Goal: Task Accomplishment & Management: Manage account settings

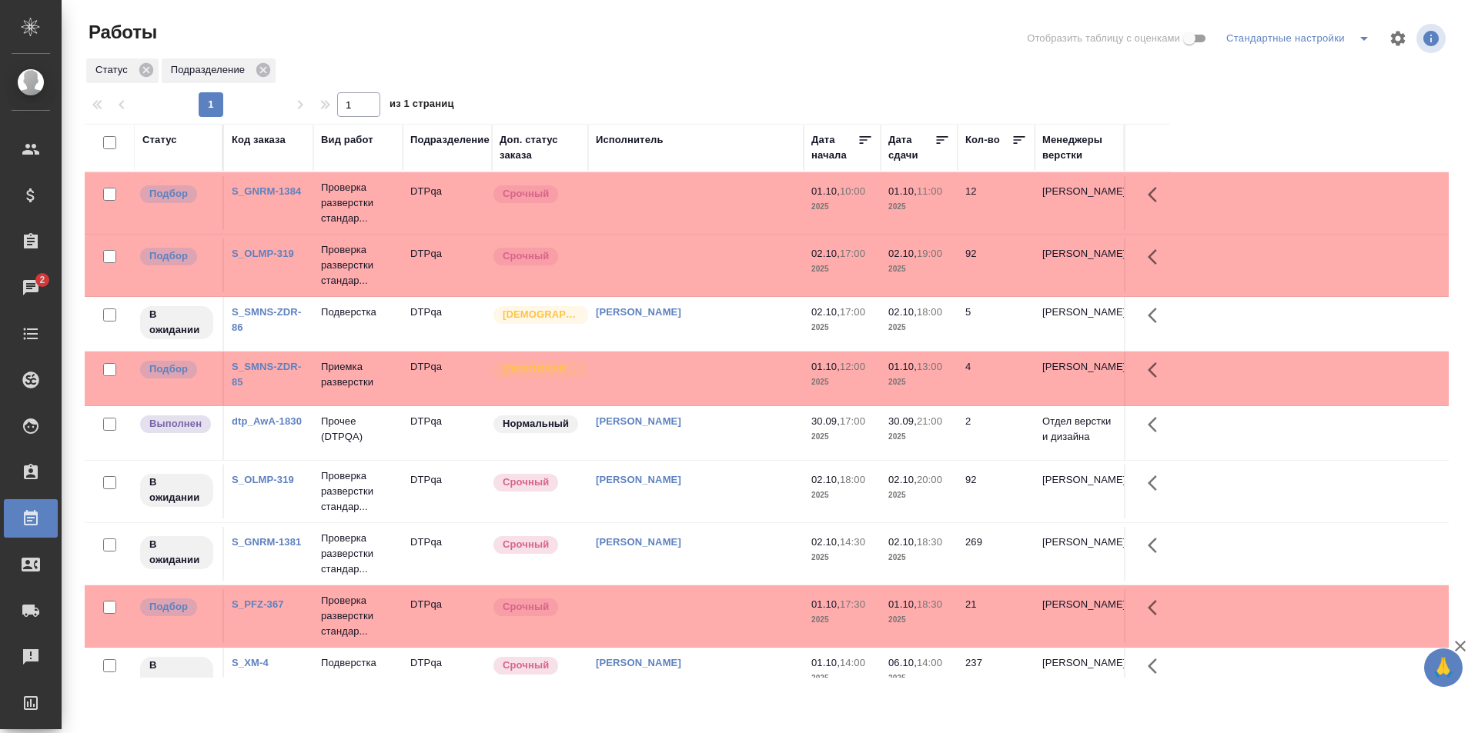
click at [701, 196] on td at bounding box center [696, 203] width 216 height 54
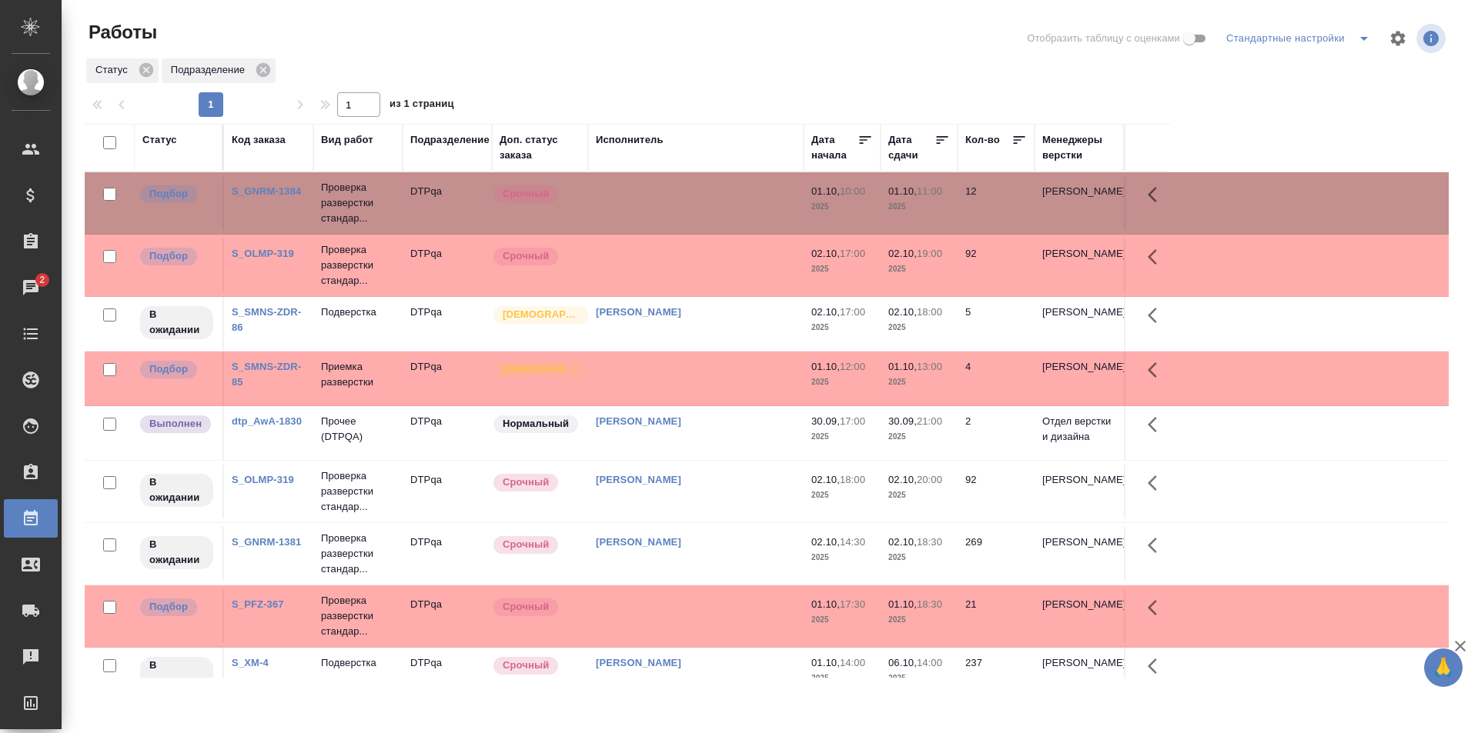
click at [701, 196] on td at bounding box center [696, 203] width 216 height 54
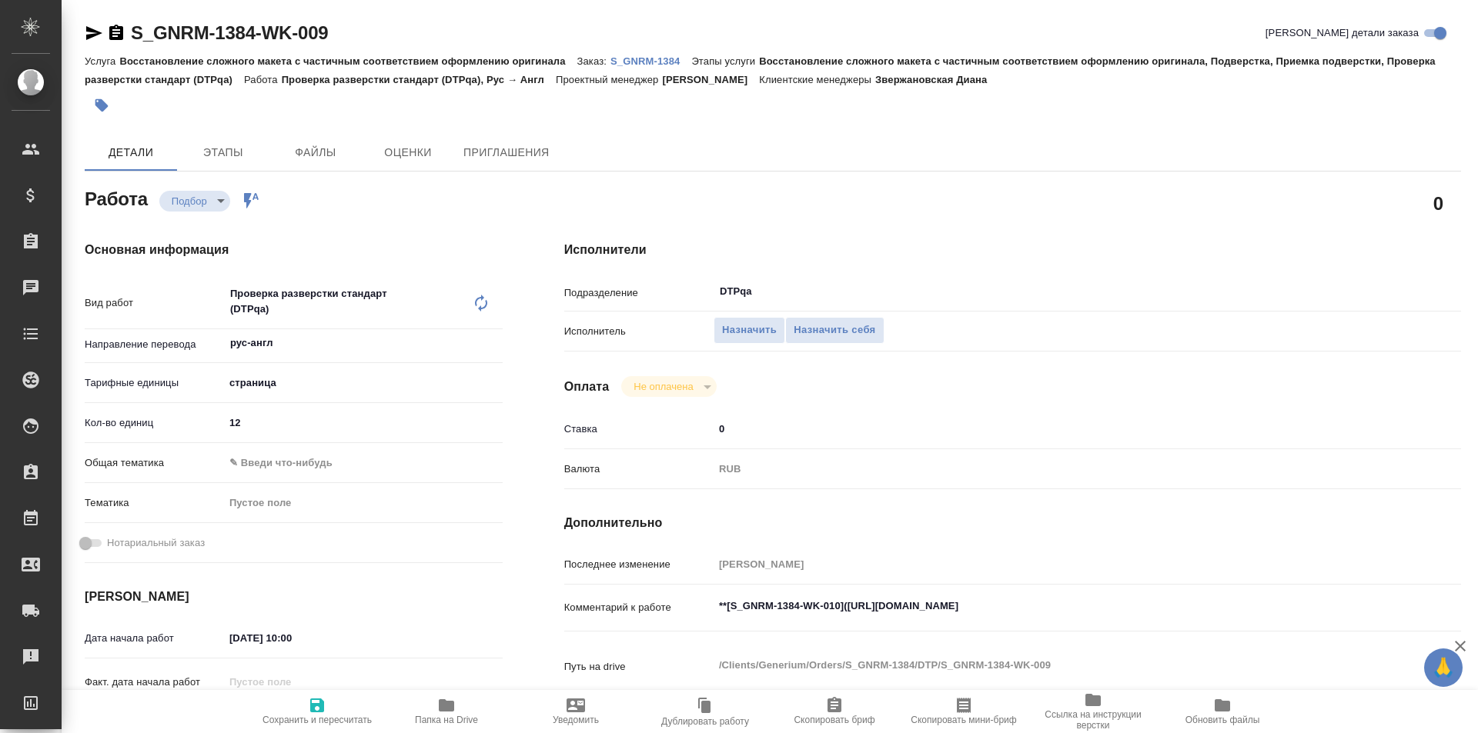
type textarea "x"
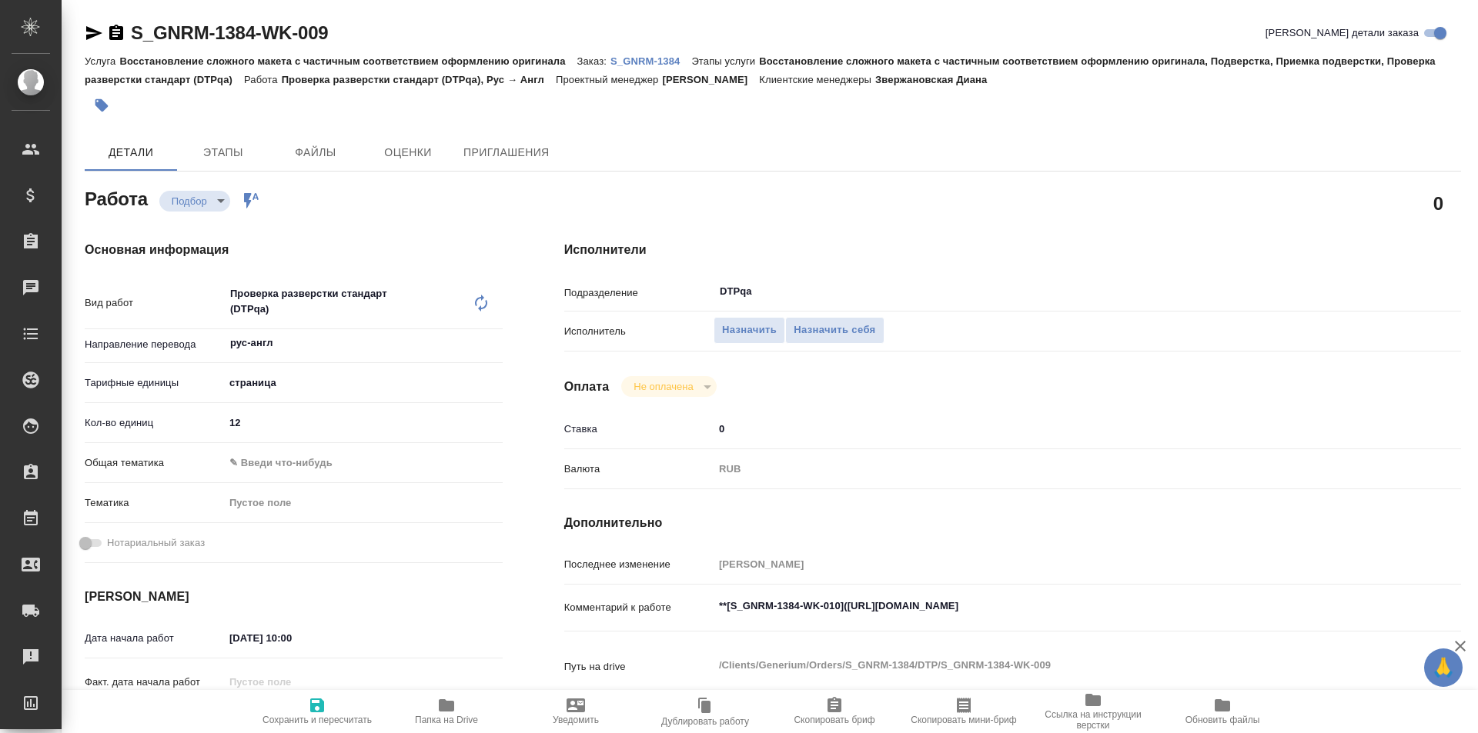
type textarea "x"
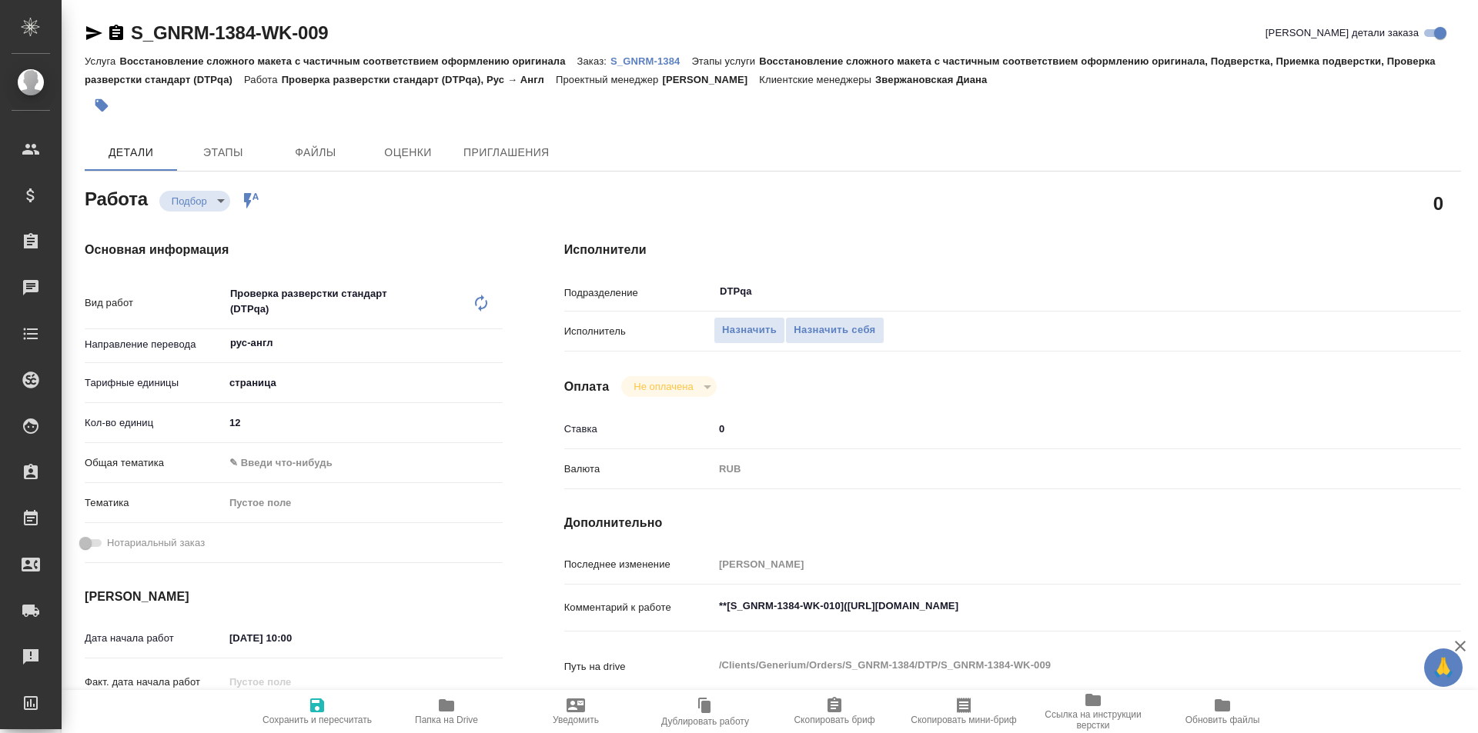
type textarea "x"
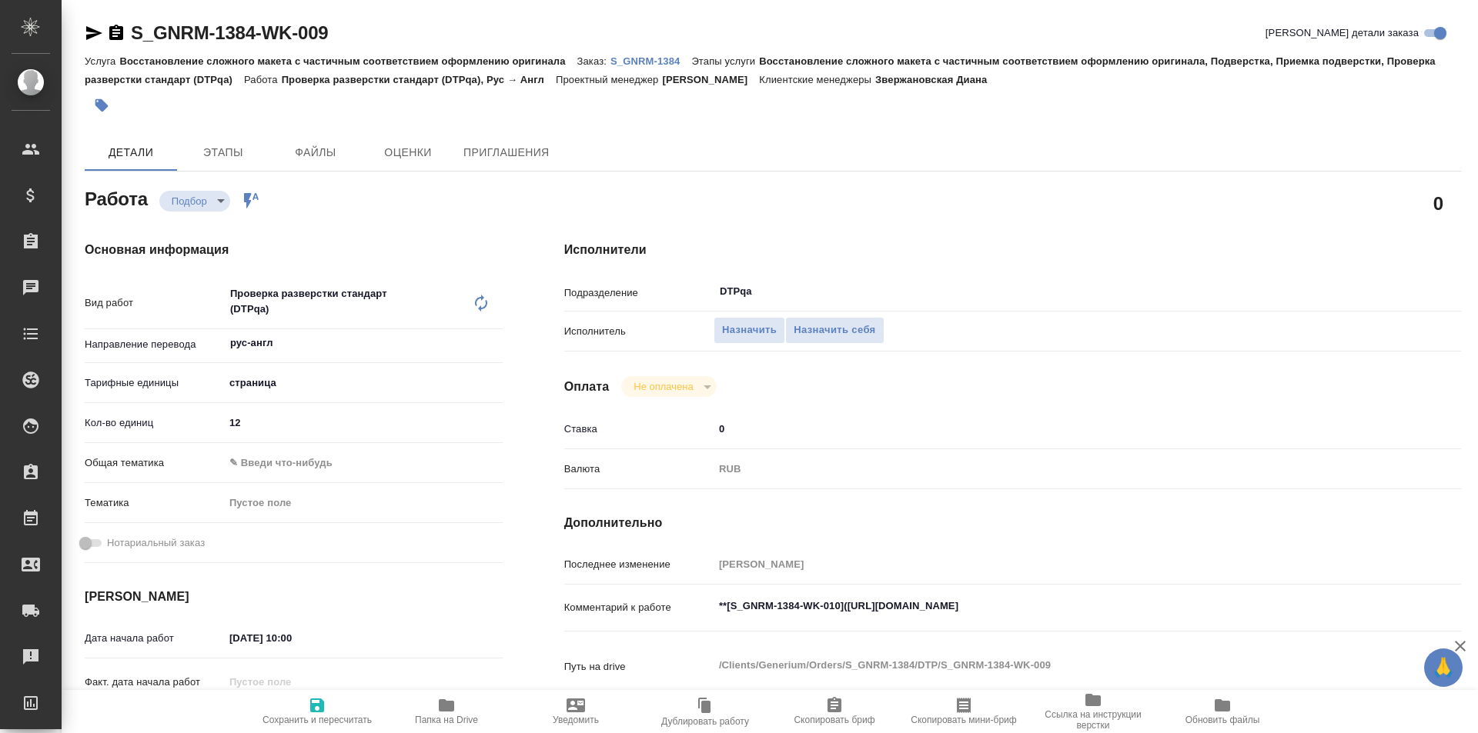
type textarea "x"
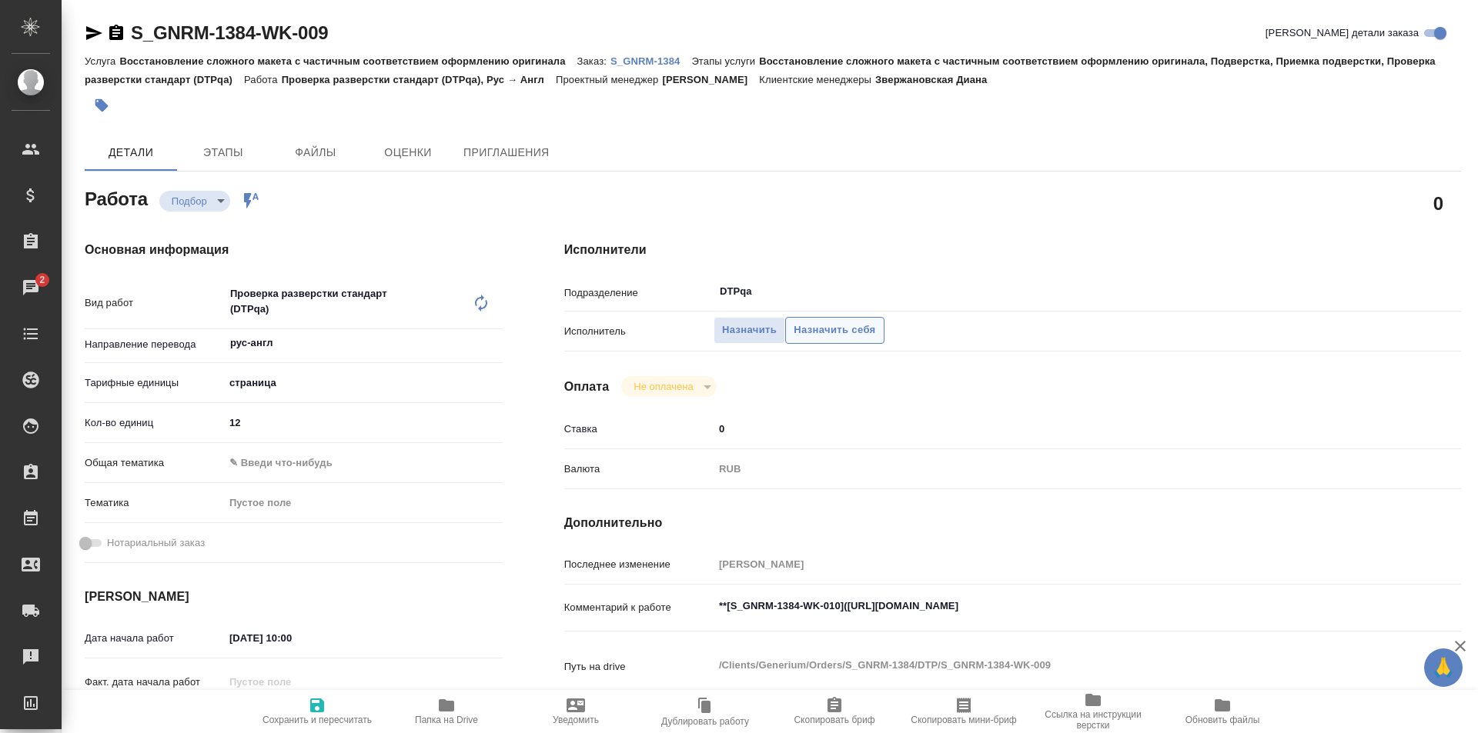
click at [840, 330] on span "Назначить себя" at bounding box center [835, 331] width 82 height 18
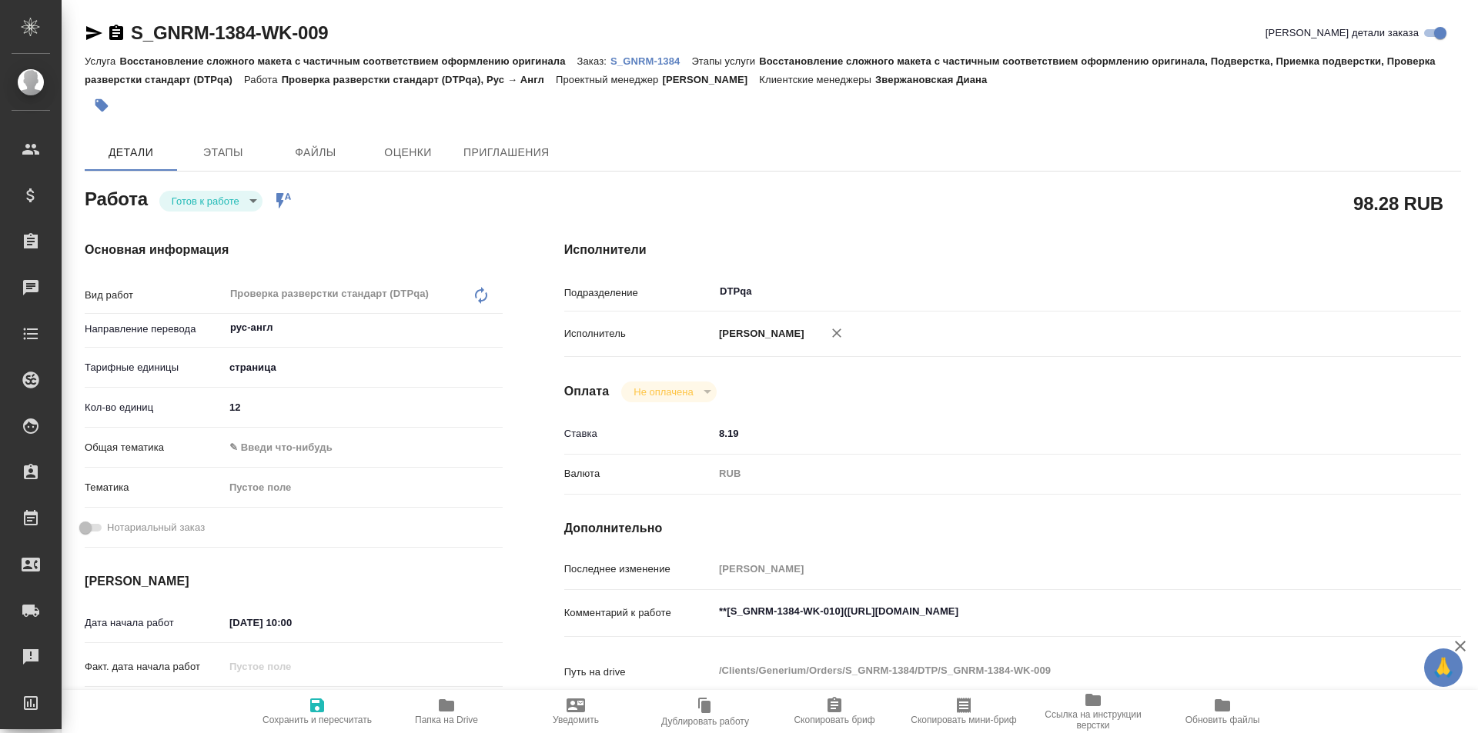
type textarea "x"
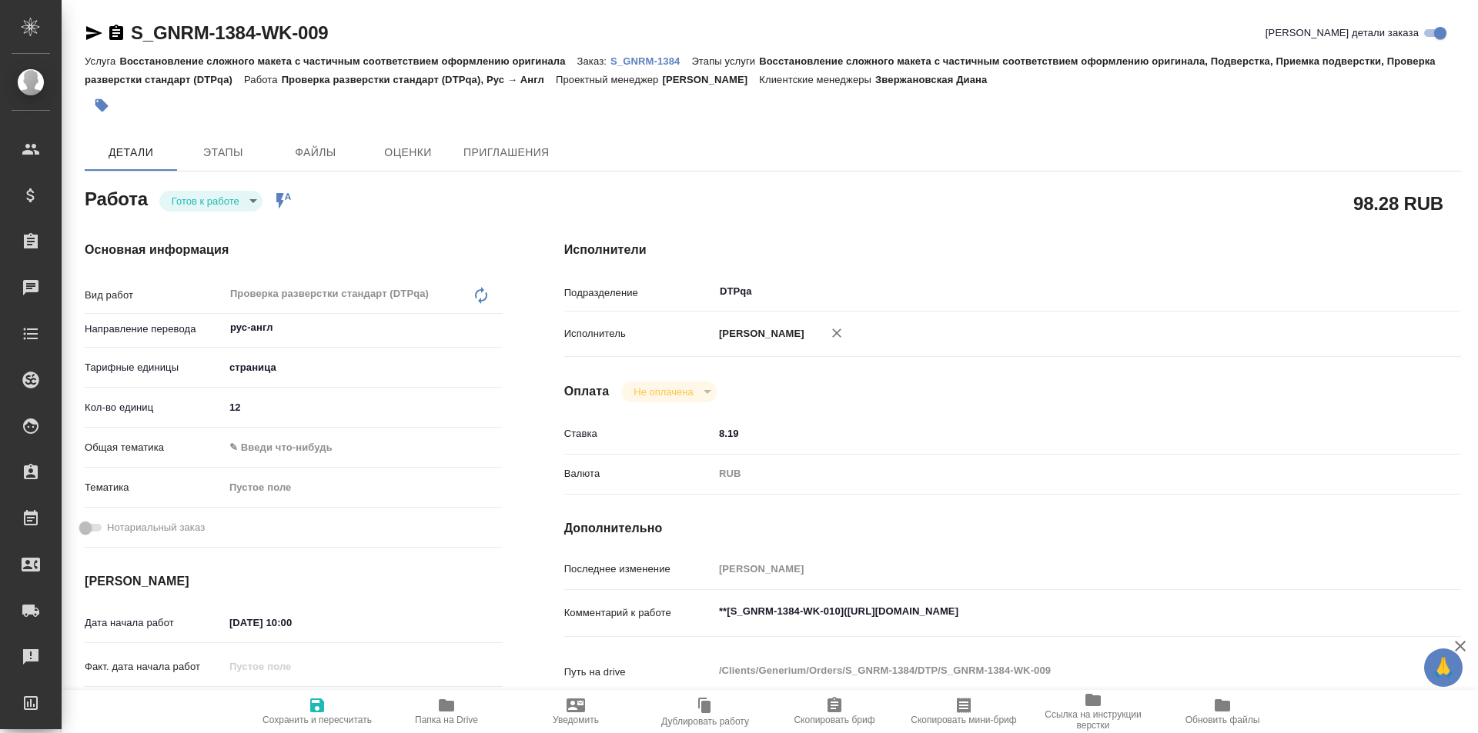
type textarea "x"
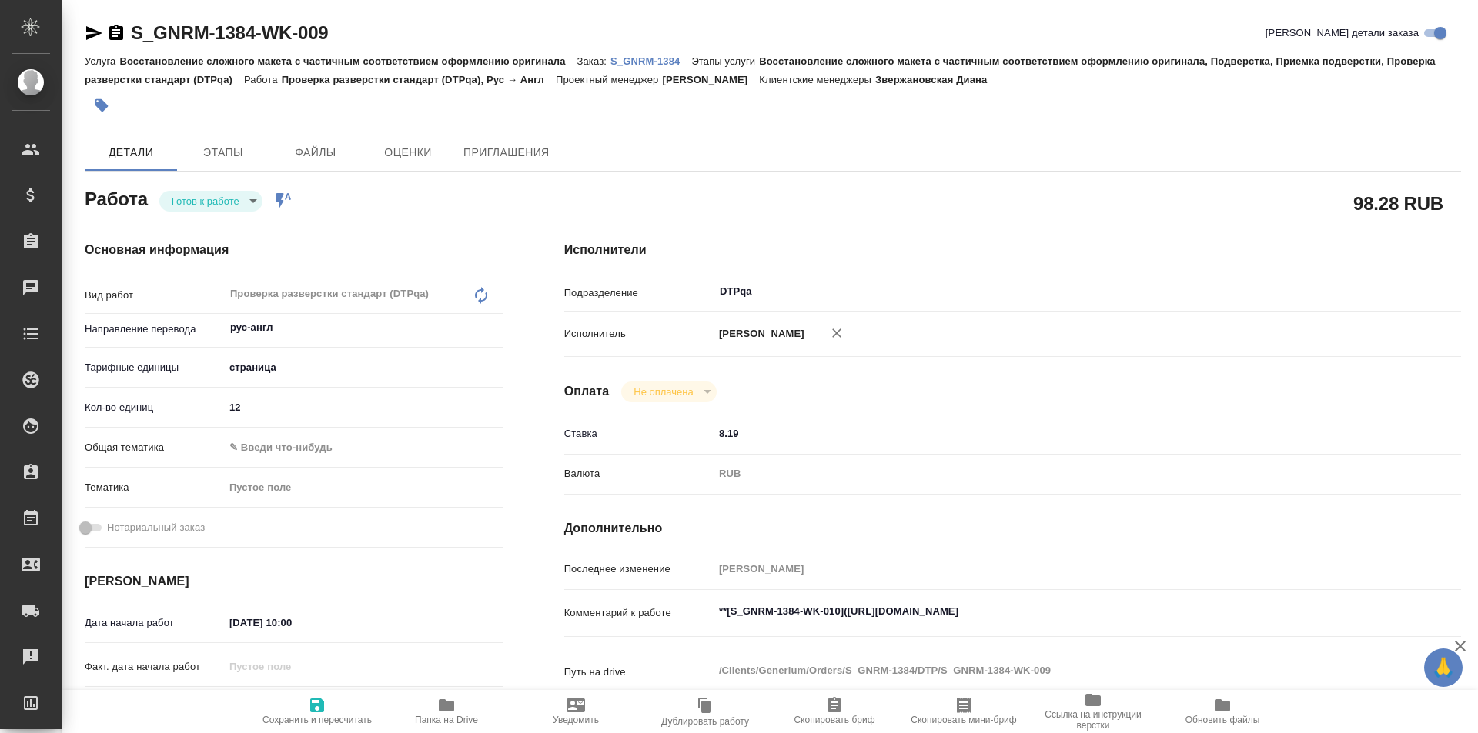
click at [314, 716] on span "Сохранить и пересчитать" at bounding box center [316, 720] width 109 height 11
type textarea "x"
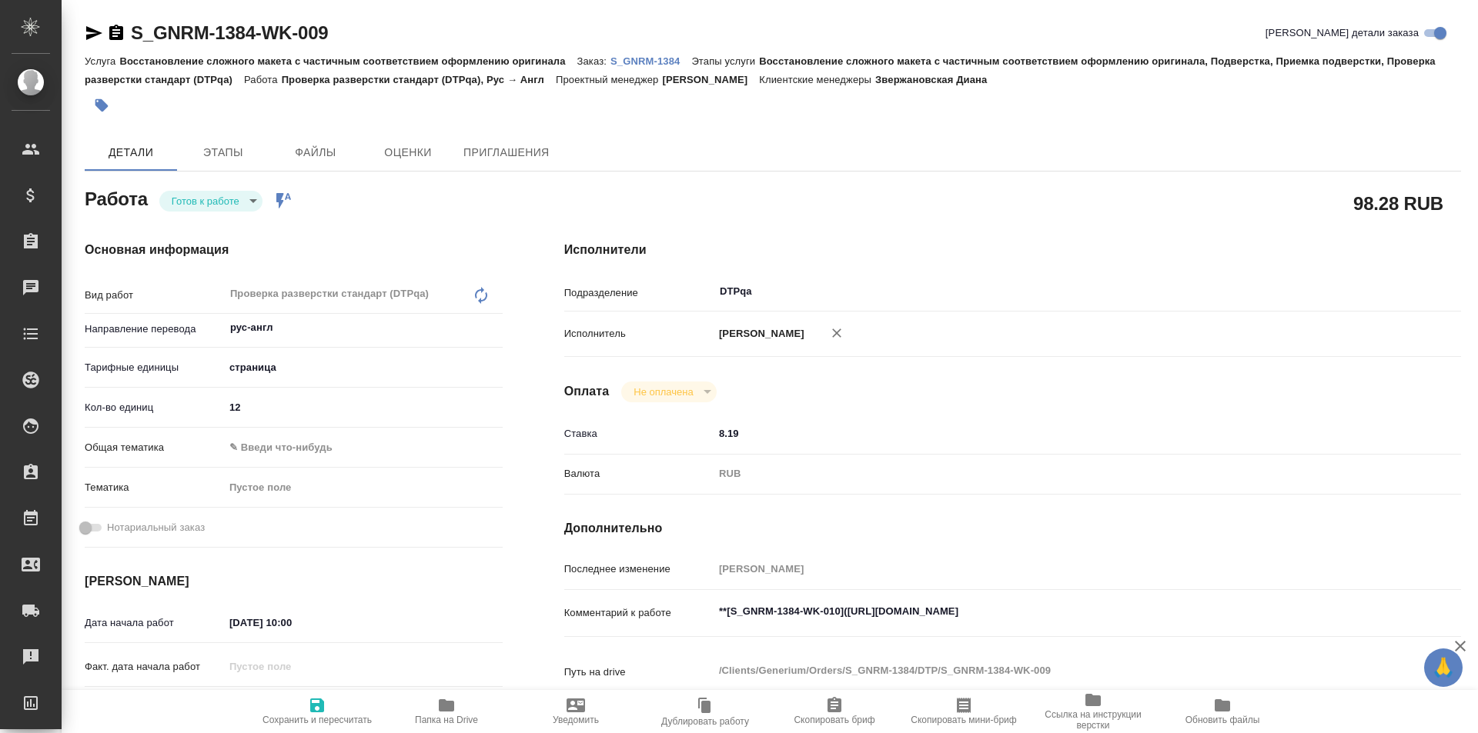
type textarea "x"
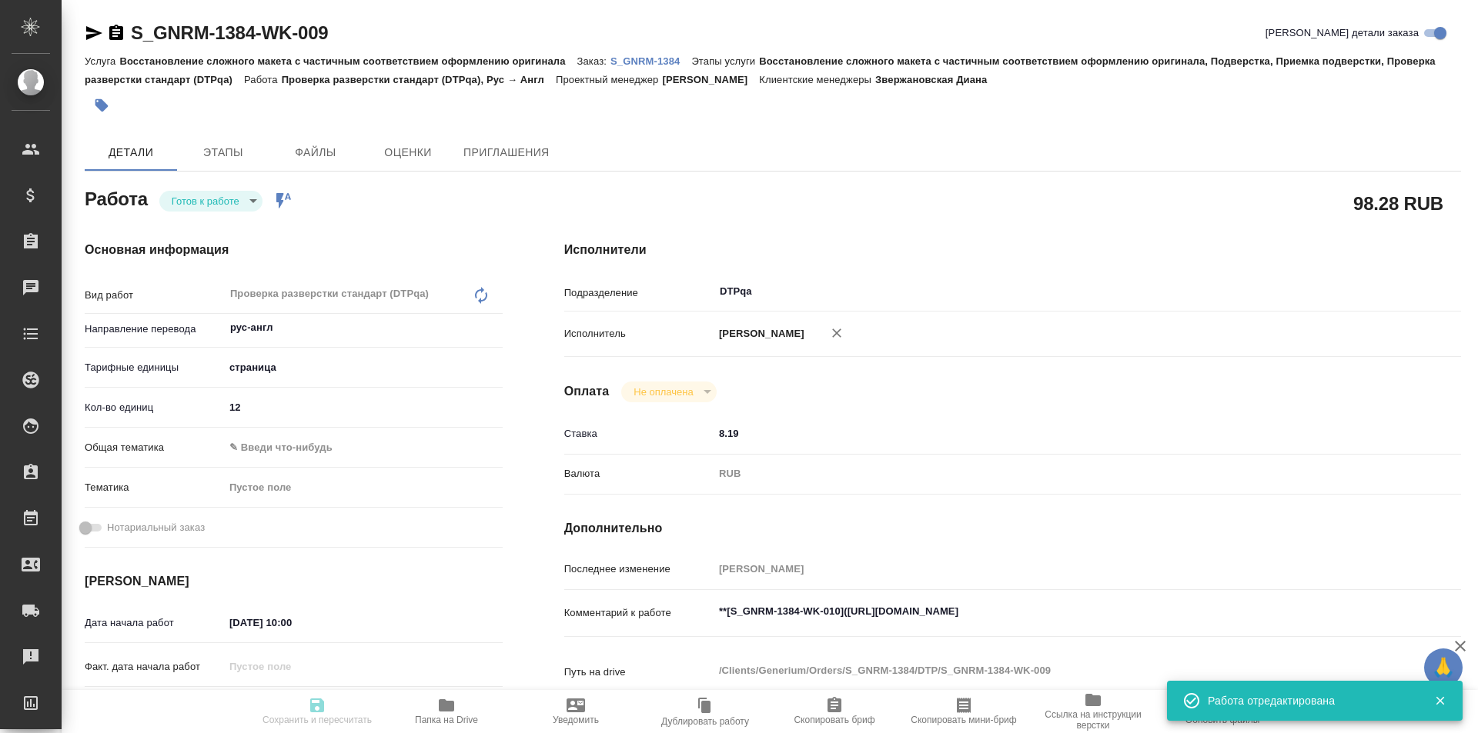
type input "readyForWork"
type textarea "Проверка разверстки стандарт (DTPqa)"
type textarea "x"
type input "рус-англ"
type input "5a8b1489cc6b4906c91bfdb2"
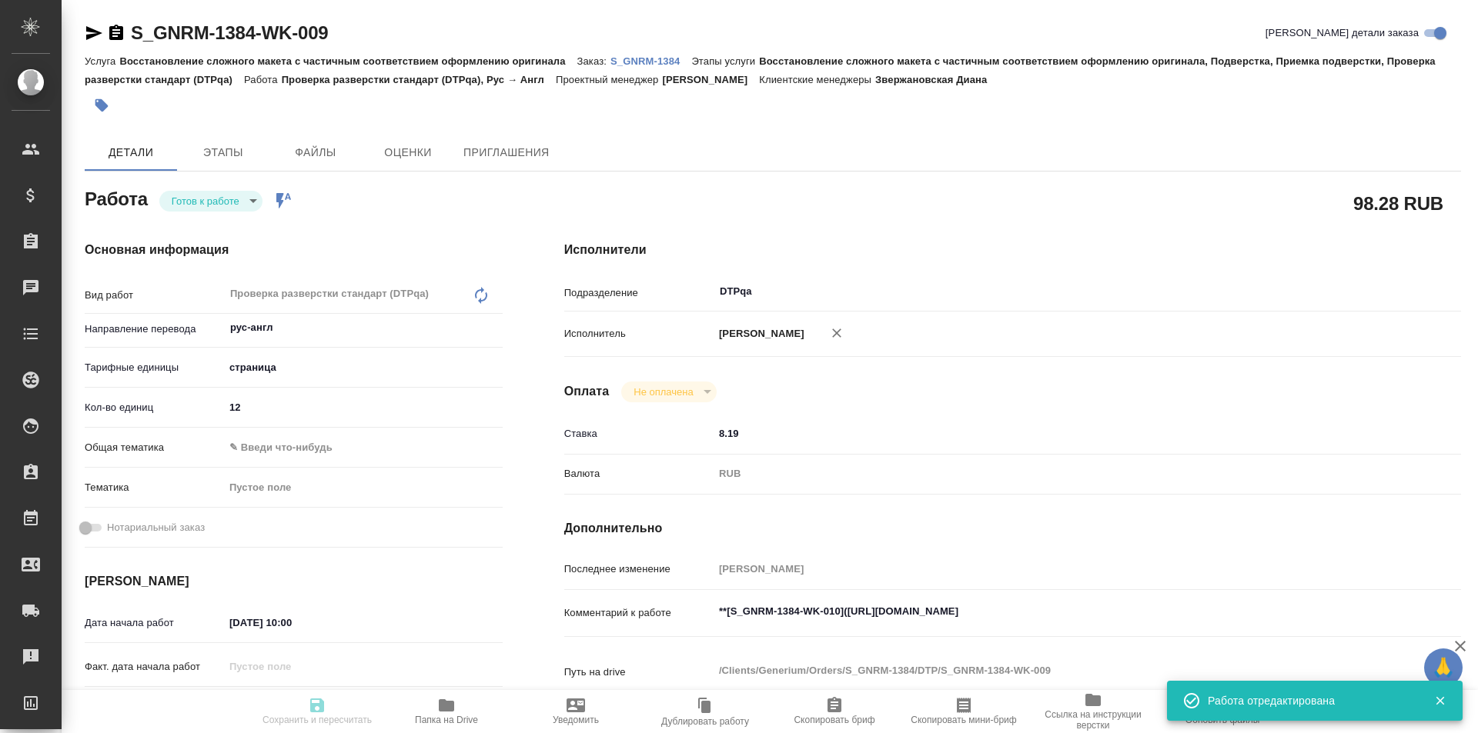
type input "12"
type input "01.10.2025 10:00"
type input "01.10.2025 11:00"
type input "01.10.2025 20:00"
type input "DTPqa"
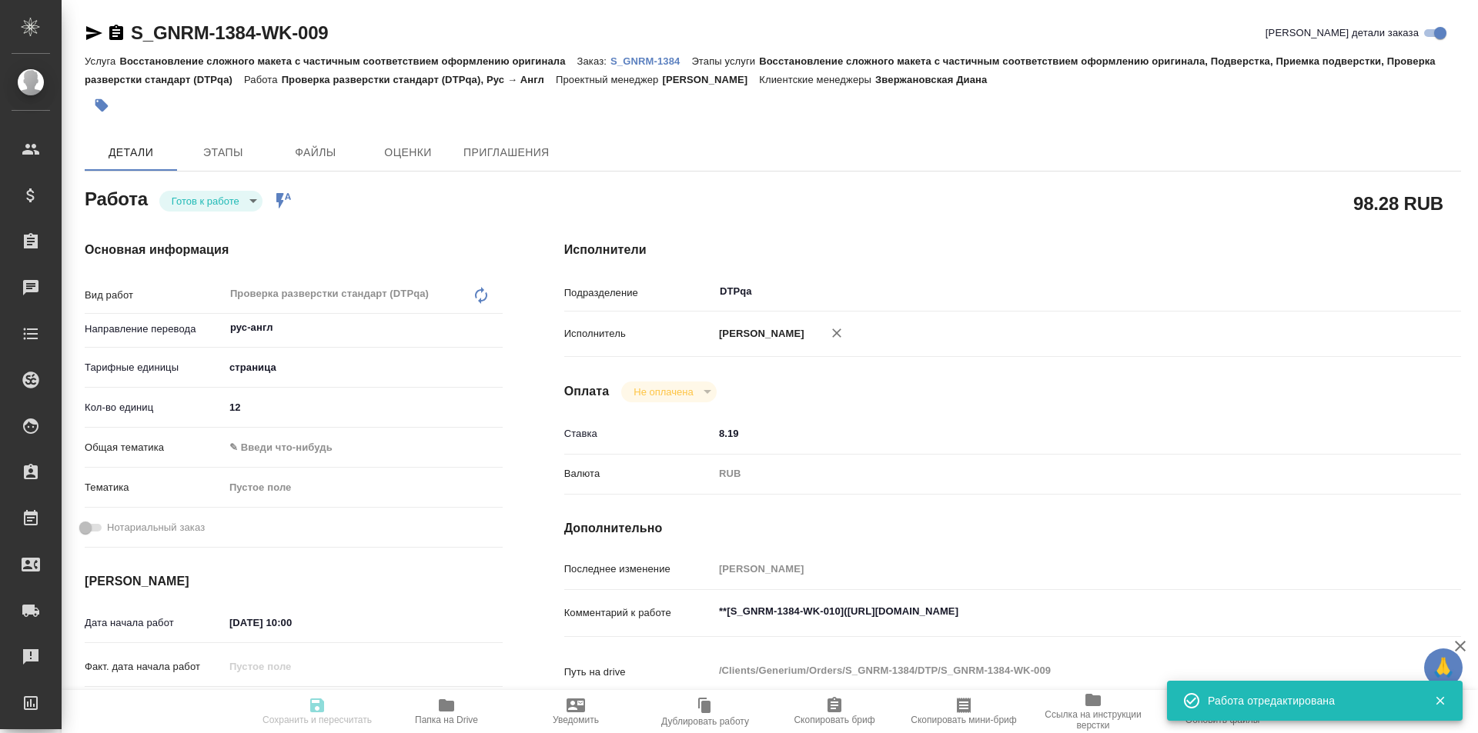
type input "notPayed"
type input "8.19"
type input "RUB"
type input "Исмагилова Диана"
type textarea "**[S_GNRM-1384-WK-010](https://tera.awatera.com/Work/68dbed09ab2921b3aa95319f/d…"
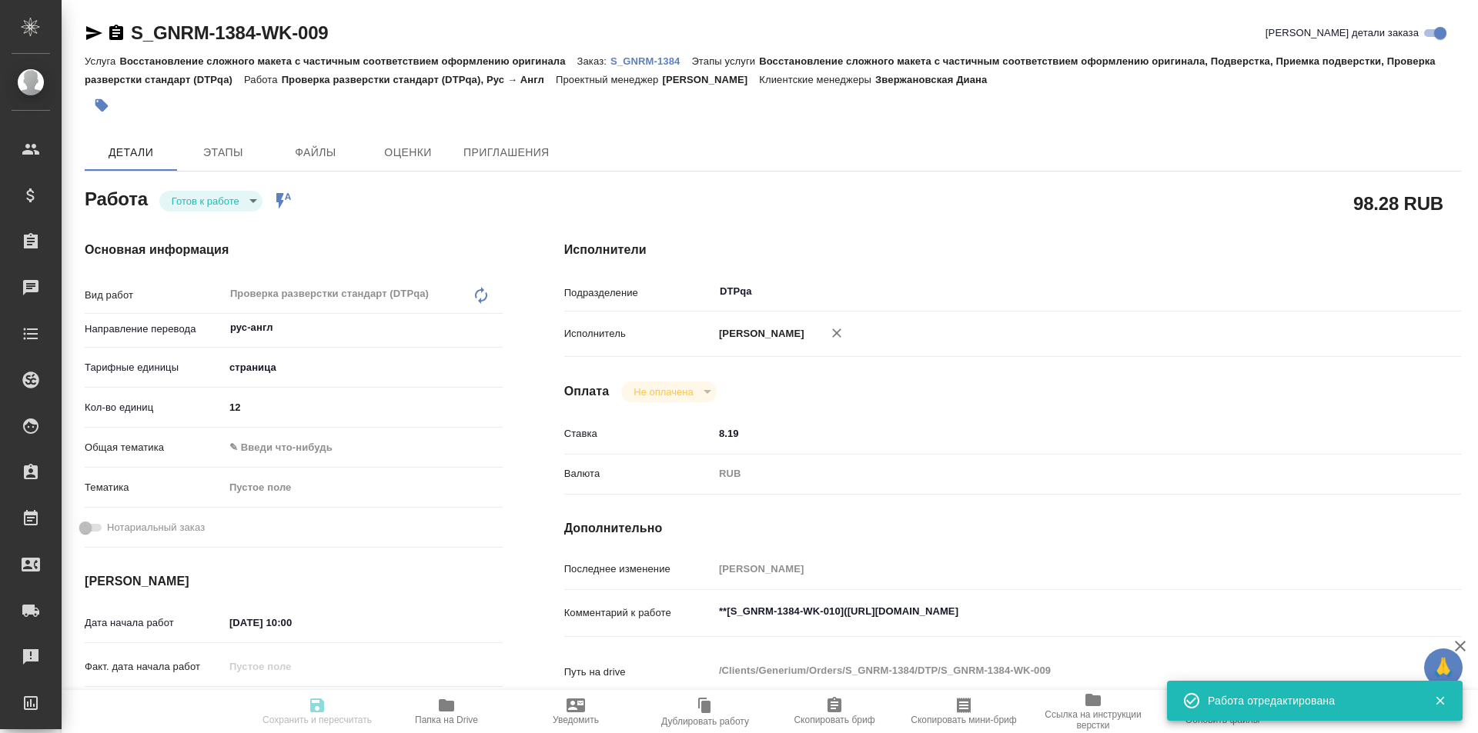
type textarea "x"
type textarea "/Clients/Generium/Orders/S_GNRM-1384/DTP/S_GNRM-1384-WK-009"
type textarea "x"
type input "S_GNRM-1384"
type input "Восстановление сложного макета с частичным соответствием оформлению оригинала"
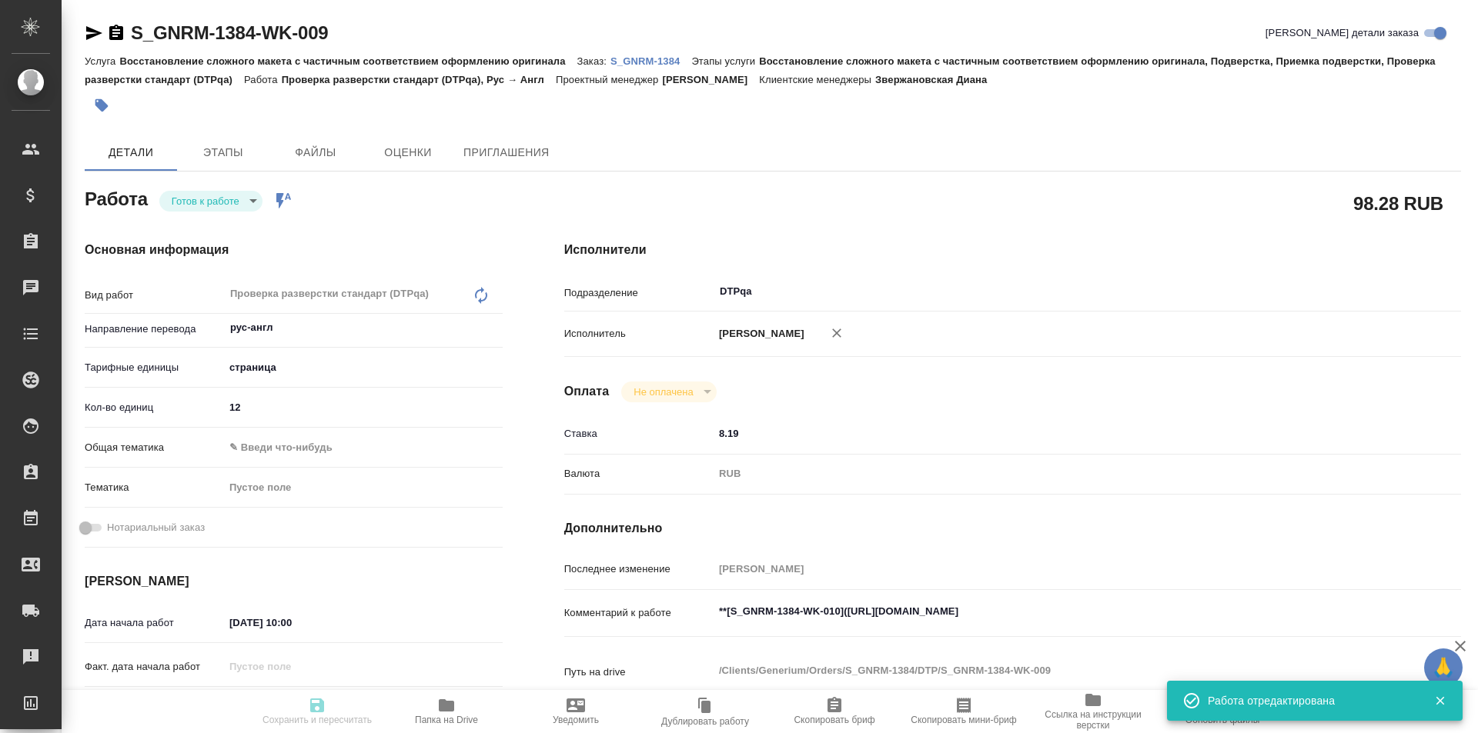
type input "Восстановление сложного макета с частичным соответствием оформлению оригинала, …"
type input "Звержановская Диана"
type input "Петрова Валерия"
type input "/Clients/Generium/Orders/S_GNRM-1384"
type textarea "x"
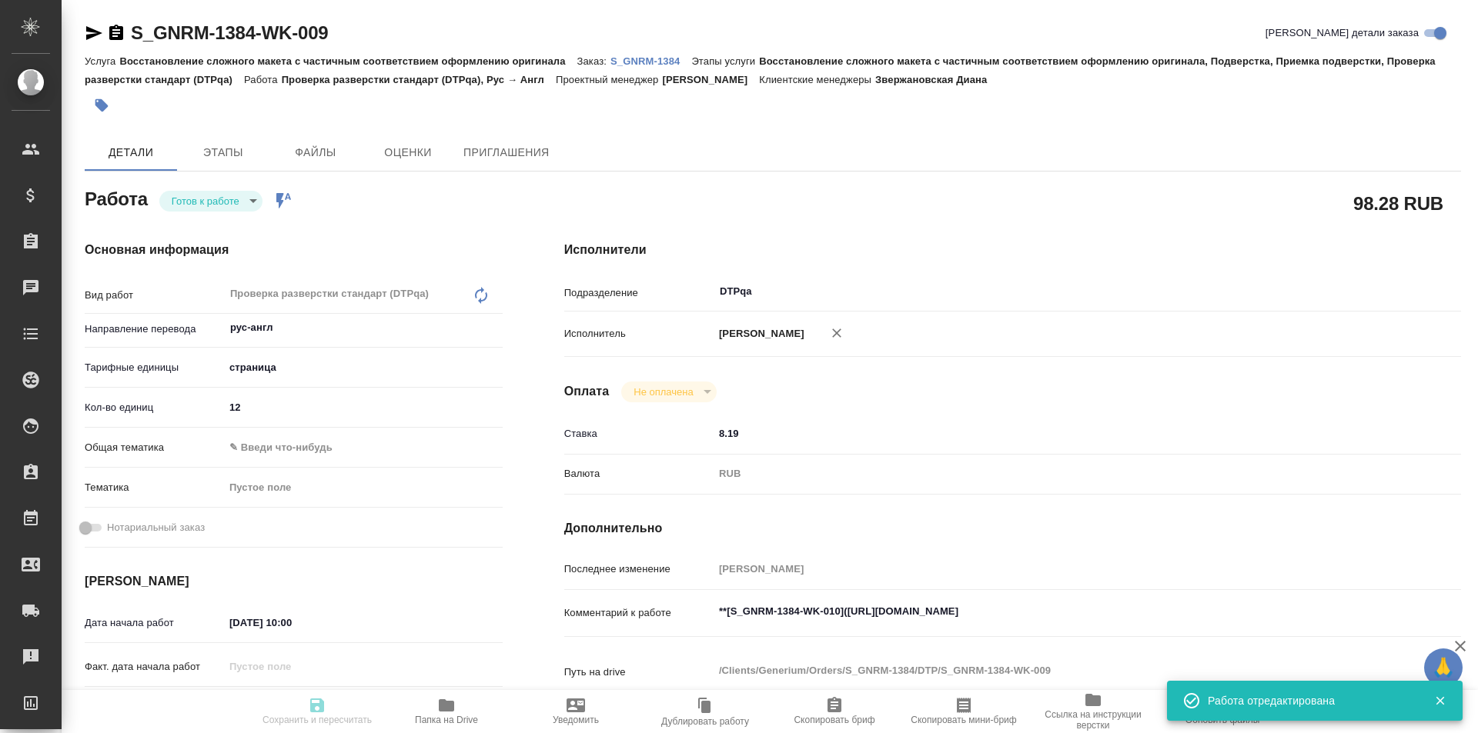
type textarea "Рассчитайте, пожалуйста, перевод на англ в минимальные сроки. Документ ДКК-СПЦ-…"
type textarea "x"
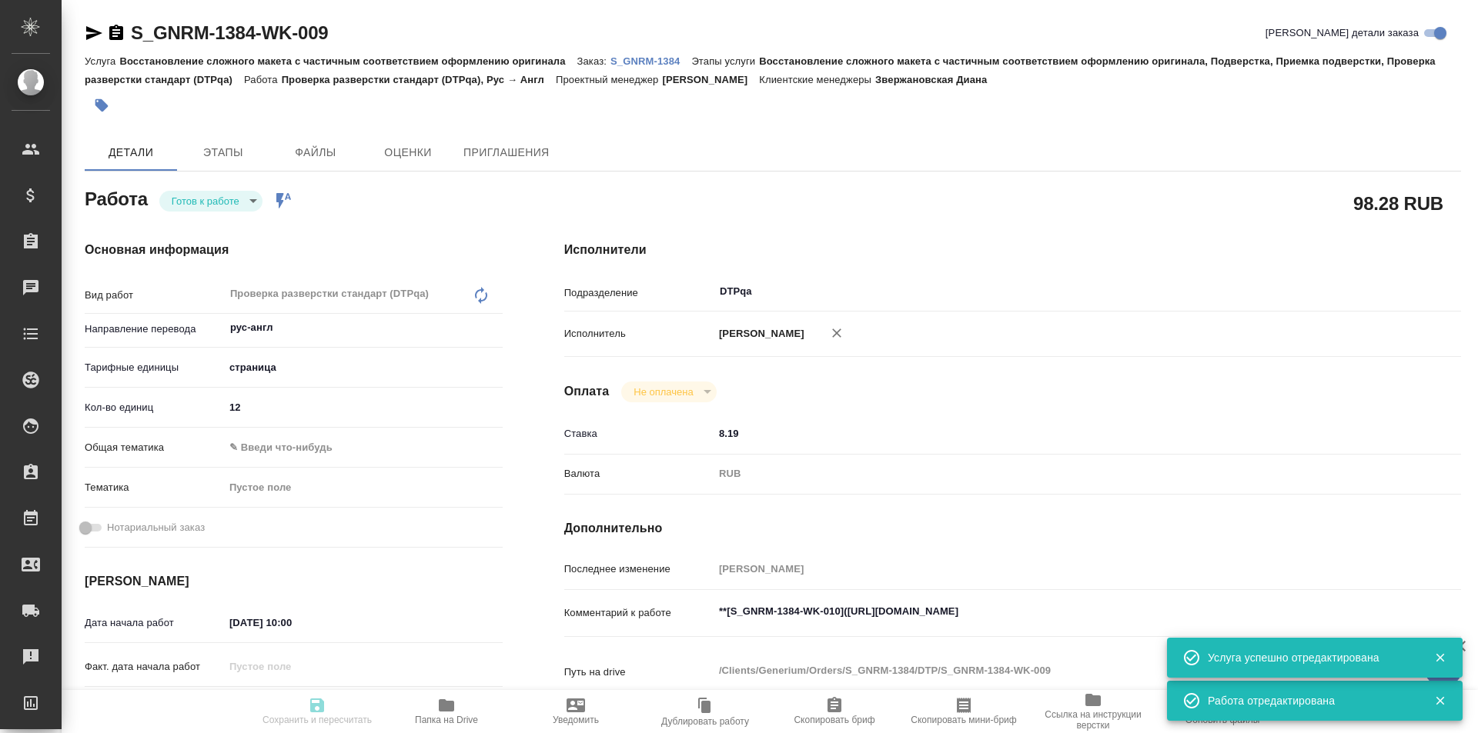
type textarea "x"
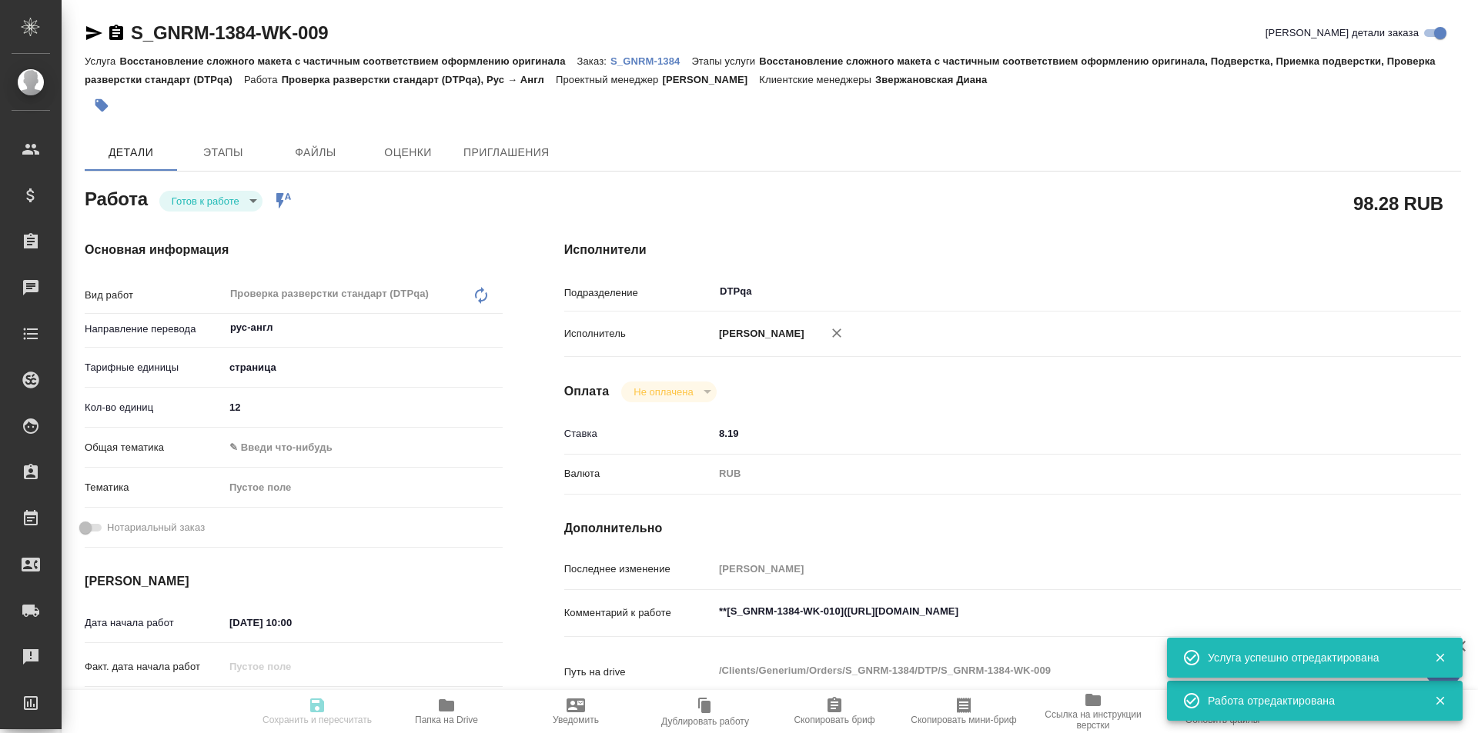
type textarea "x"
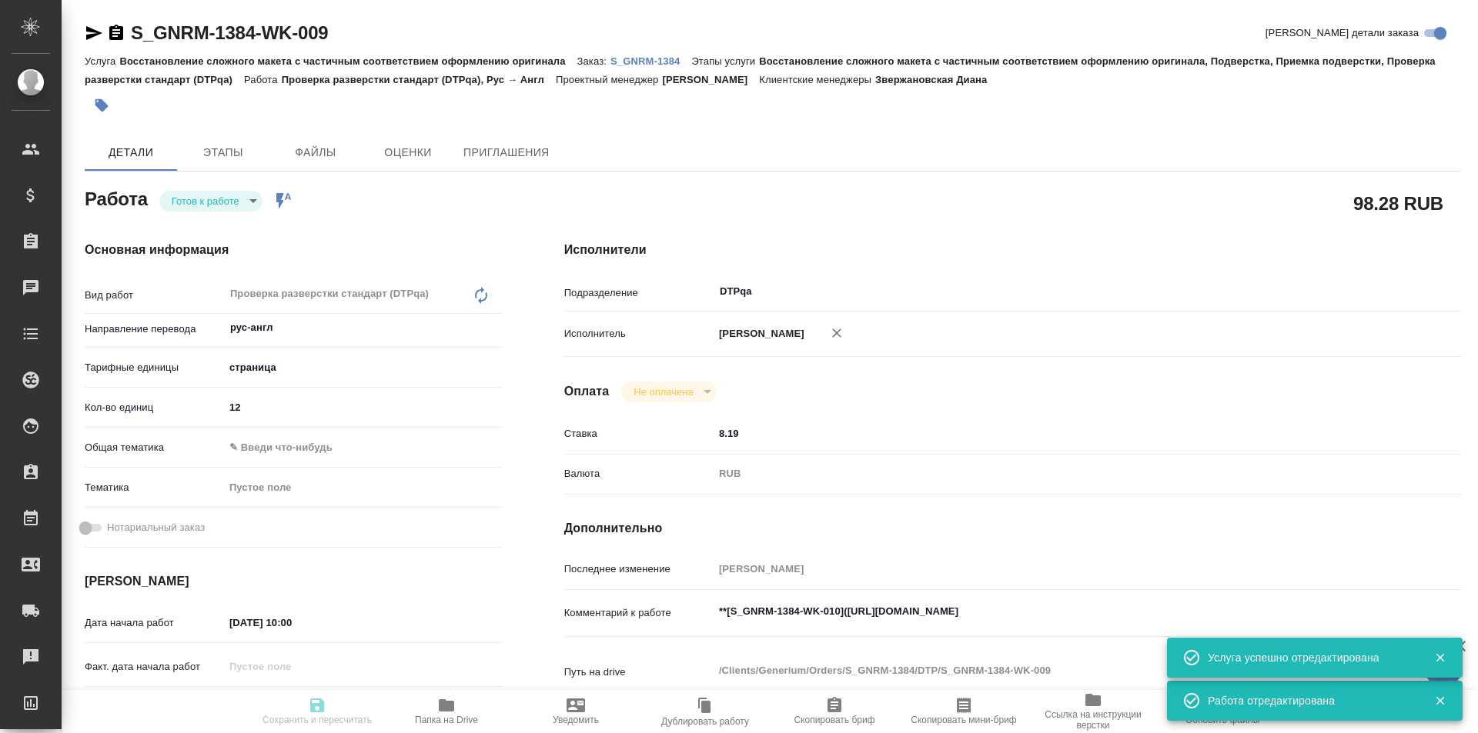
type textarea "x"
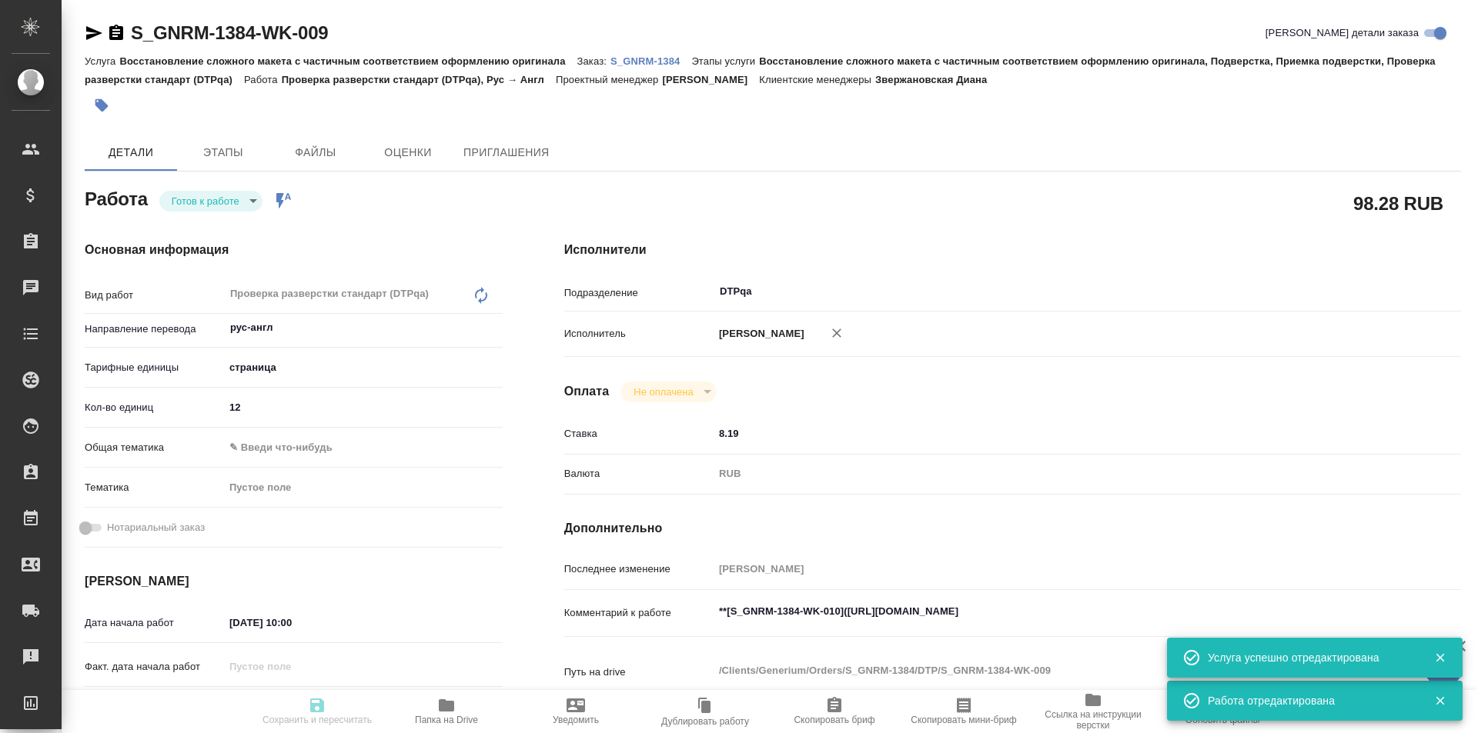
type textarea "x"
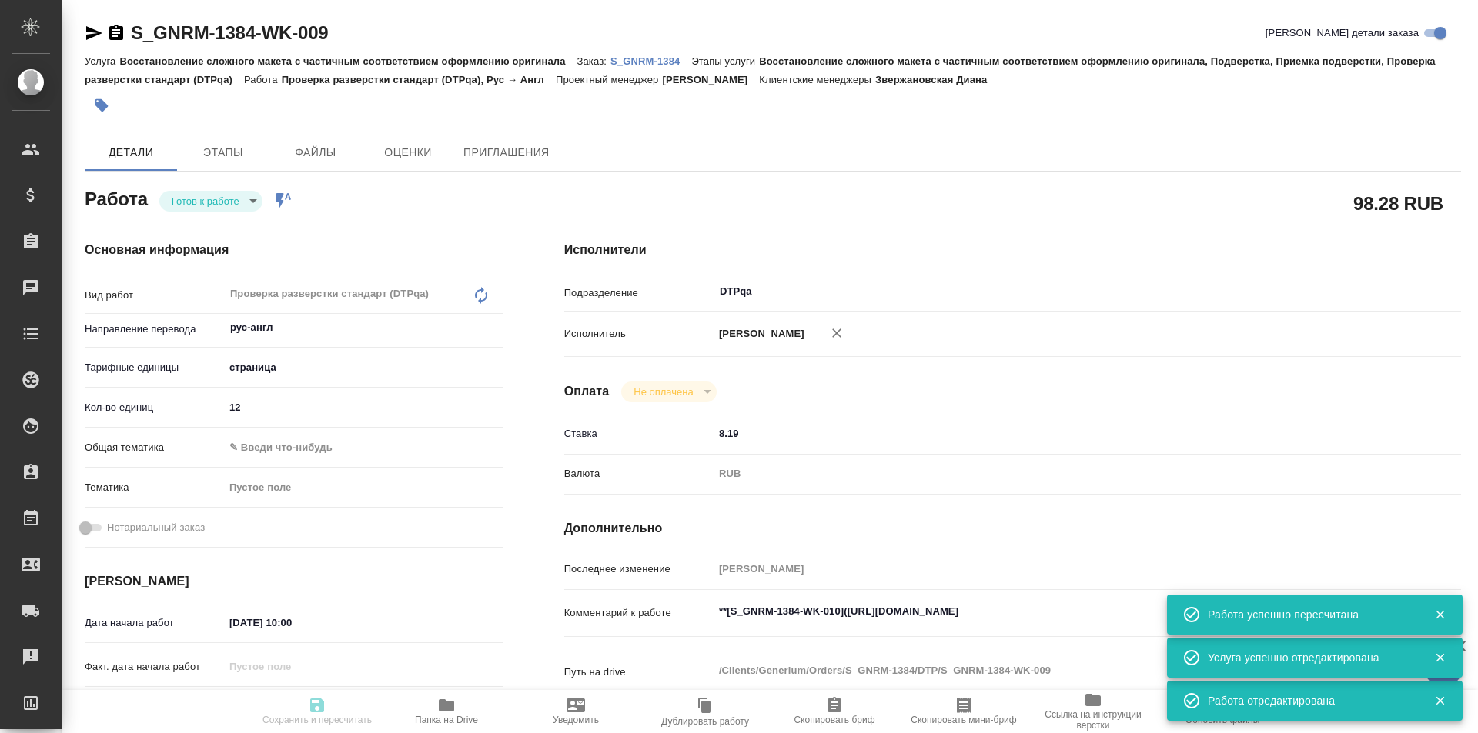
type input "readyForWork"
type textarea "Проверка разверстки стандарт (DTPqa)"
type textarea "x"
type input "рус-англ"
type input "5a8b1489cc6b4906c91bfdb2"
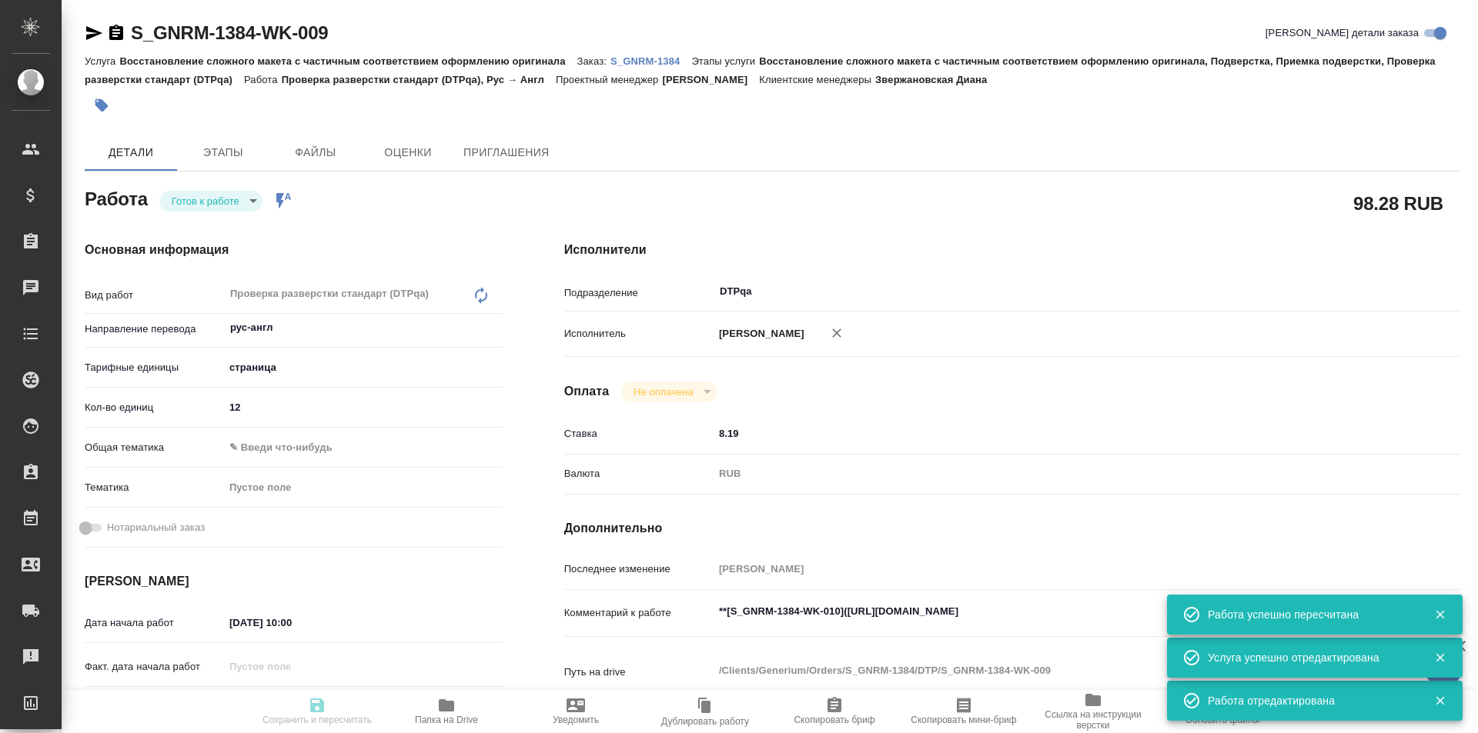
type input "12"
type input "[DATE] 10:00"
type input "[DATE] 11:00"
type input "[DATE] 20:00"
type input "DTPqa"
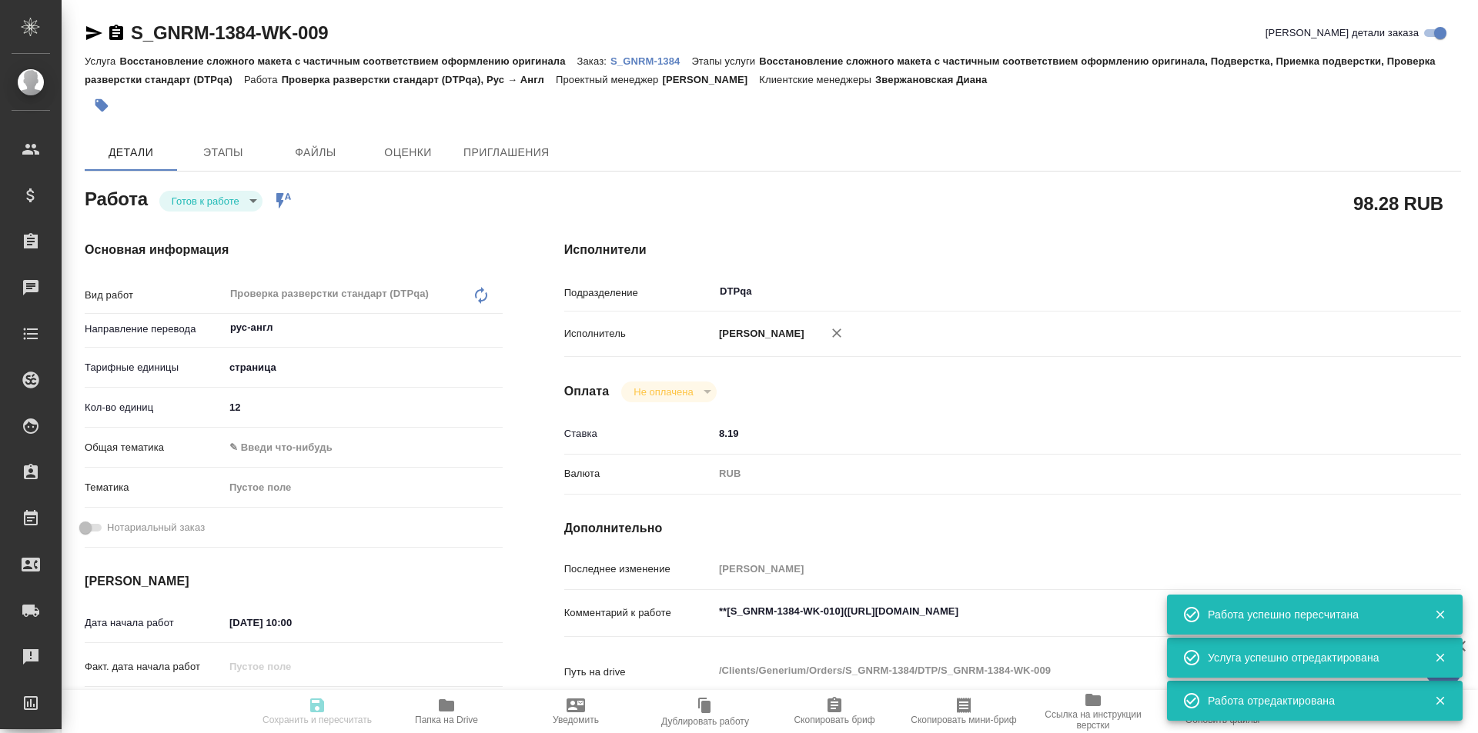
type input "notPayed"
type input "8.19"
type input "RUB"
type input "[PERSON_NAME]"
type textarea "**[S_GNRM-1384-WK-010](https://tera.awatera.com/Work/68dbed09ab2921b3aa95319f/d…"
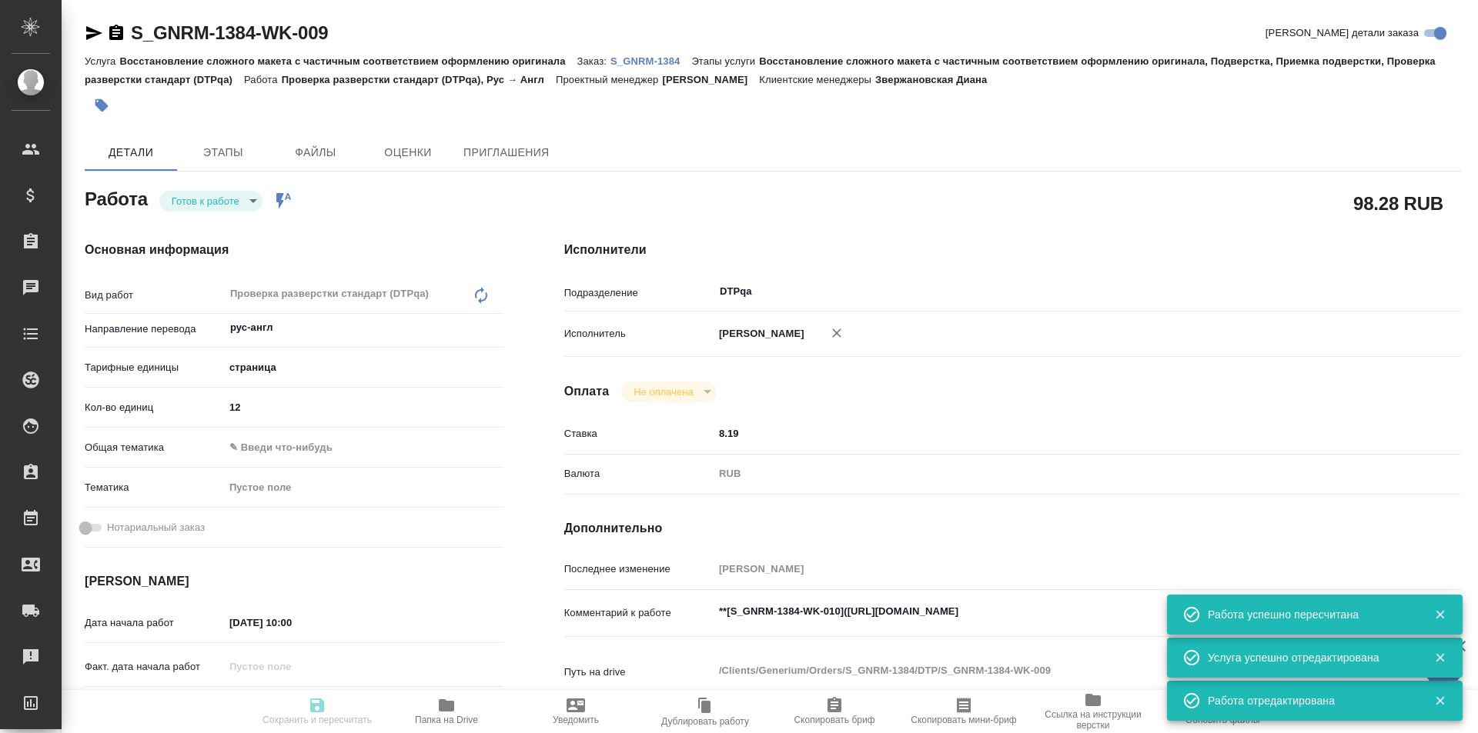
type textarea "x"
type textarea "/Clients/Generium/Orders/S_GNRM-1384/DTP/S_GNRM-1384-WK-009"
type textarea "x"
type input "S_GNRM-1384"
type input "Восстановление сложного макета с частичным соответствием оформлению оригинала"
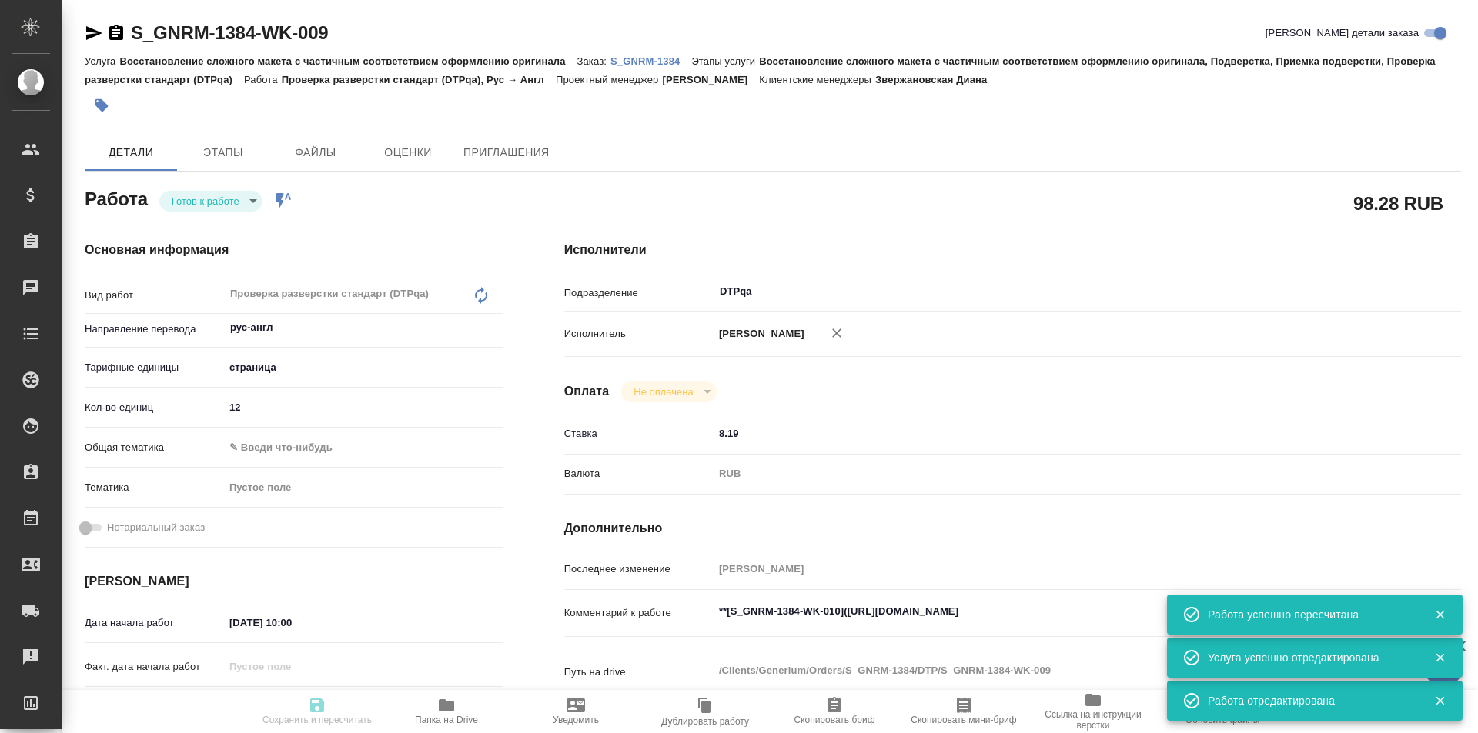
type input "Восстановление сложного макета с частичным соответствием оформлению оригинала, …"
type input "Звержановская Диана"
type input "[PERSON_NAME]"
type input "/Clients/Generium/Orders/S_GNRM-1384"
type textarea "x"
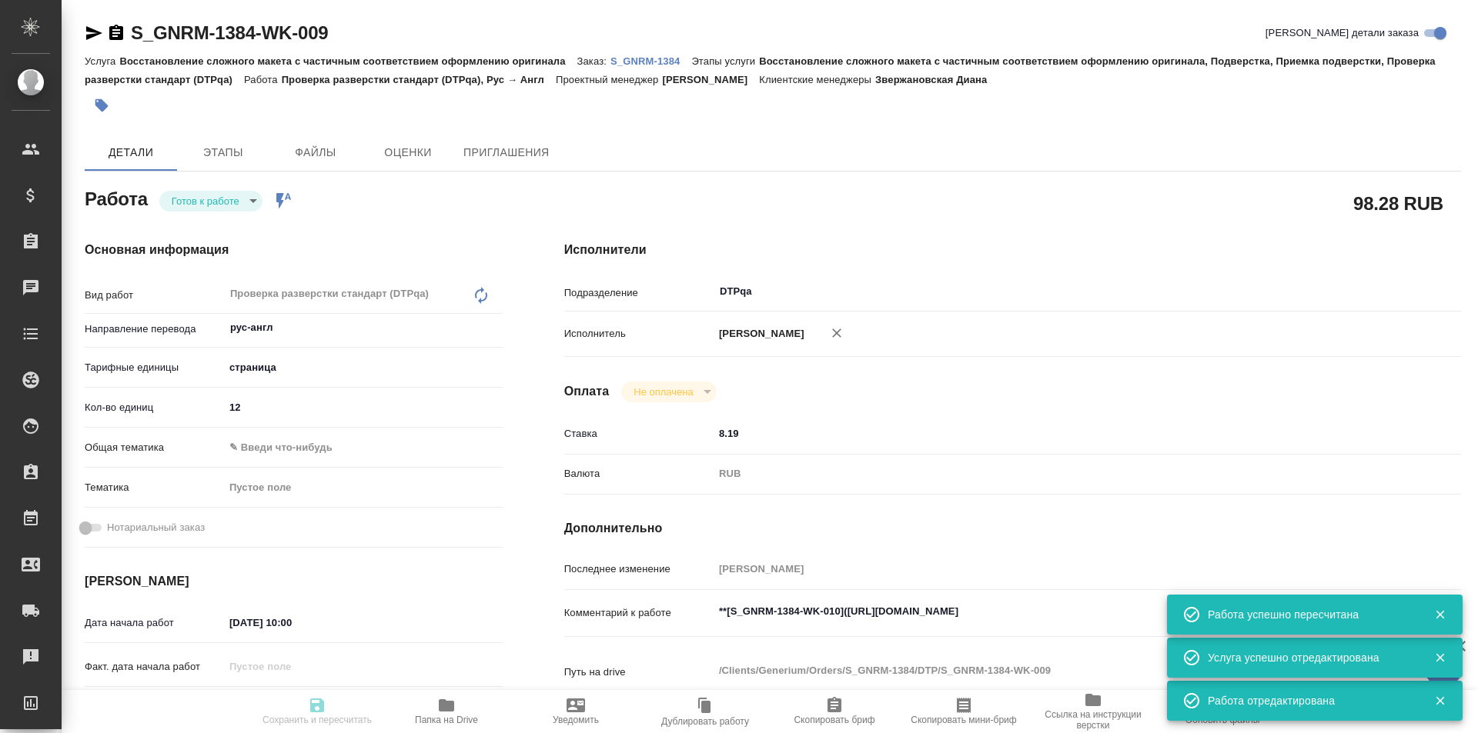
type textarea "Рассчитайте, пожалуйста, перевод на англ в минимальные сроки. Документ ДКК-СПЦ-…"
type textarea "x"
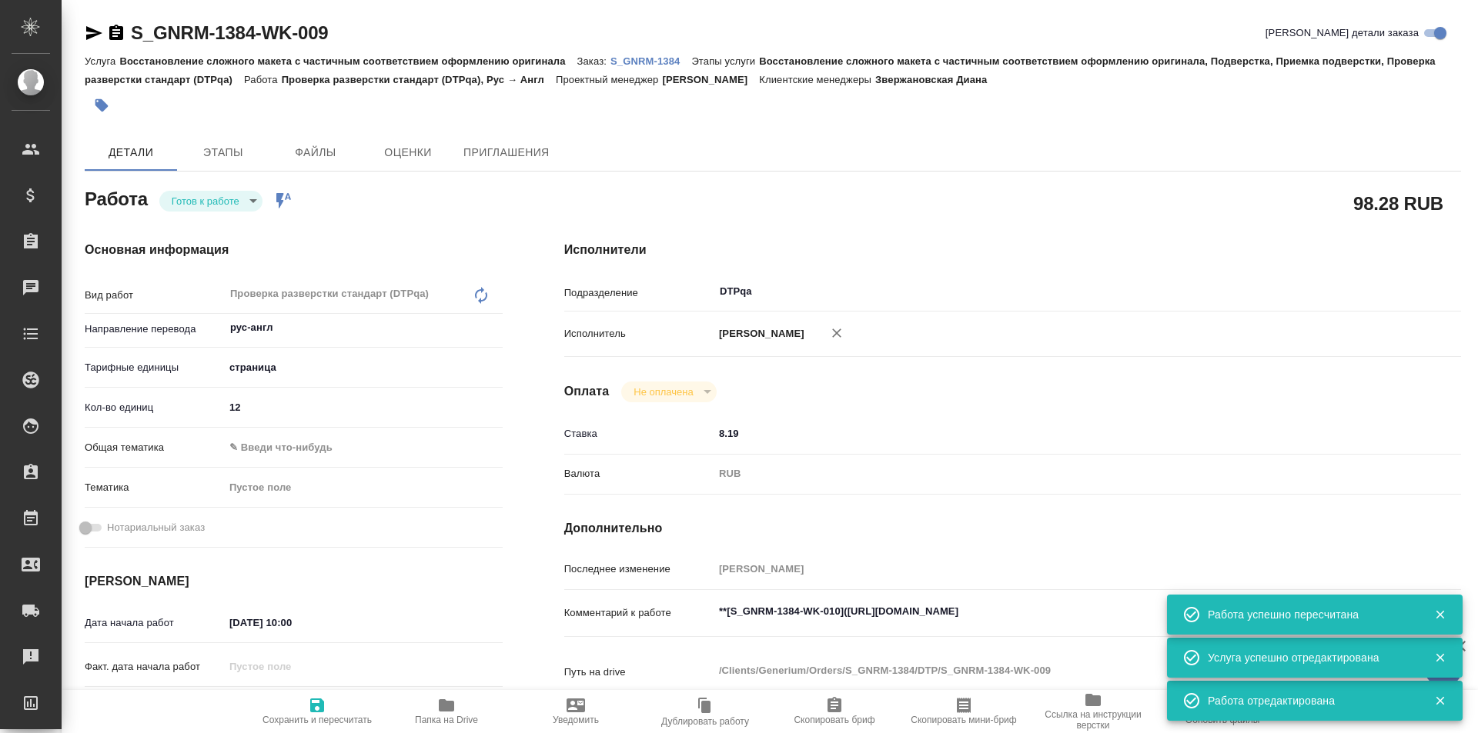
type textarea "x"
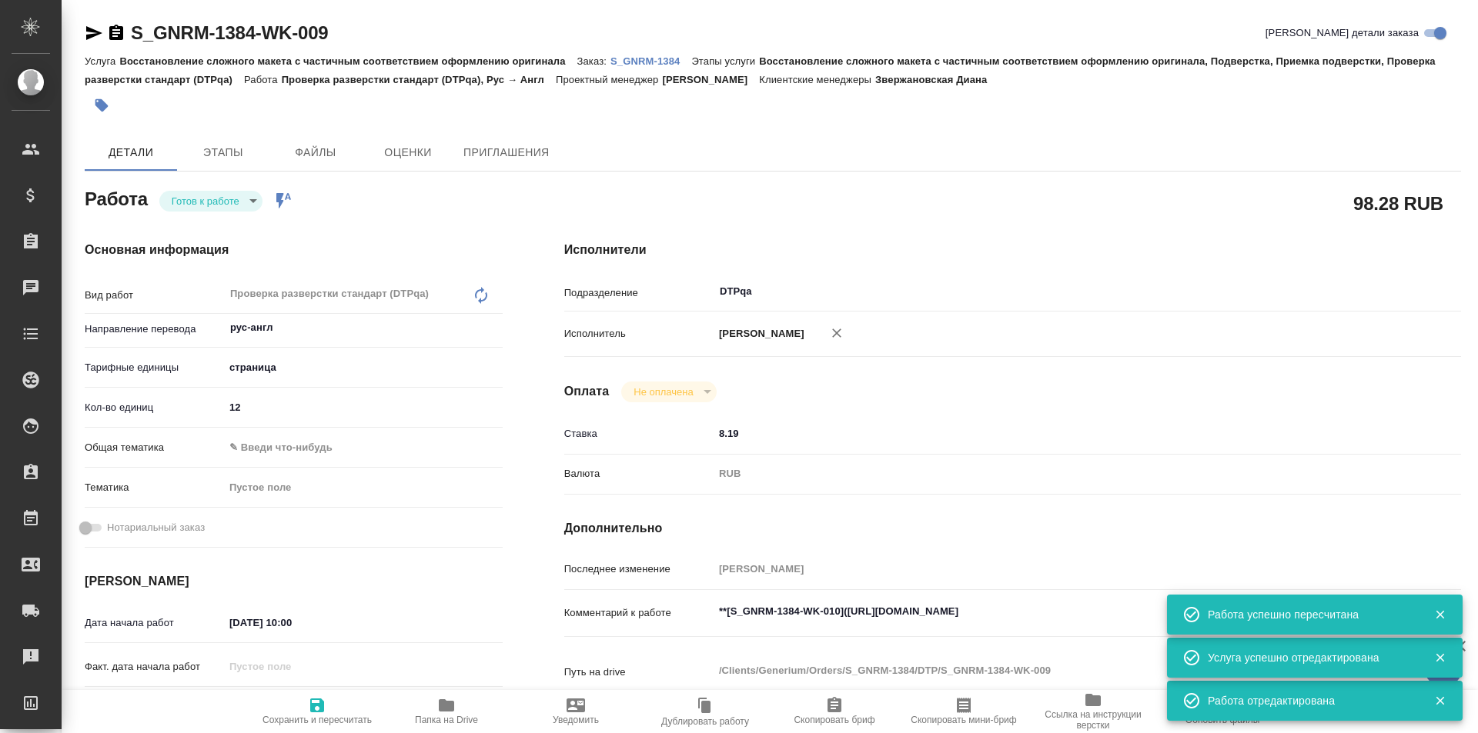
type textarea "x"
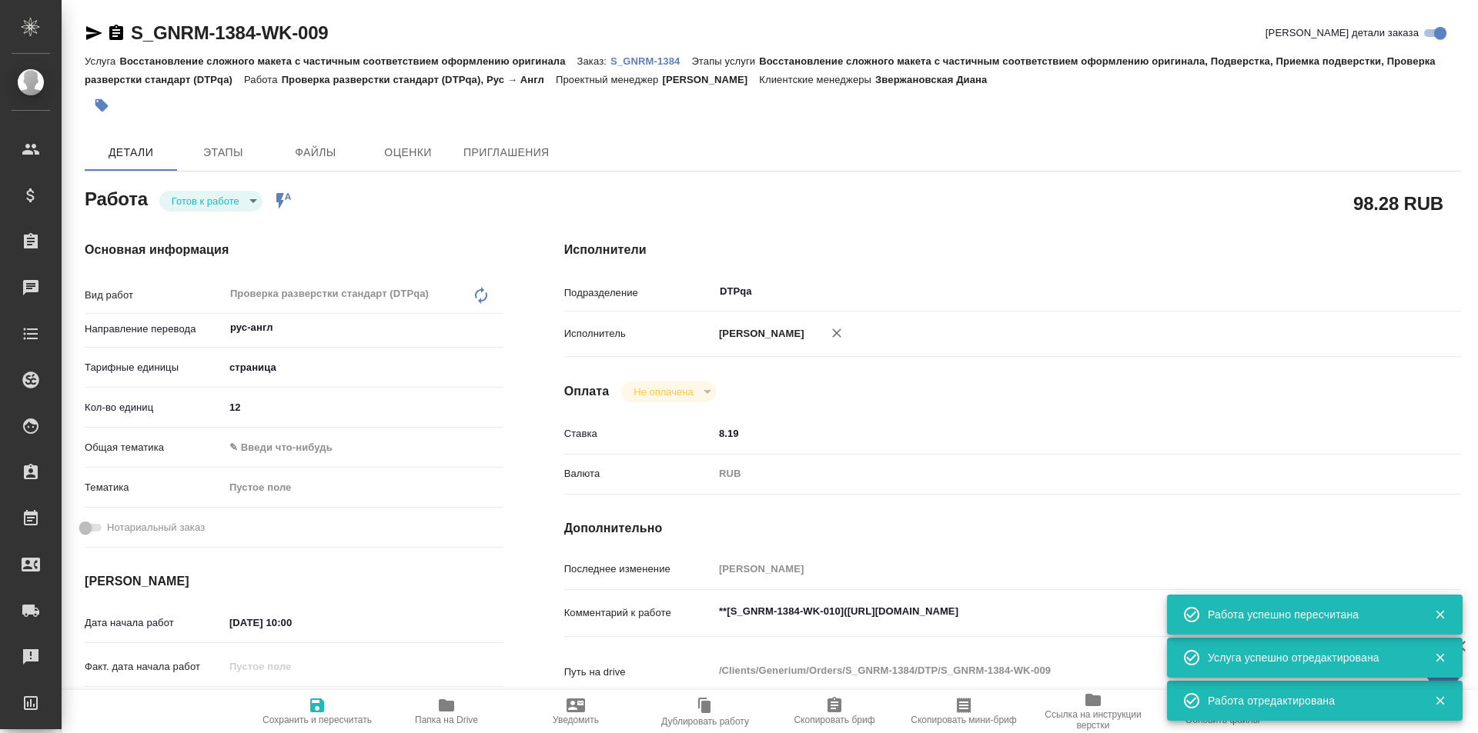
type textarea "x"
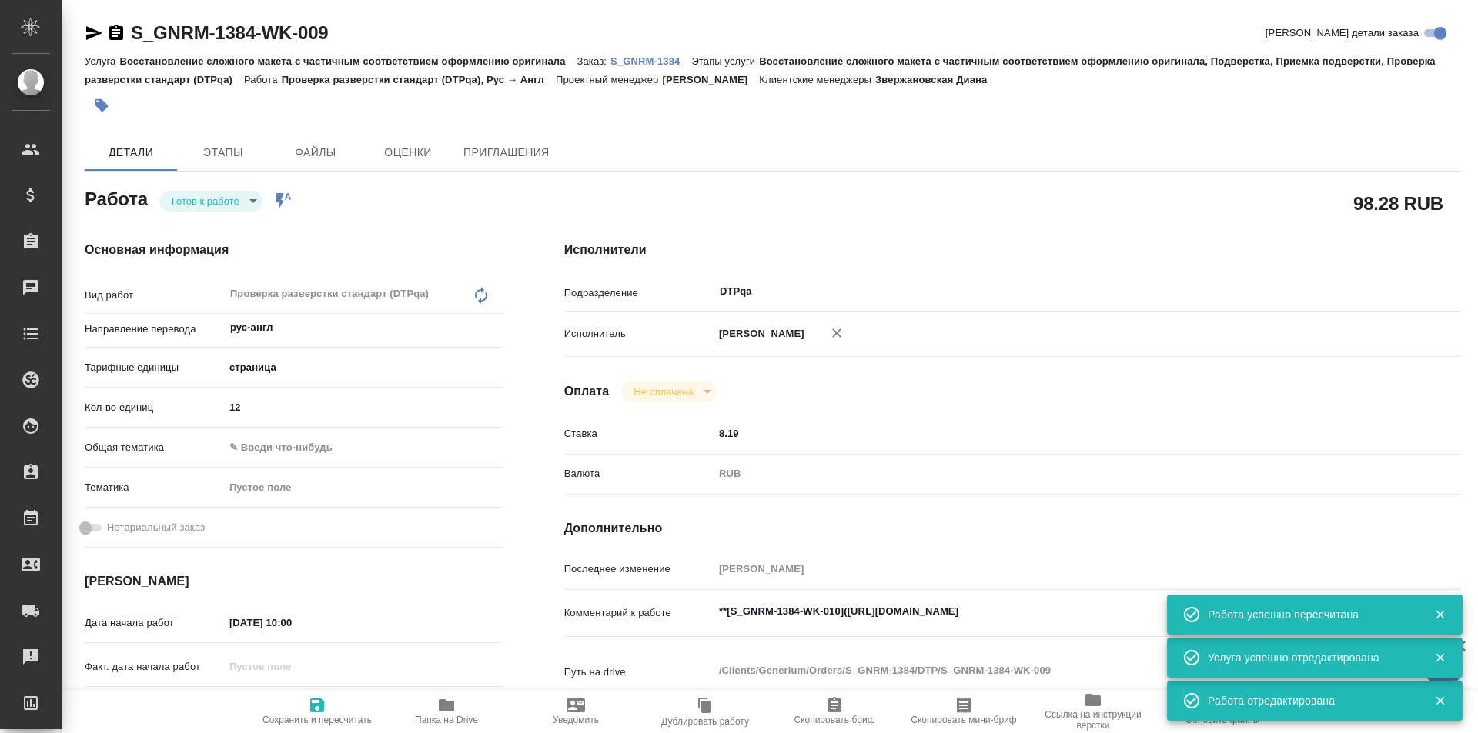
type textarea "x"
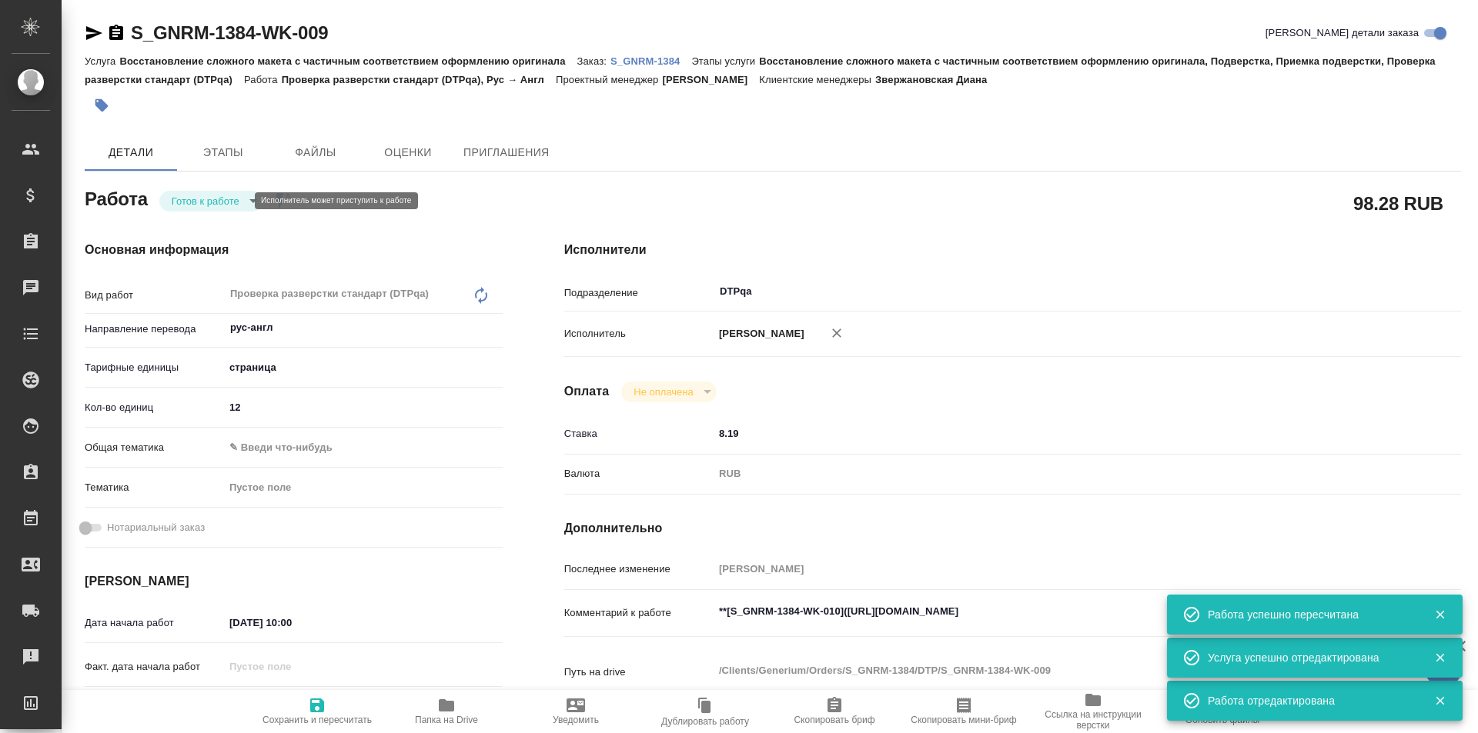
type textarea "x"
click at [242, 202] on body "🙏 .cls-1 fill:#fff; AWATERA Ismagilova Diana Клиенты Спецификации Заказы Чаты T…" at bounding box center [739, 366] width 1478 height 733
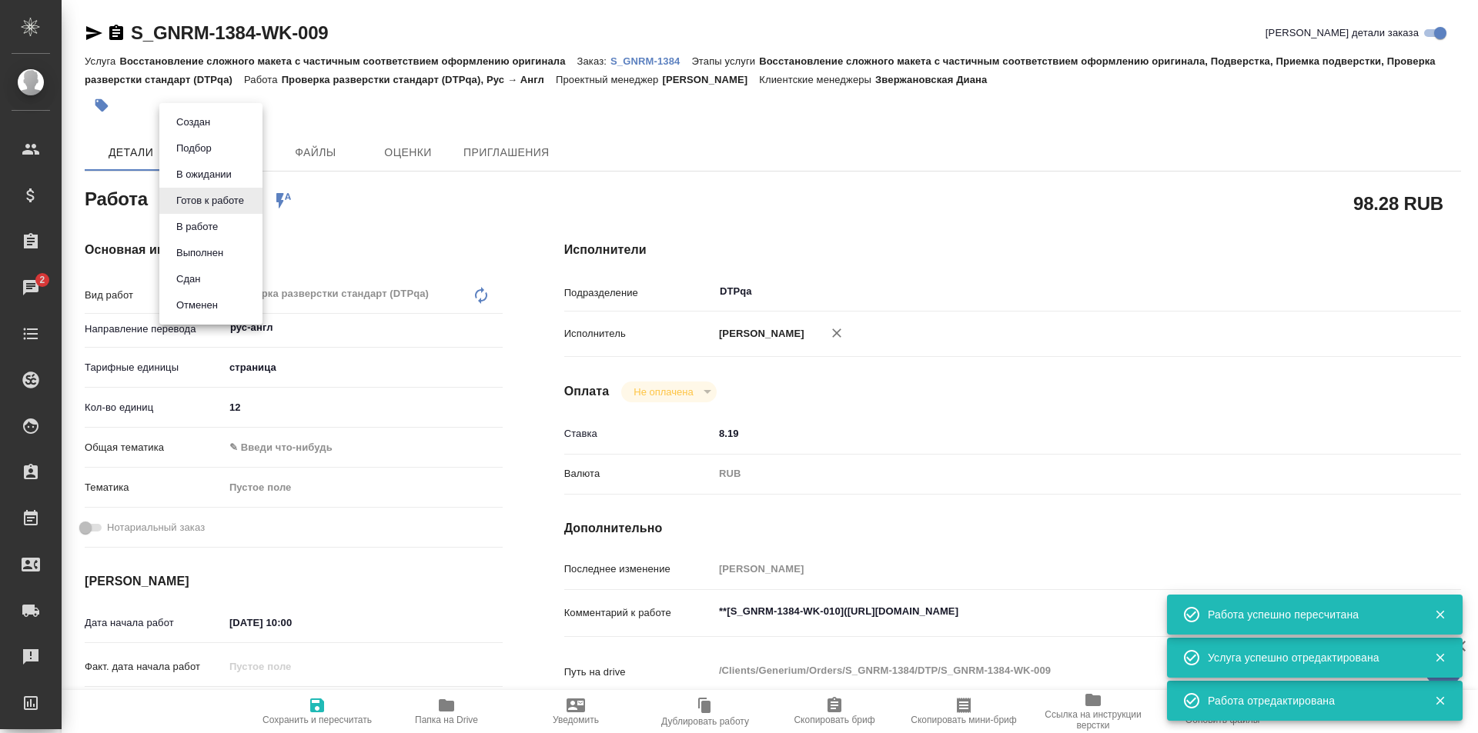
type textarea "x"
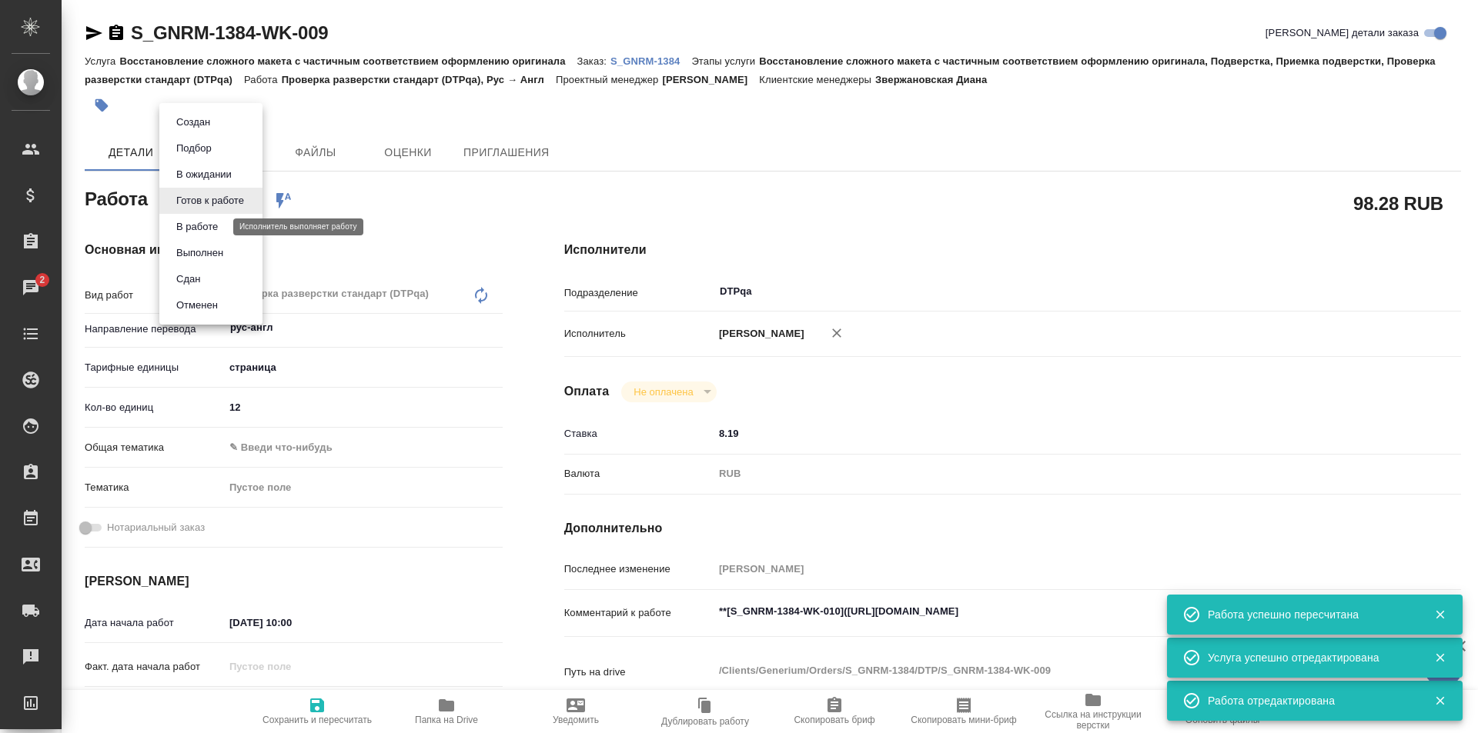
click at [215, 227] on button "В работе" at bounding box center [197, 227] width 51 height 17
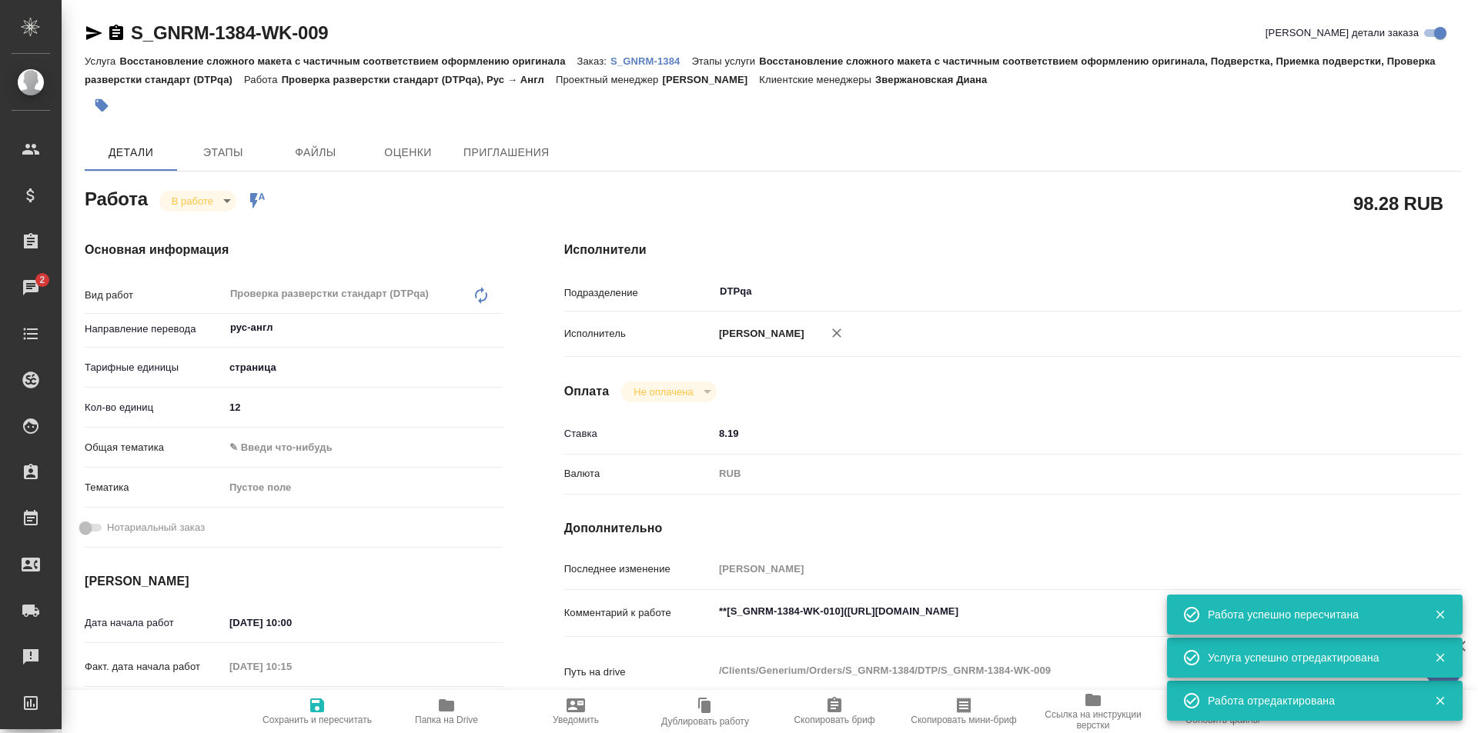
type textarea "x"
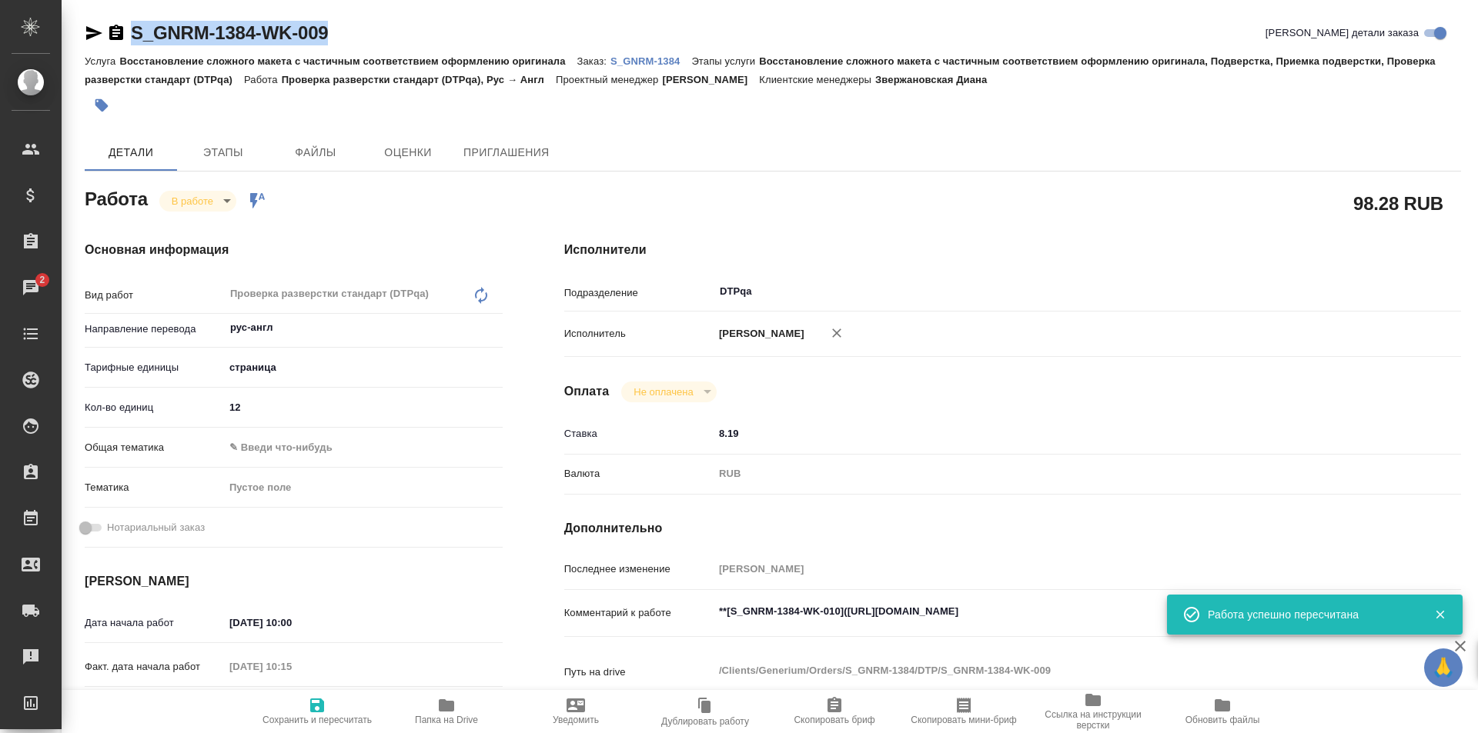
drag, startPoint x: 340, startPoint y: 29, endPoint x: 119, endPoint y: 33, distance: 220.9
click at [119, 33] on div "S_GNRM-1384-WK-009 Кратко детали заказа" at bounding box center [773, 33] width 1376 height 25
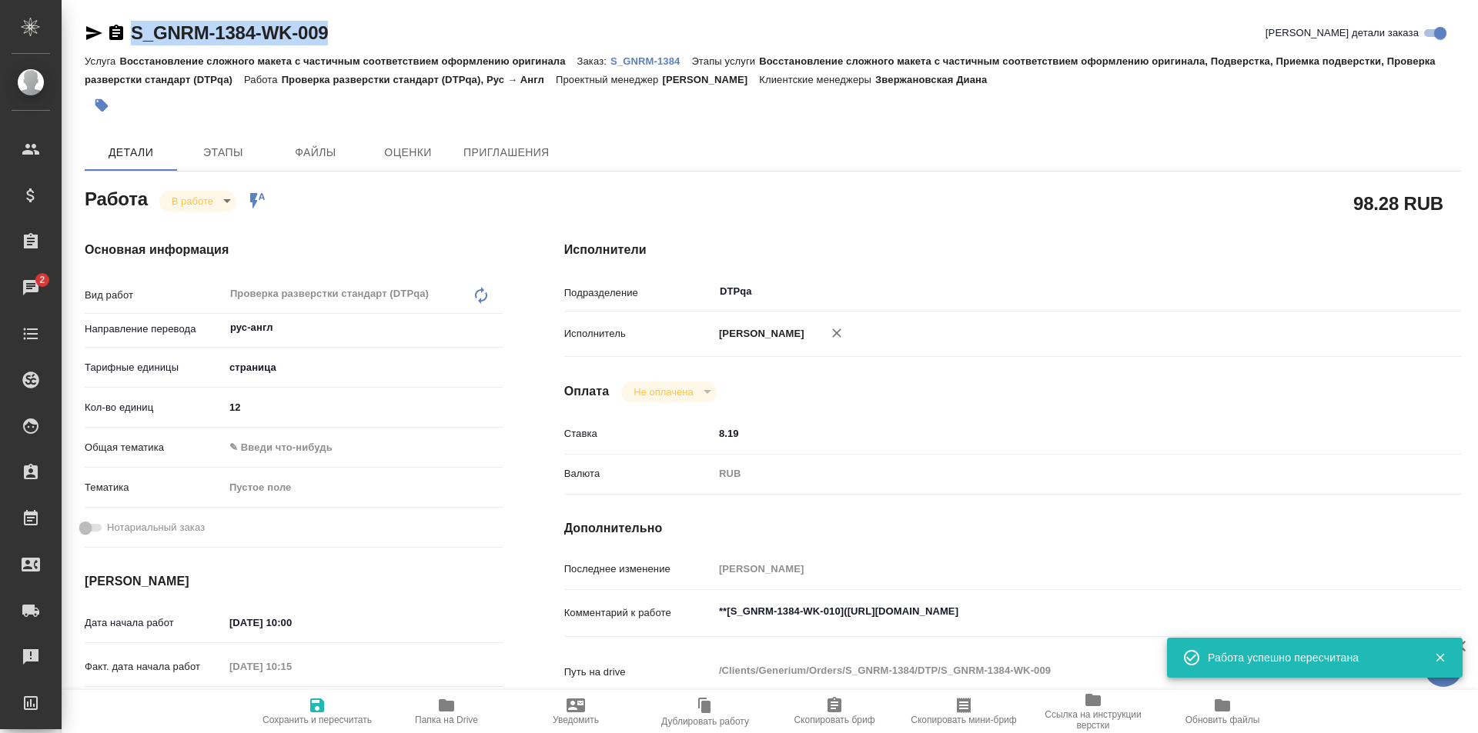
type textarea "x"
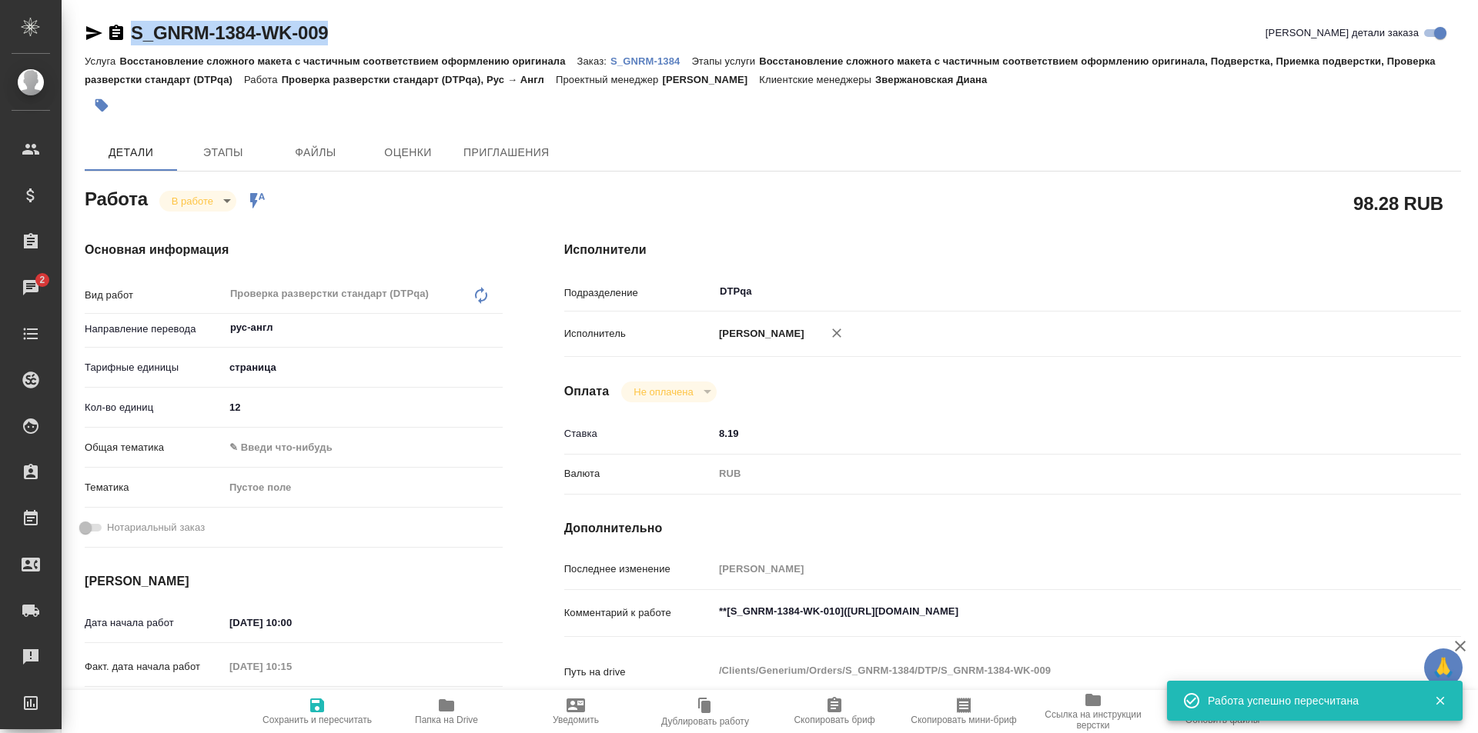
copy link "S_GNRM-1384-WK-009"
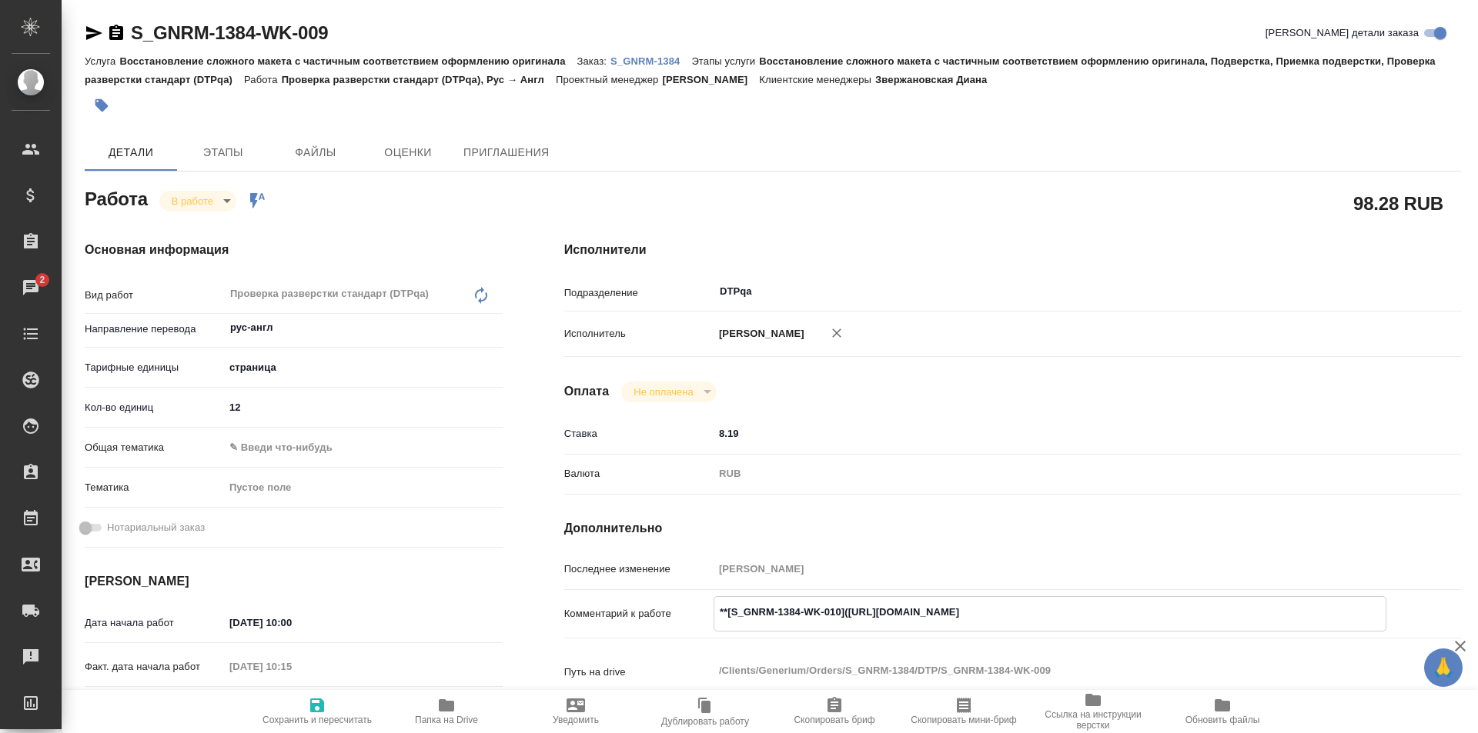
drag, startPoint x: 1167, startPoint y: 610, endPoint x: 847, endPoint y: 612, distance: 319.4
click at [847, 612] on textarea "**[S_GNRM-1384-WK-010](https://tera.awatera.com/Work/68dbed09ab2921b3aa95319f/d…" at bounding box center [1049, 613] width 671 height 26
drag, startPoint x: 353, startPoint y: 24, endPoint x: 126, endPoint y: 37, distance: 227.4
click at [126, 37] on div "S_GNRM-1384-WK-009 Кратко детали заказа" at bounding box center [773, 33] width 1376 height 25
copy link "S_GNRM-1384-WK-009"
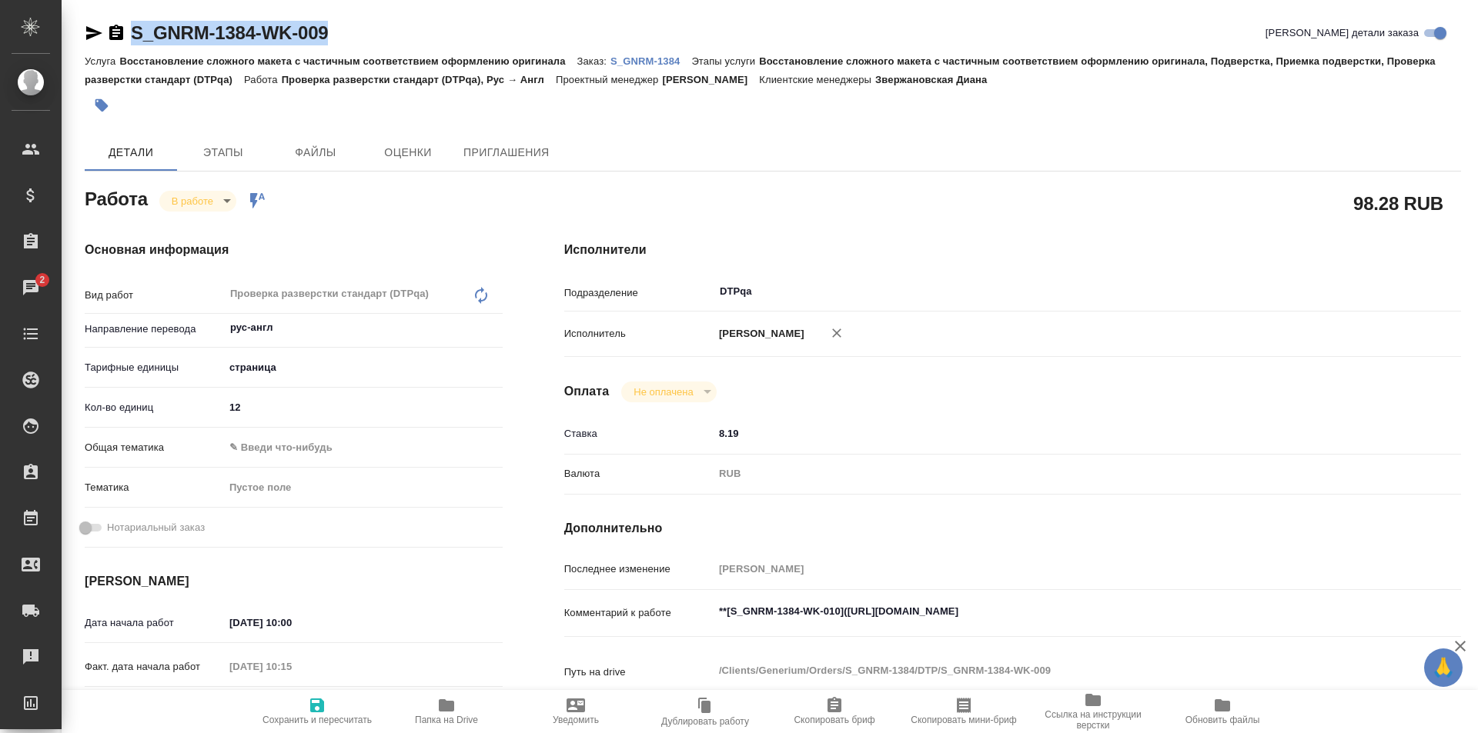
click at [446, 704] on icon "button" at bounding box center [446, 706] width 15 height 12
type textarea "x"
click at [1205, 614] on textarea "**[S_GNRM-1384-WK-010](https://tera.awatera.com/Work/68dbed09ab2921b3aa95319f/d…" at bounding box center [1049, 613] width 671 height 26
type textarea "x"
type textarea "**[S_GNRM-1384-WK-010](https://tera.awatera.com/Work/68dbed09ab2921b3aa95319f/d…"
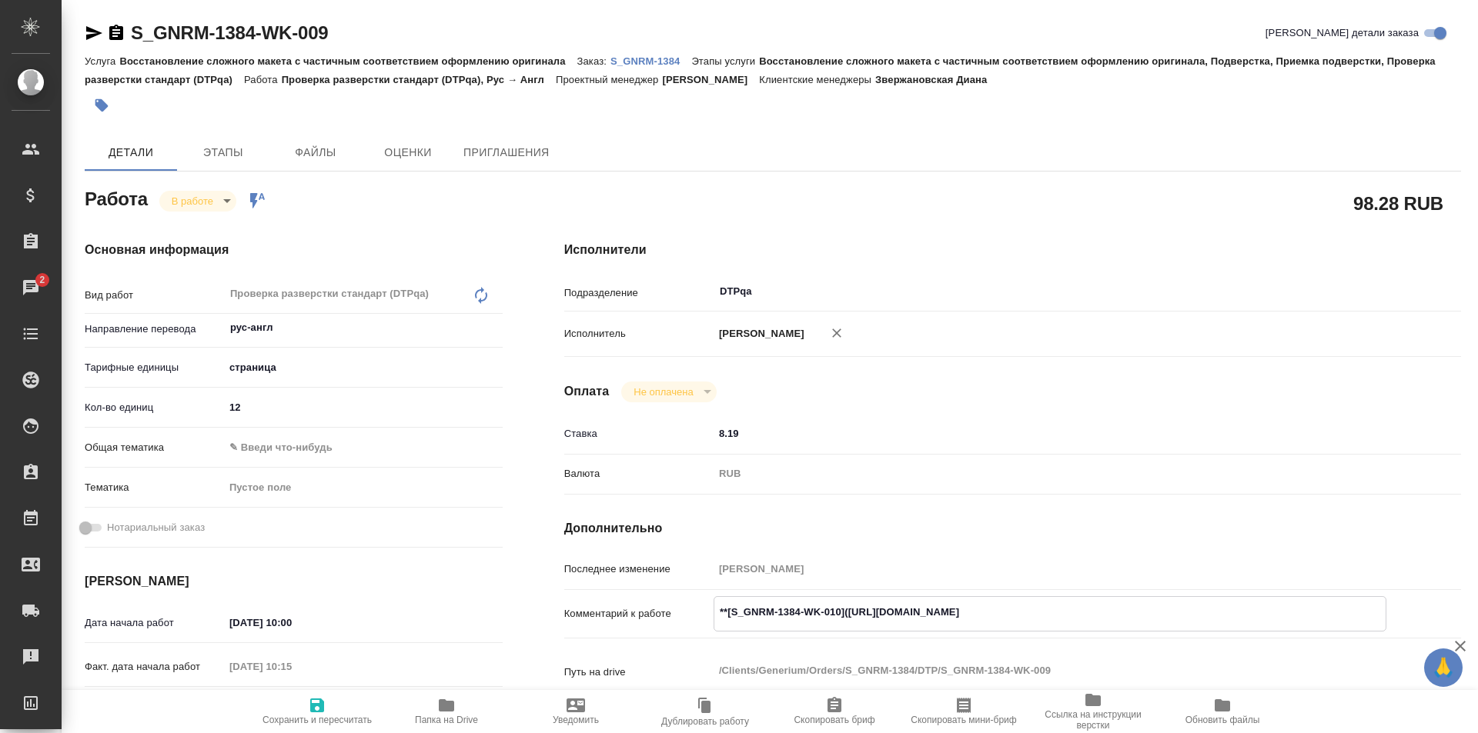
type textarea "x"
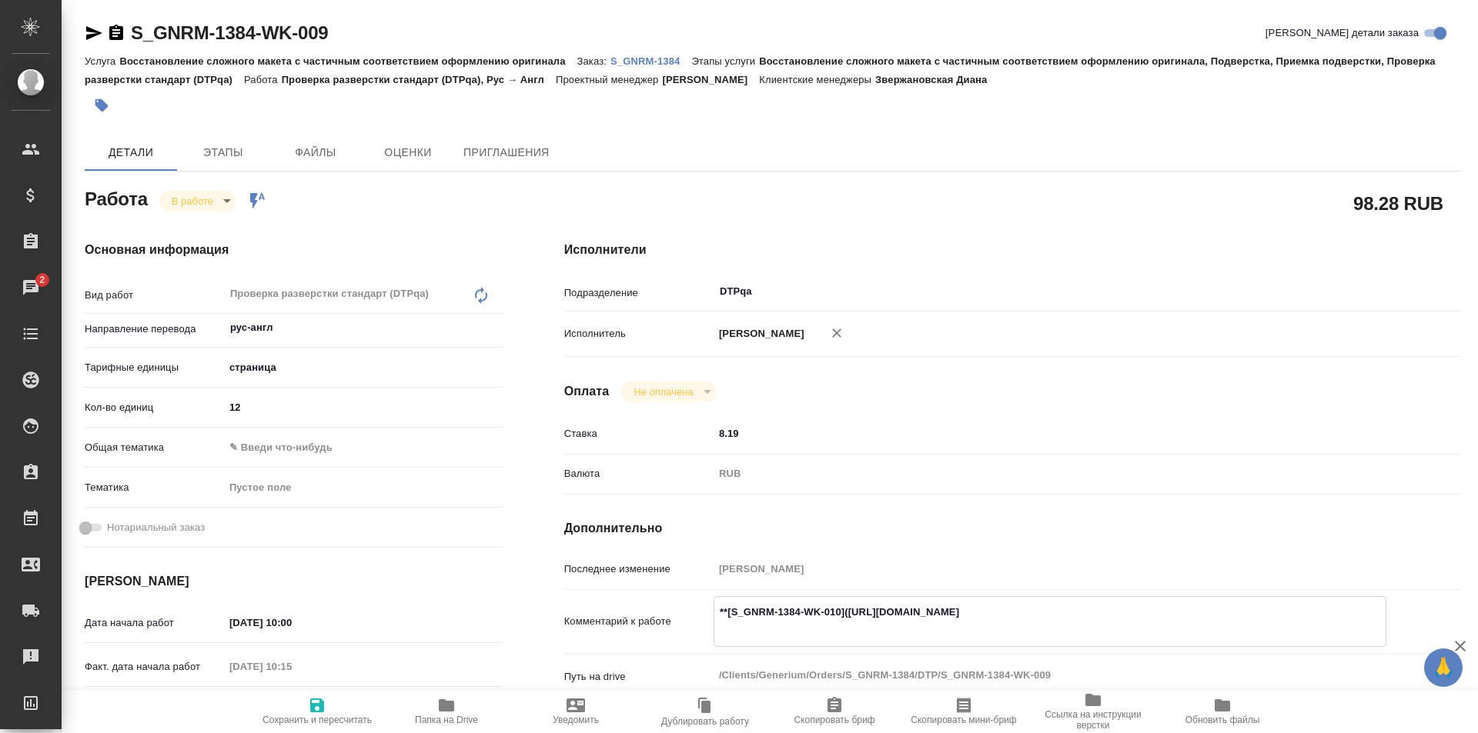
type textarea "**[S_GNRM-1384-WK-010](https://tera.awatera.com/Work/68dbed09ab2921b3aa95319f/d…"
type textarea "x"
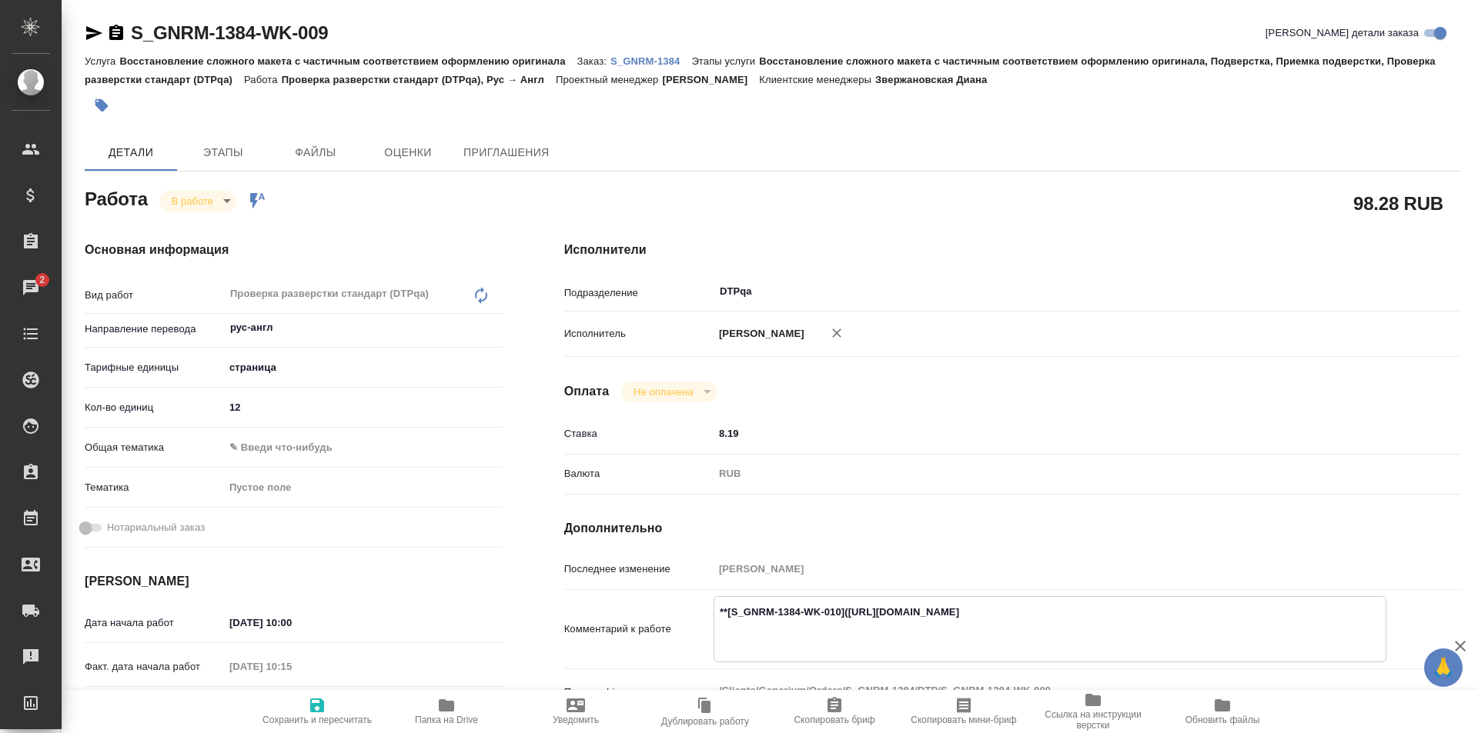
paste textarea "https://drive.awatera.com/f/10555306"
type textarea "x"
type textarea "**[S_GNRM-1384-WK-010]([URL][DOMAIN_NAME] [URL][DOMAIN_NAME]"
type textarea "x"
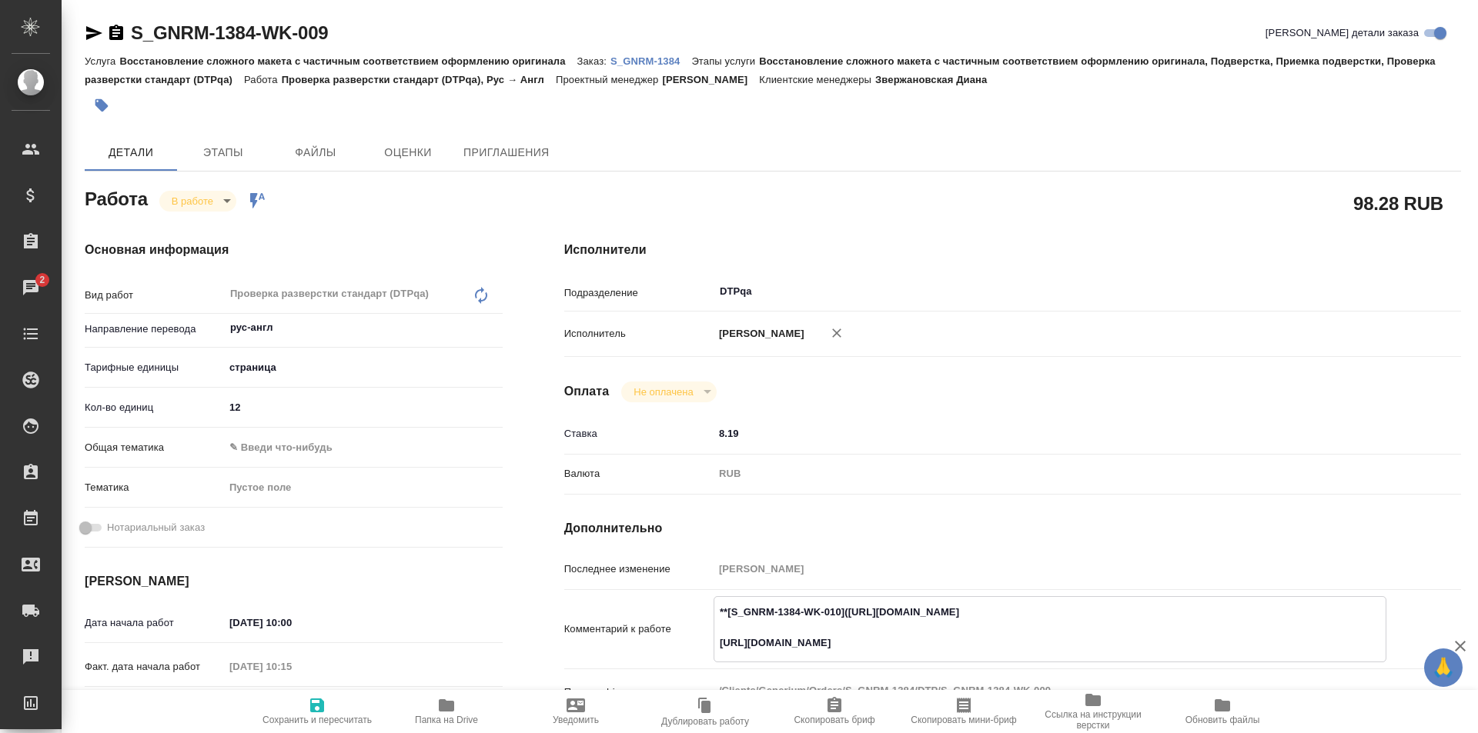
type textarea "x"
type textarea "**[S_GNRM-1384-WK-010]([URL][DOMAIN_NAME] [URL][DOMAIN_NAME]"
type textarea "x"
click at [323, 702] on icon "button" at bounding box center [317, 706] width 14 height 14
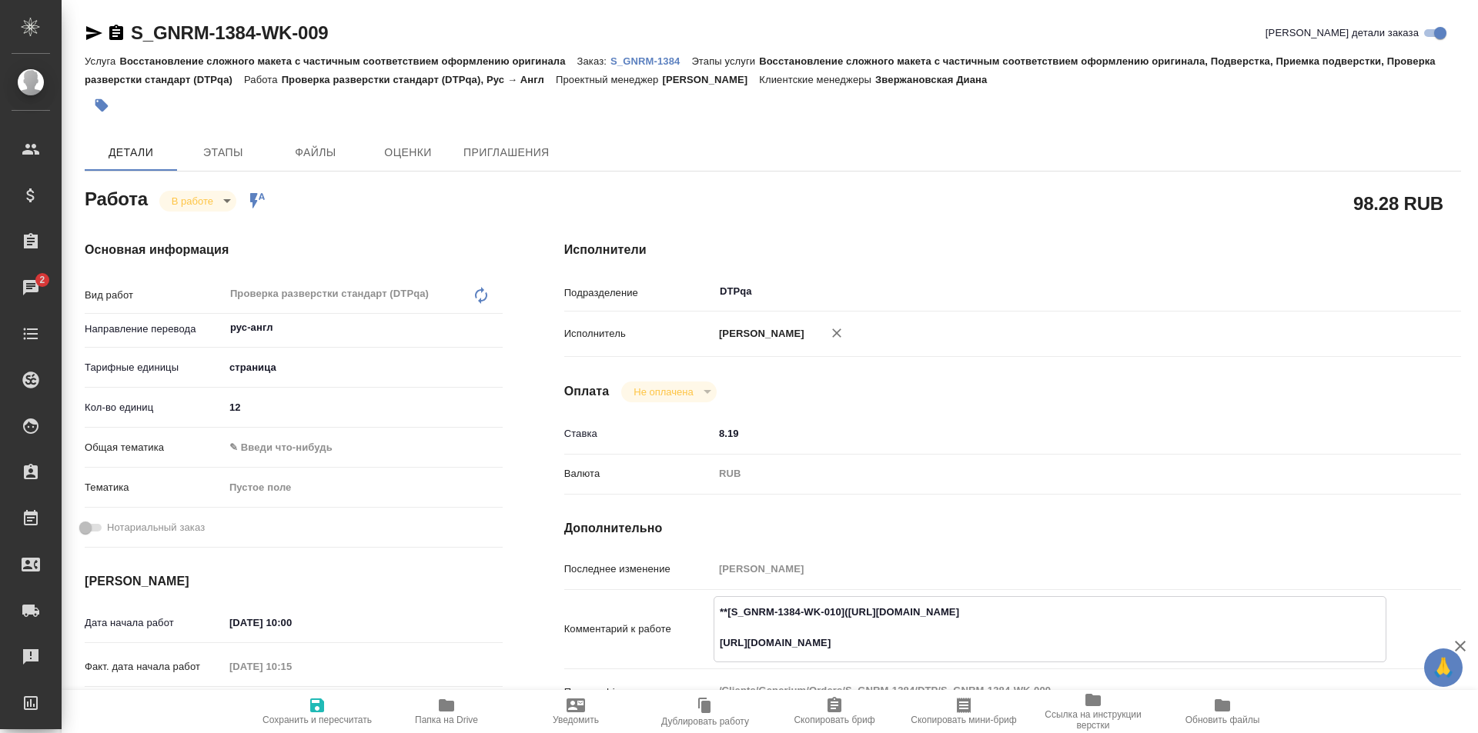
type textarea "x"
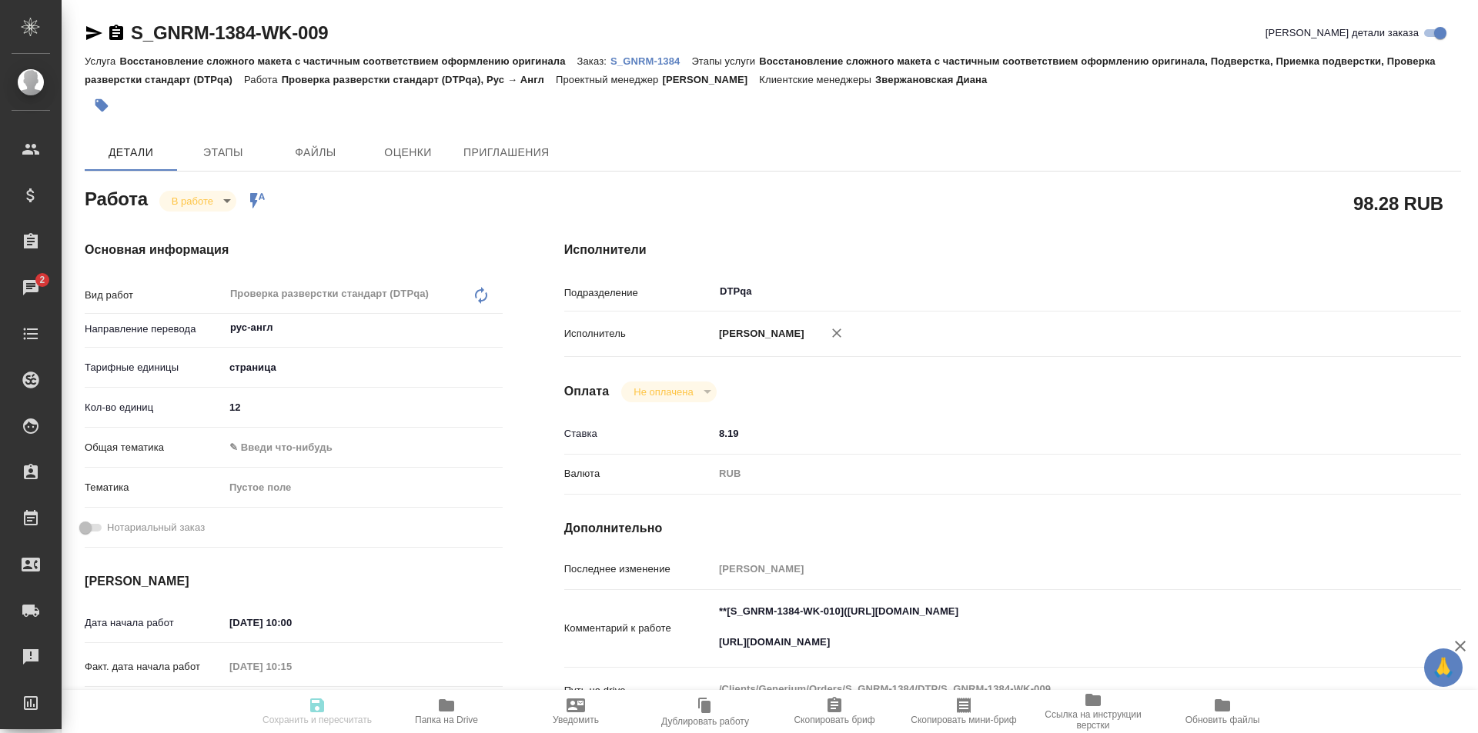
type textarea "x"
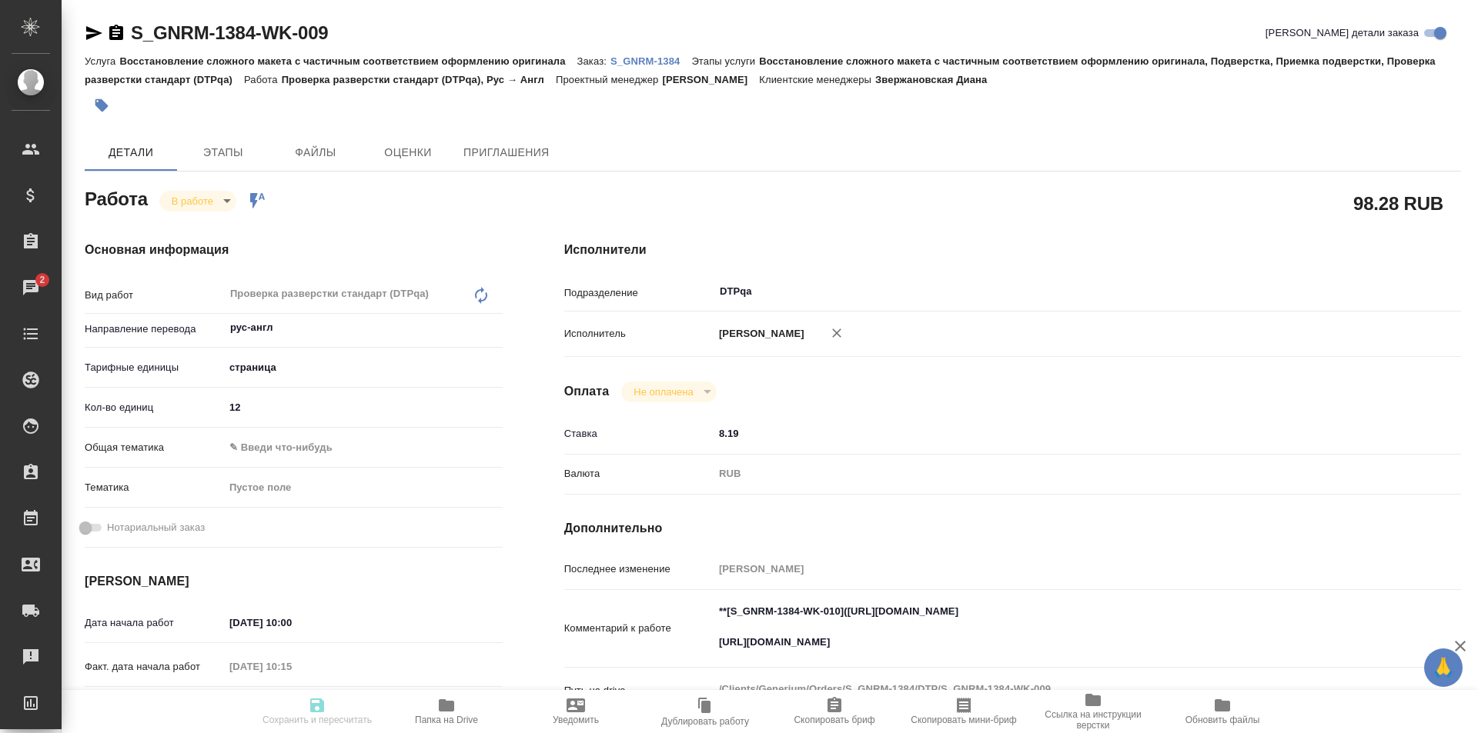
type input "inProgress"
type textarea "Проверка разверстки стандарт (DTPqa)"
type textarea "x"
type input "рус-англ"
type input "5a8b1489cc6b4906c91bfdb2"
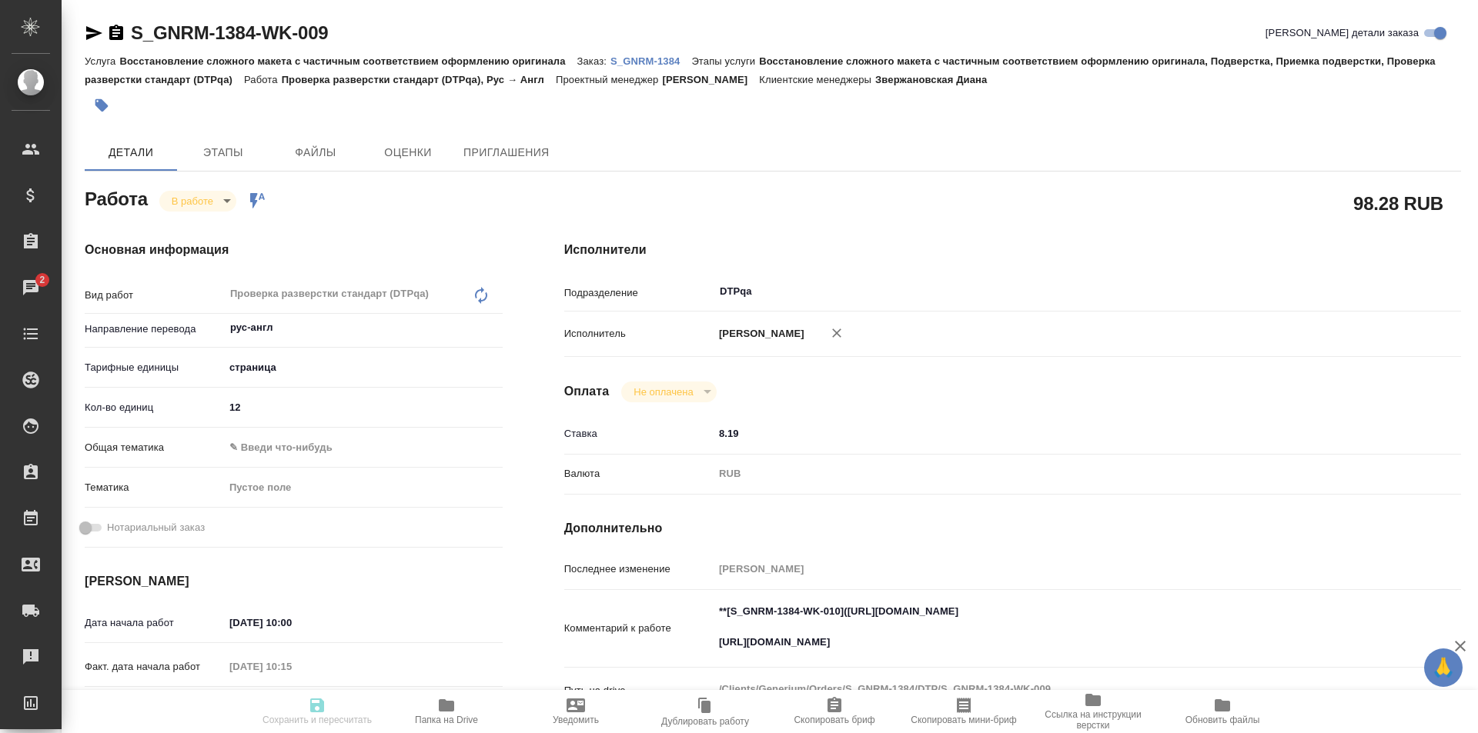
type input "12"
type input "[DATE] 10:00"
type input "[DATE] 10:15"
type input "[DATE] 11:00"
type input "[DATE] 20:00"
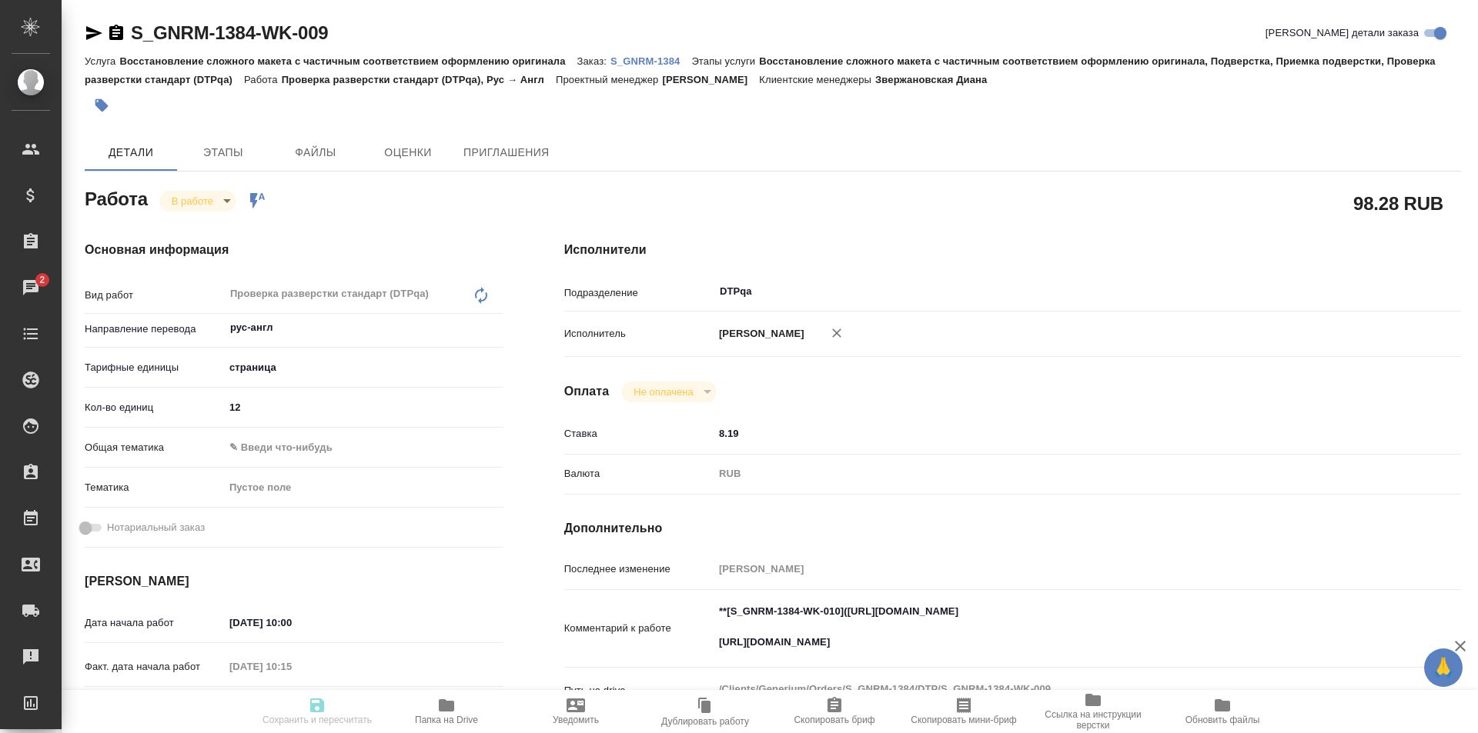
type input "DTPqa"
type input "notPayed"
type input "8.19"
type input "RUB"
type input "[PERSON_NAME]"
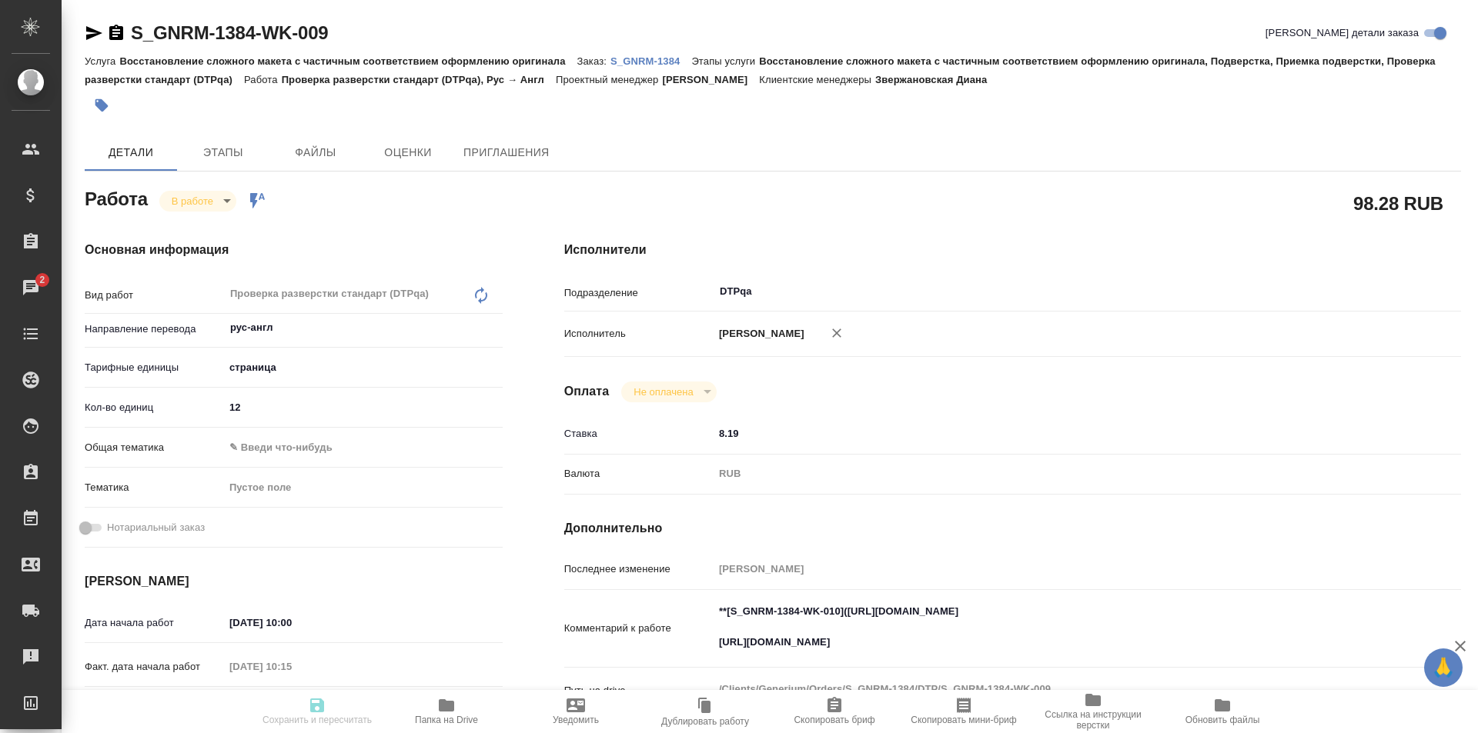
type textarea "**[S_GNRM-1384-WK-010]([URL][DOMAIN_NAME] [URL][DOMAIN_NAME]"
type textarea "x"
type textarea "/Clients/Generium/Orders/S_GNRM-1384/DTP/S_GNRM-1384-WK-009"
type textarea "x"
type input "S_GNRM-1384"
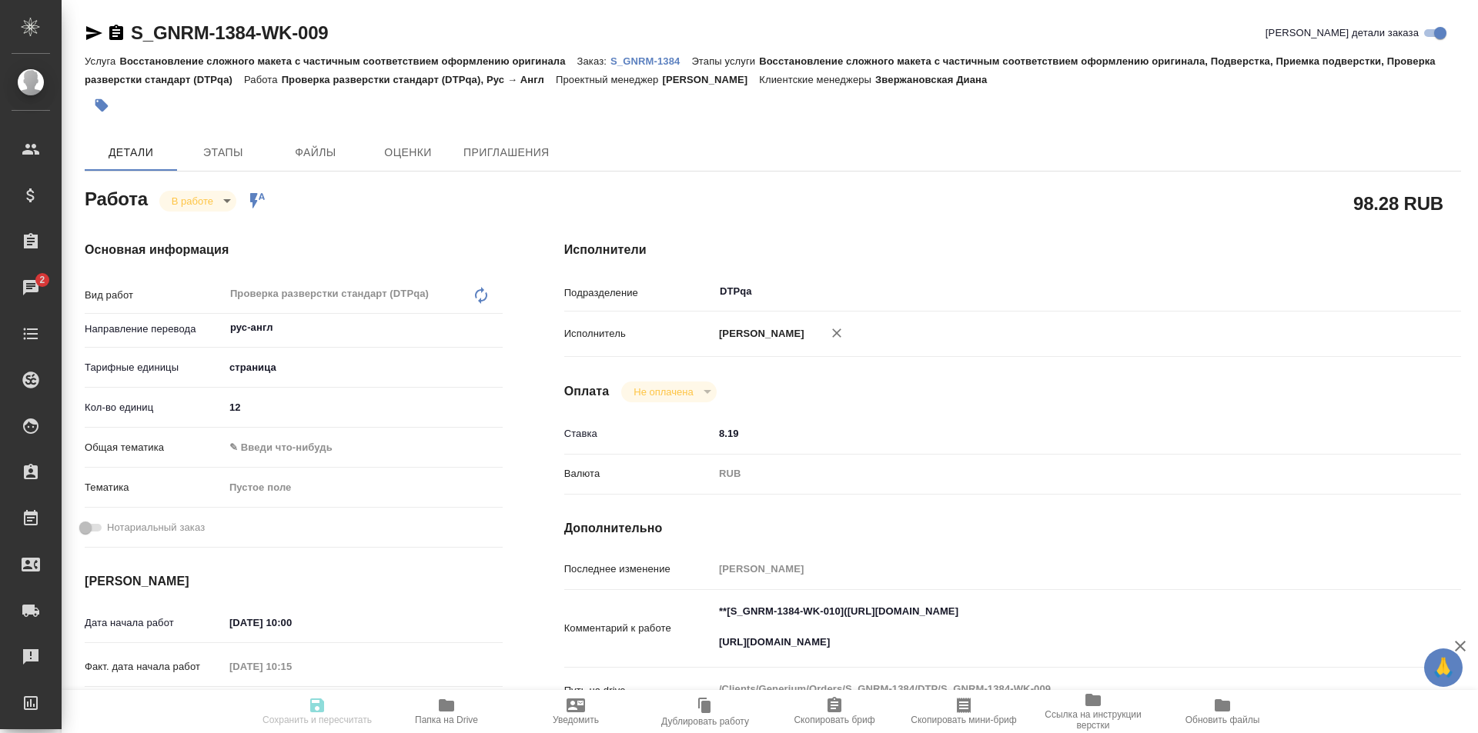
type input "Восстановление сложного макета с частичным соответствием оформлению оригинала"
type input "Восстановление сложного макета с частичным соответствием оформлению оригинала, …"
type input "Звержановская Диана"
type input "[PERSON_NAME]"
type input "/Clients/Generium/Orders/S_GNRM-1384"
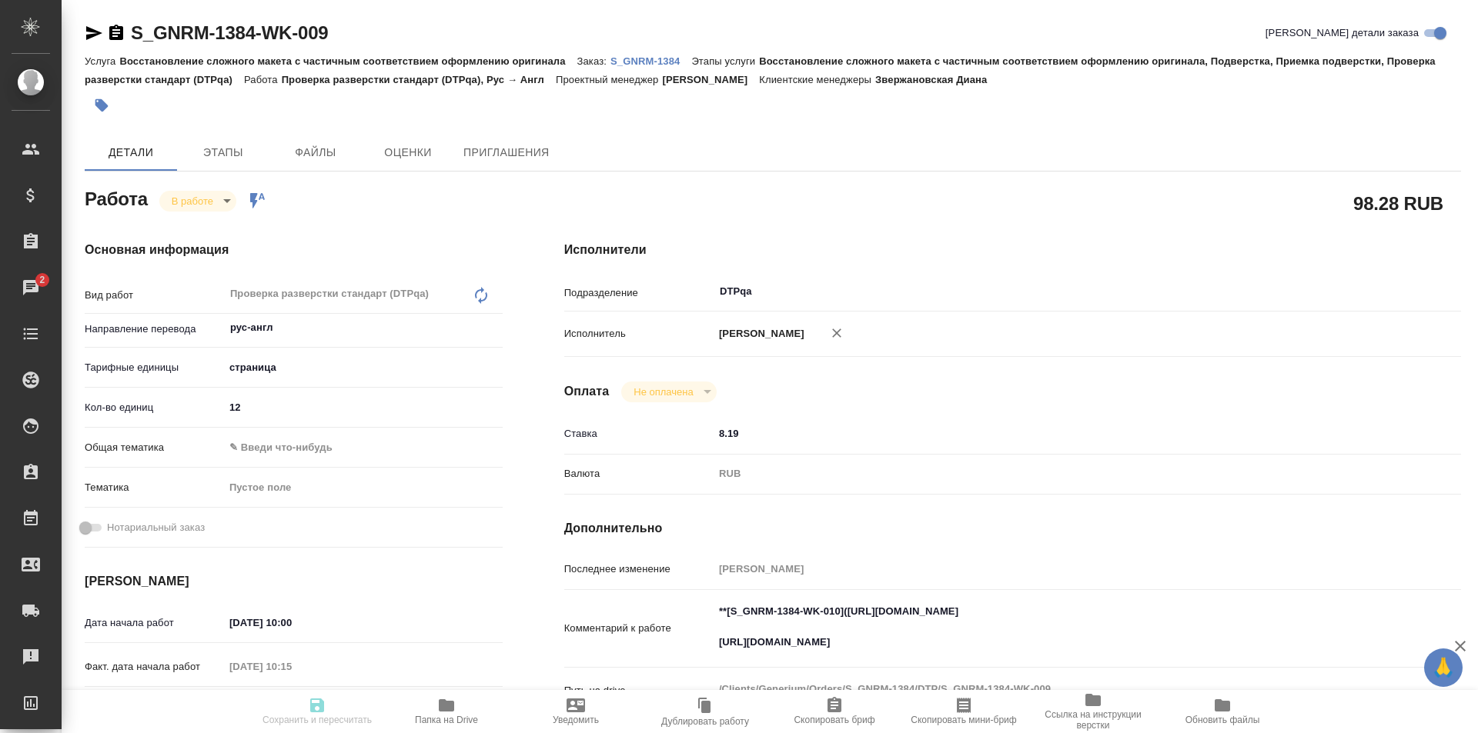
type textarea "x"
type textarea "Рассчитайте, пожалуйста, перевод на англ в минимальные сроки. Документ ДКК-СПЦ-…"
type textarea "x"
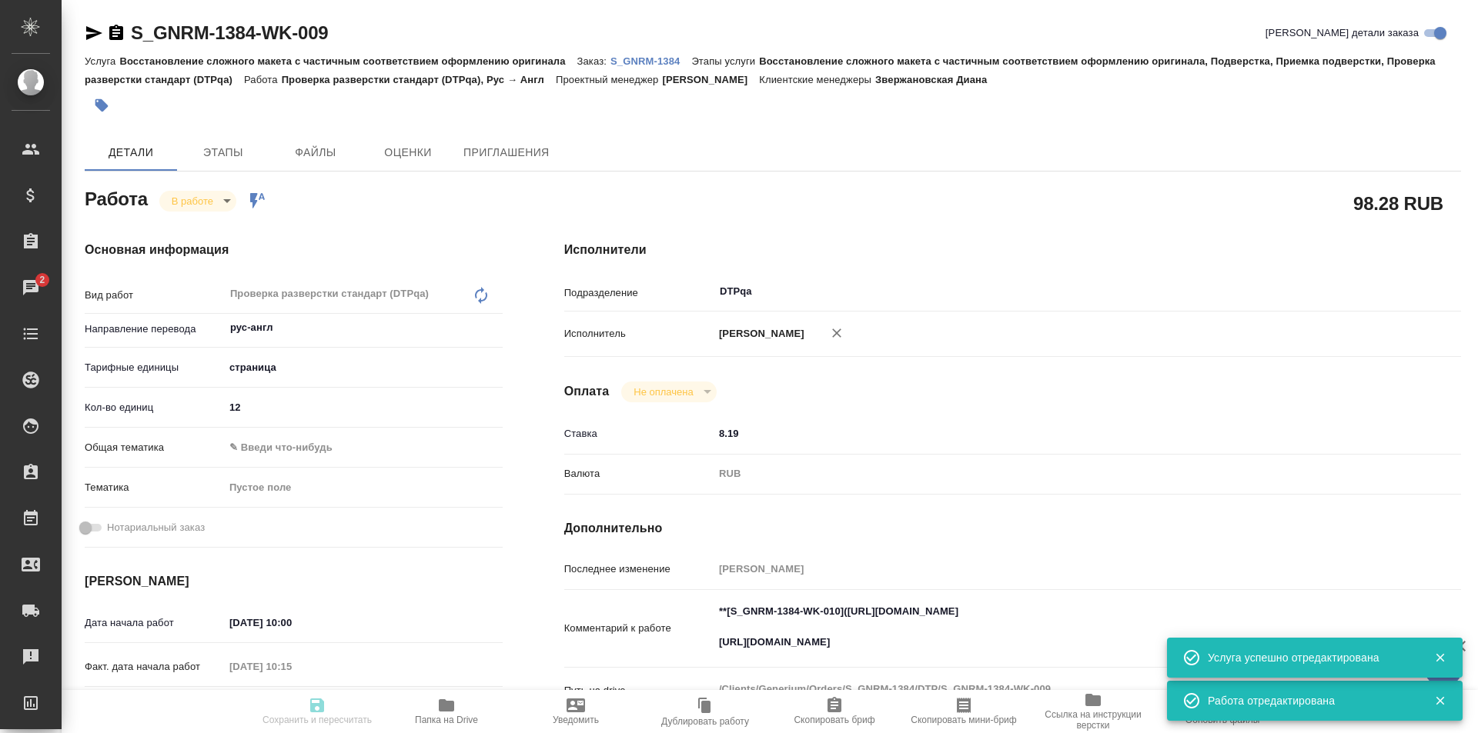
type textarea "x"
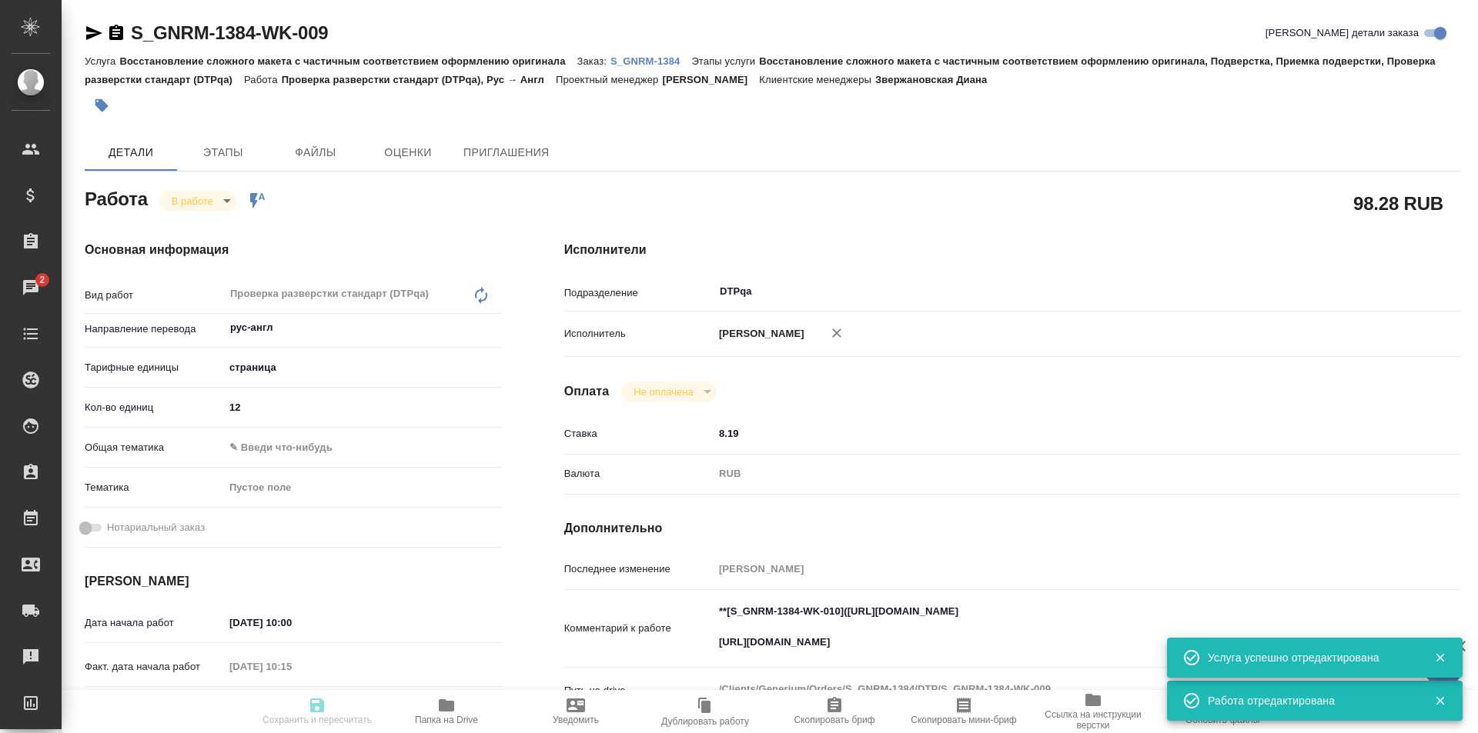
type textarea "x"
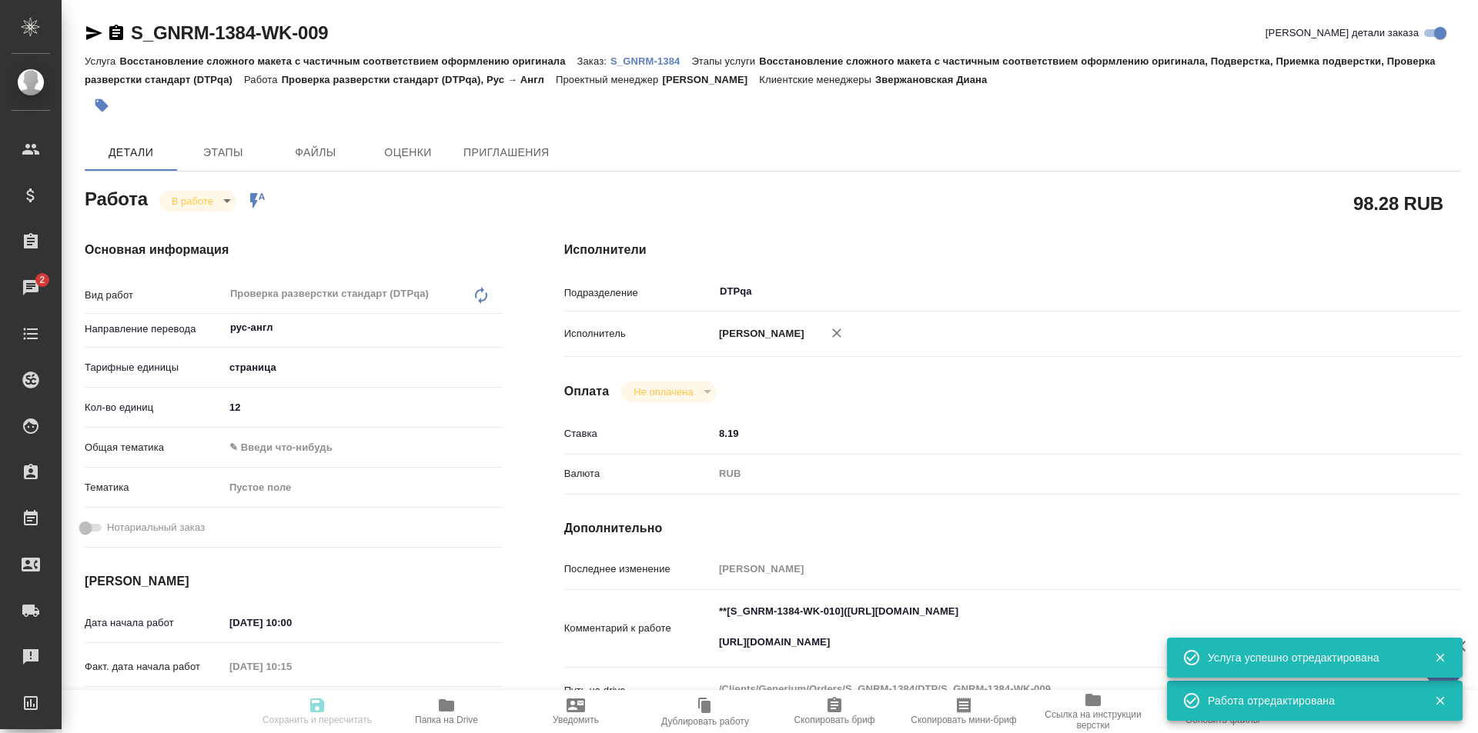
type textarea "x"
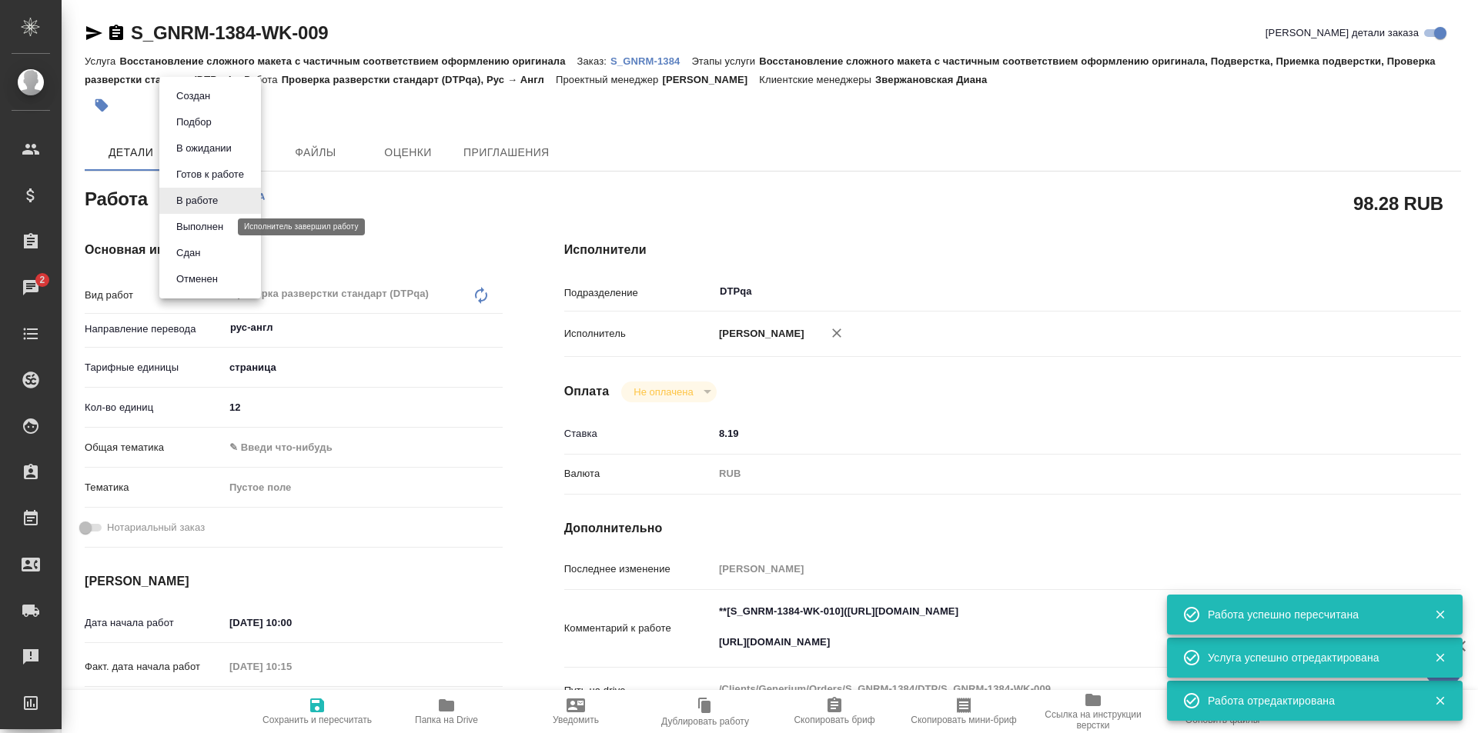
click at [212, 226] on button "Выполнен" at bounding box center [200, 227] width 56 height 17
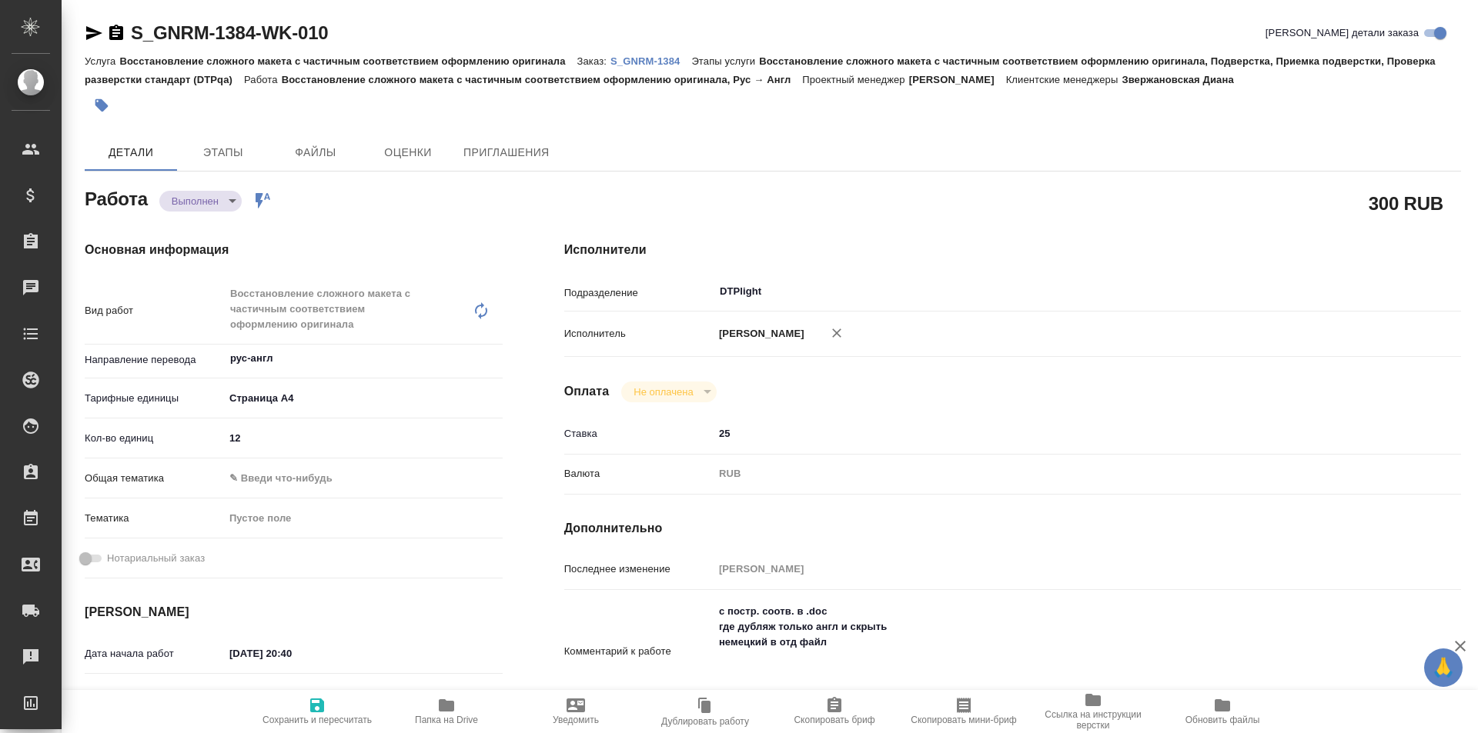
type textarea "x"
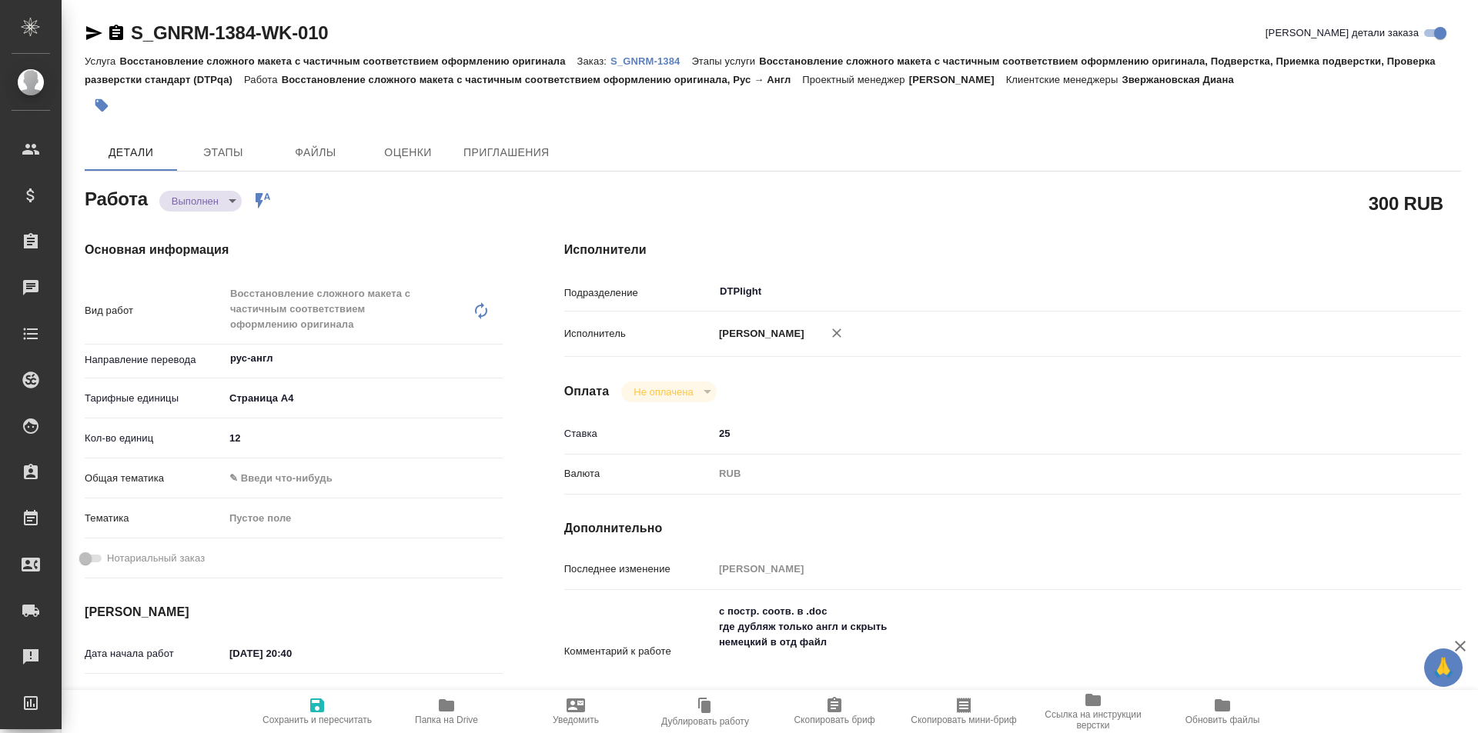
type textarea "x"
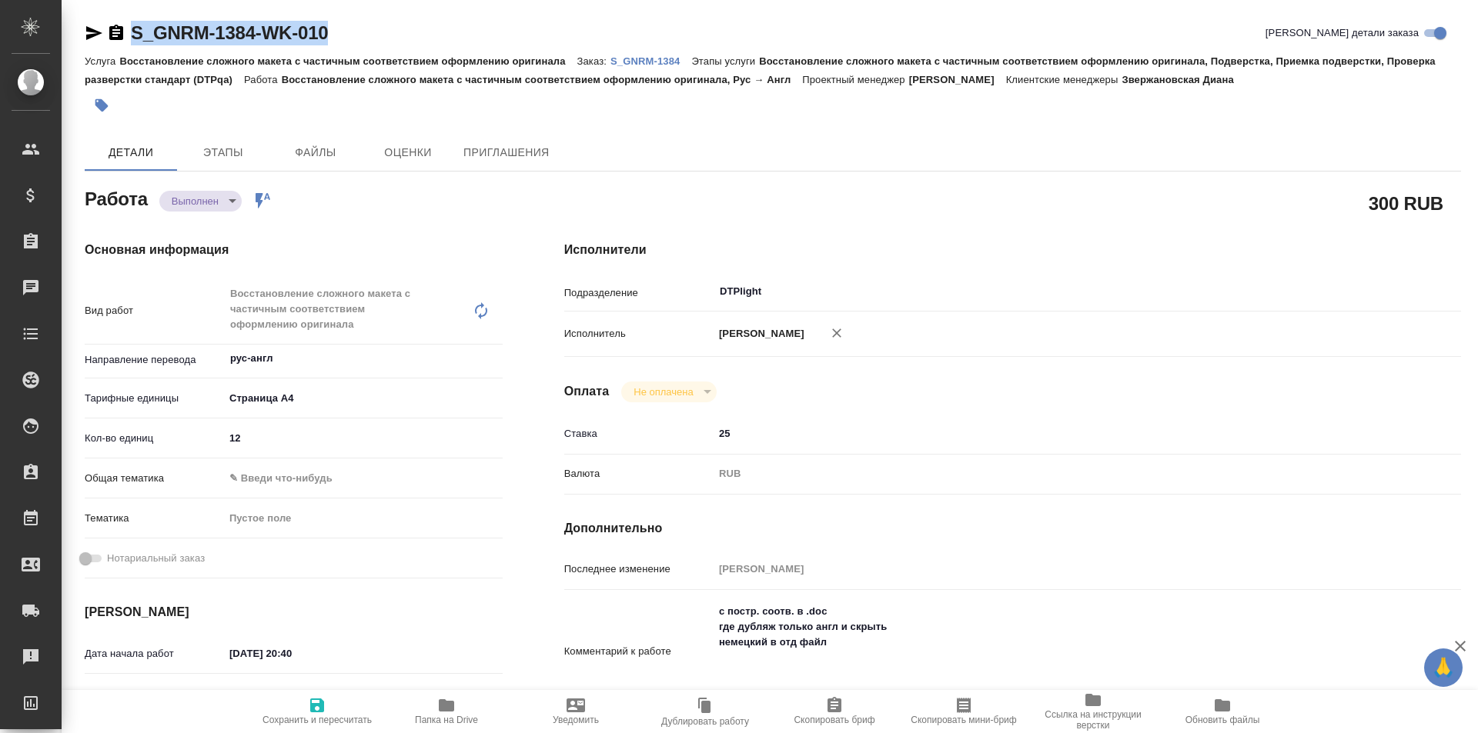
drag, startPoint x: 338, startPoint y: 28, endPoint x: 117, endPoint y: 28, distance: 220.9
click at [117, 28] on div "S_GNRM-1384-WK-010 Кратко детали заказа" at bounding box center [773, 33] width 1376 height 25
type textarea "x"
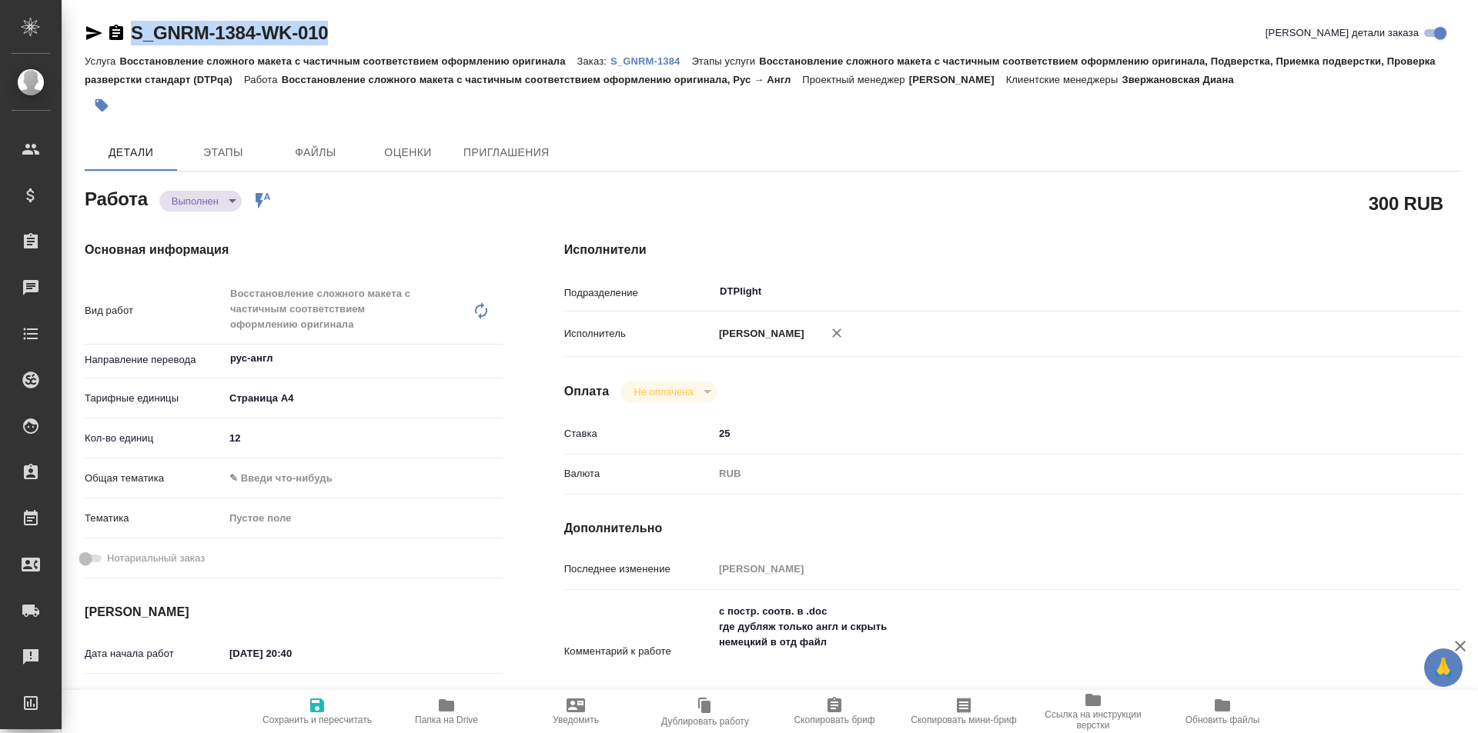
type textarea "x"
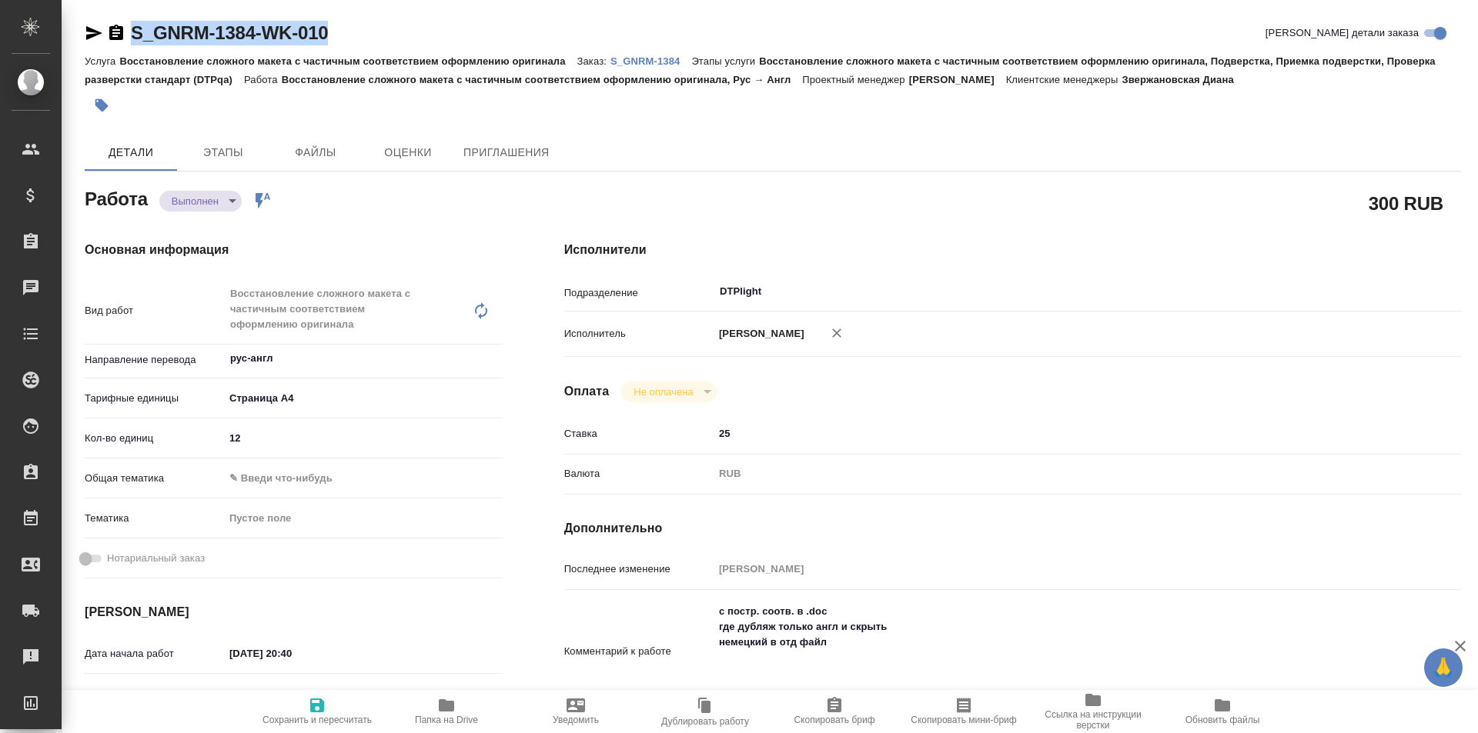
type textarea "x"
click at [451, 709] on icon "button" at bounding box center [446, 706] width 15 height 12
click at [660, 61] on p "S_GNRM-1384" at bounding box center [650, 61] width 81 height 12
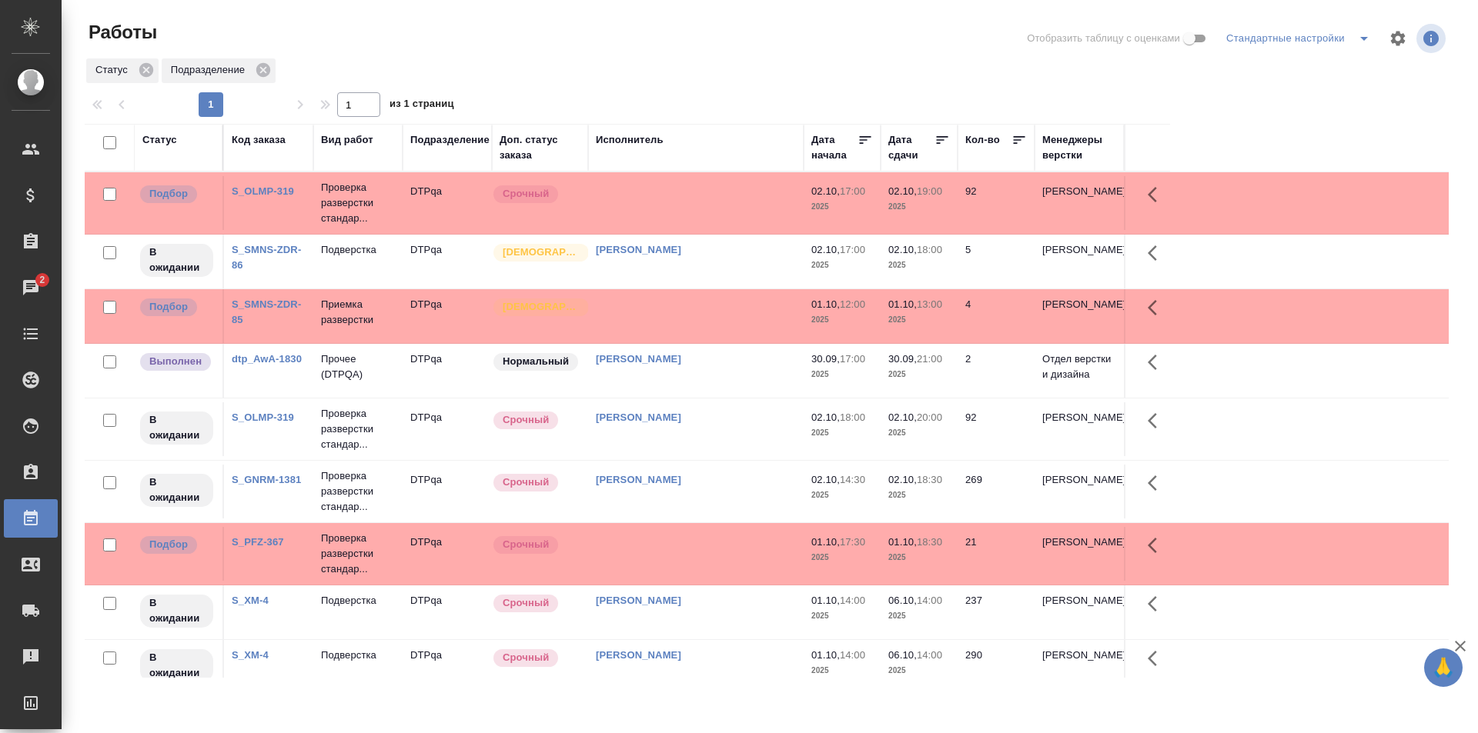
click at [745, 416] on div "[PERSON_NAME]" at bounding box center [696, 417] width 200 height 15
click at [745, 416] on div "Исмагилова Диана" at bounding box center [696, 417] width 200 height 15
click at [723, 200] on td at bounding box center [696, 203] width 216 height 54
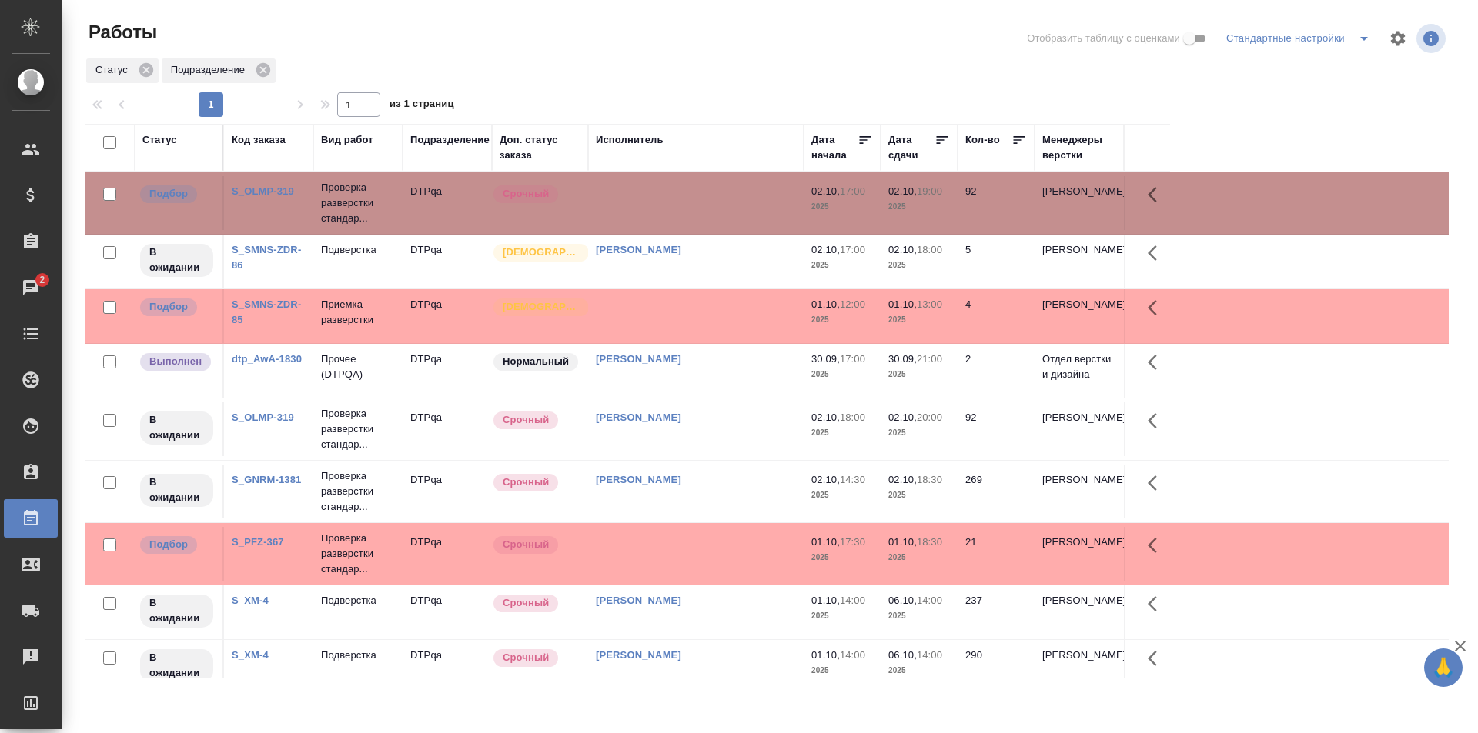
click at [723, 200] on td at bounding box center [696, 203] width 216 height 54
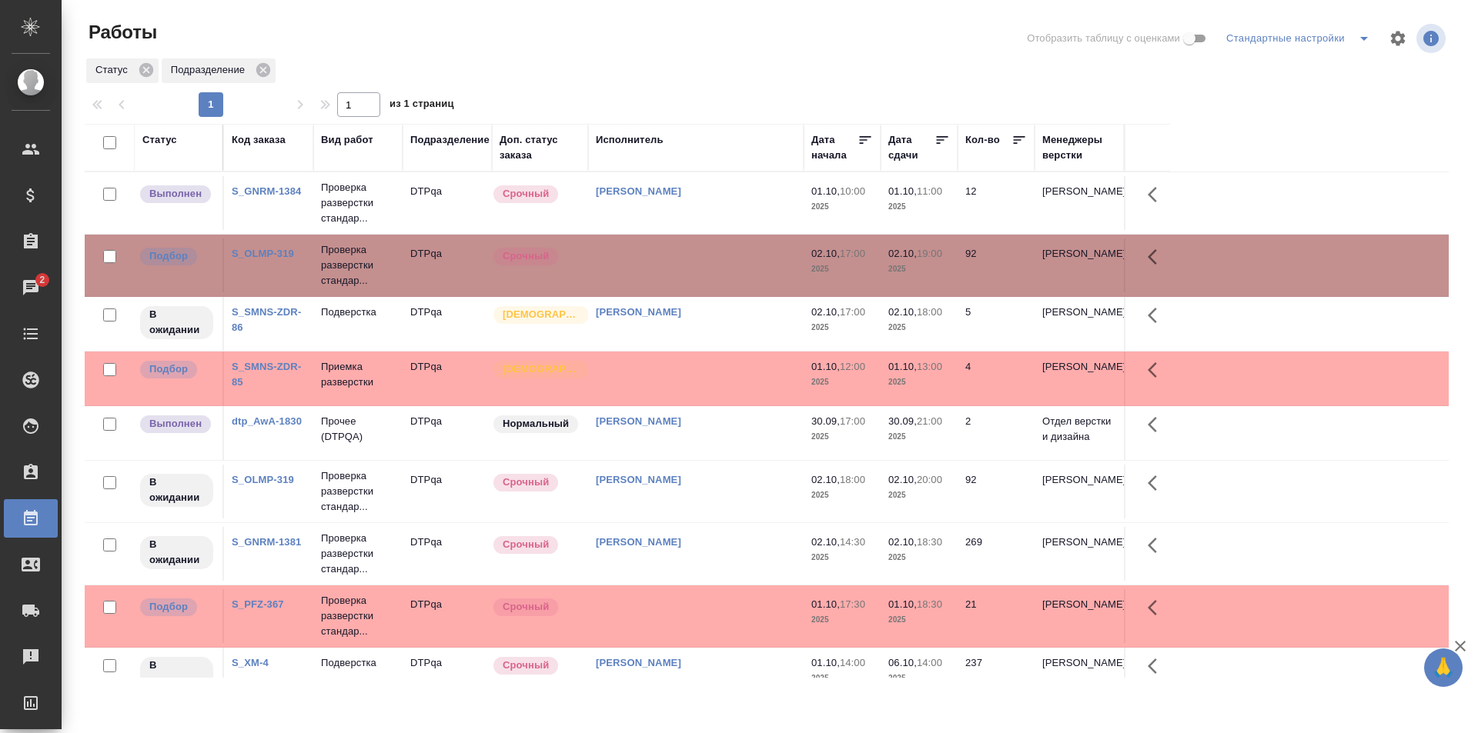
click at [762, 202] on td "[PERSON_NAME]" at bounding box center [696, 203] width 216 height 54
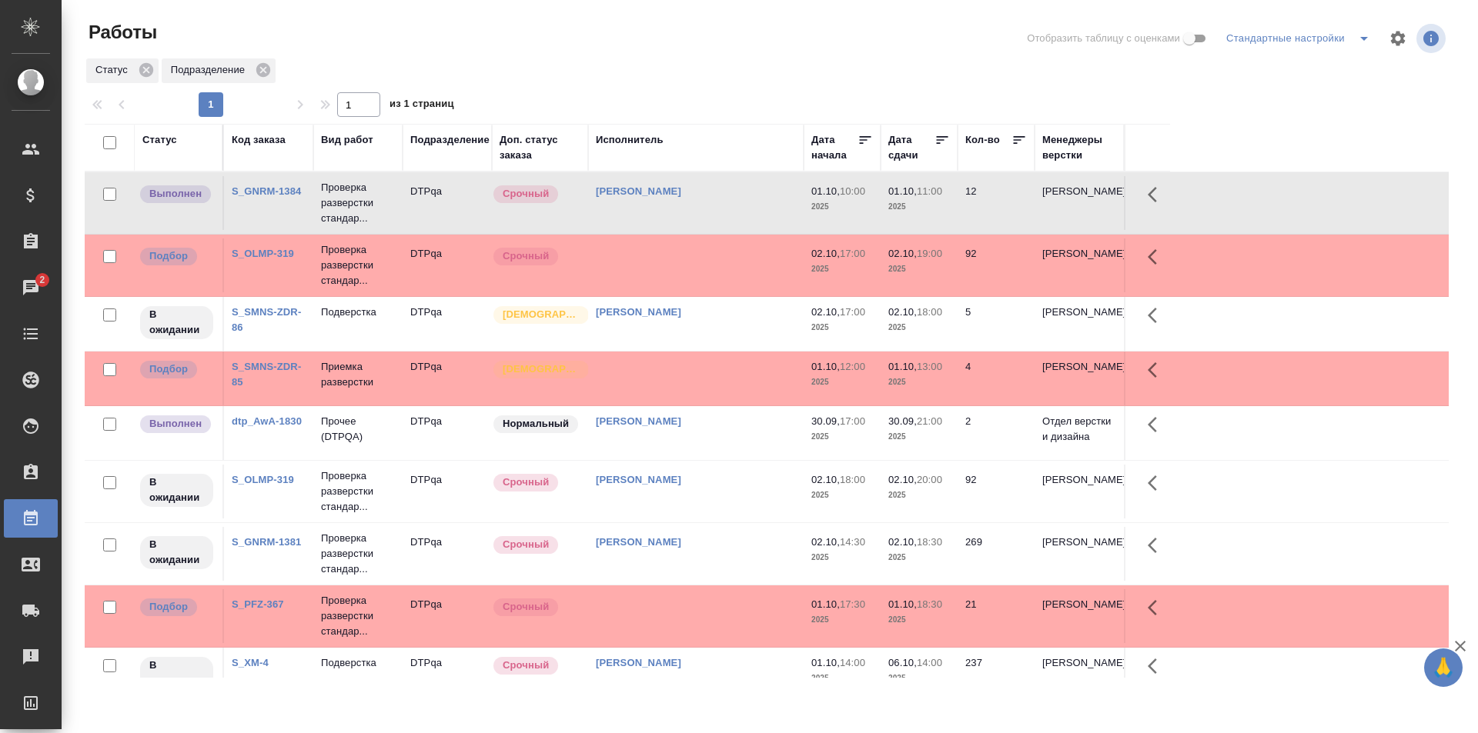
click at [762, 202] on td "[PERSON_NAME]" at bounding box center [696, 203] width 216 height 54
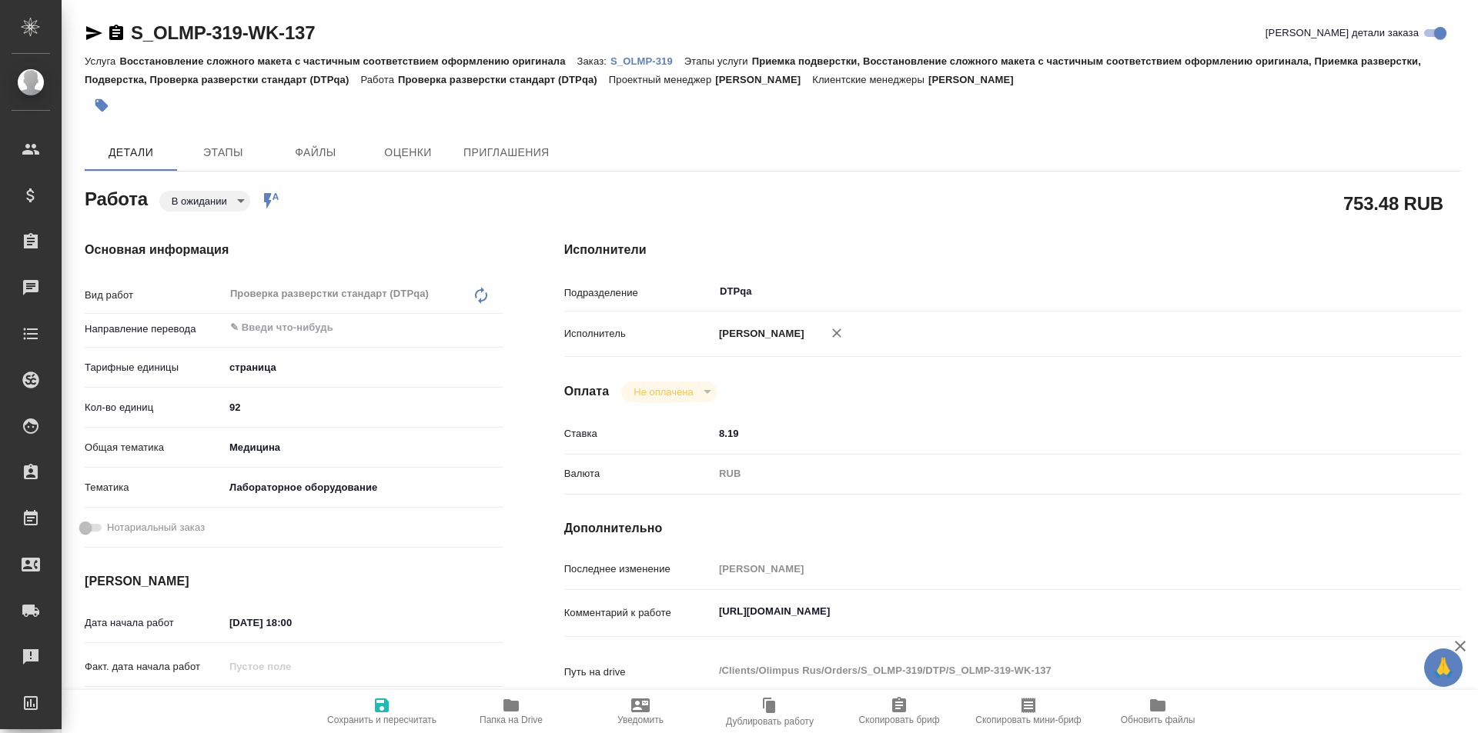
type textarea "x"
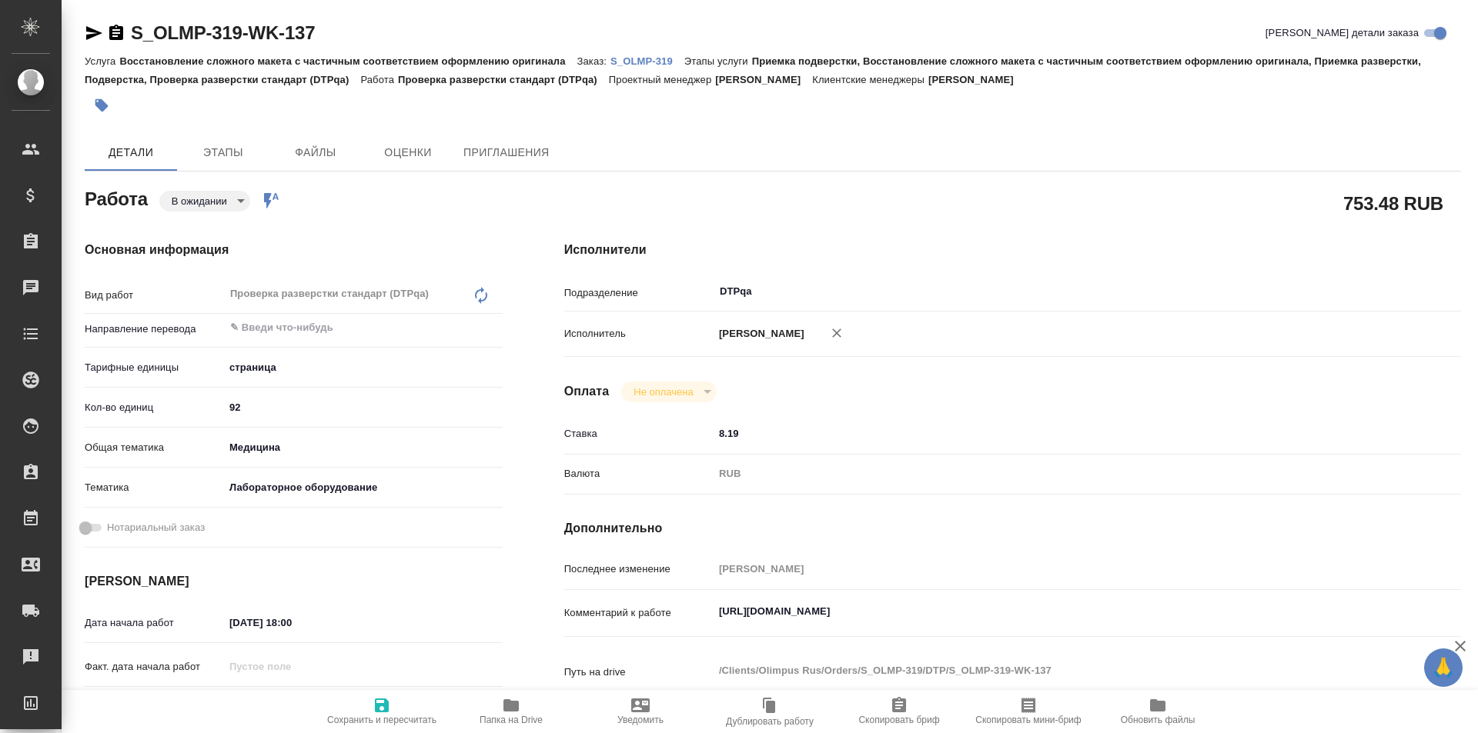
type textarea "x"
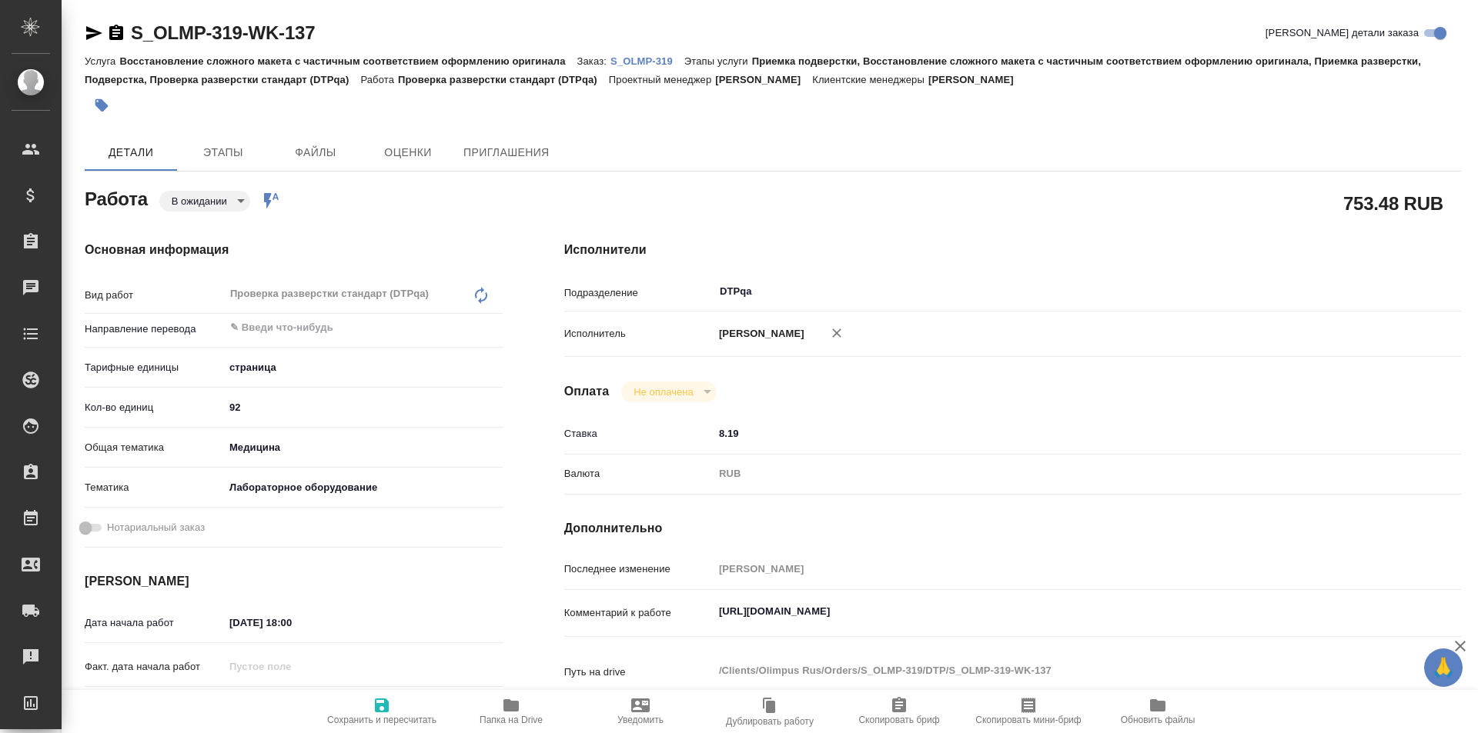
type textarea "x"
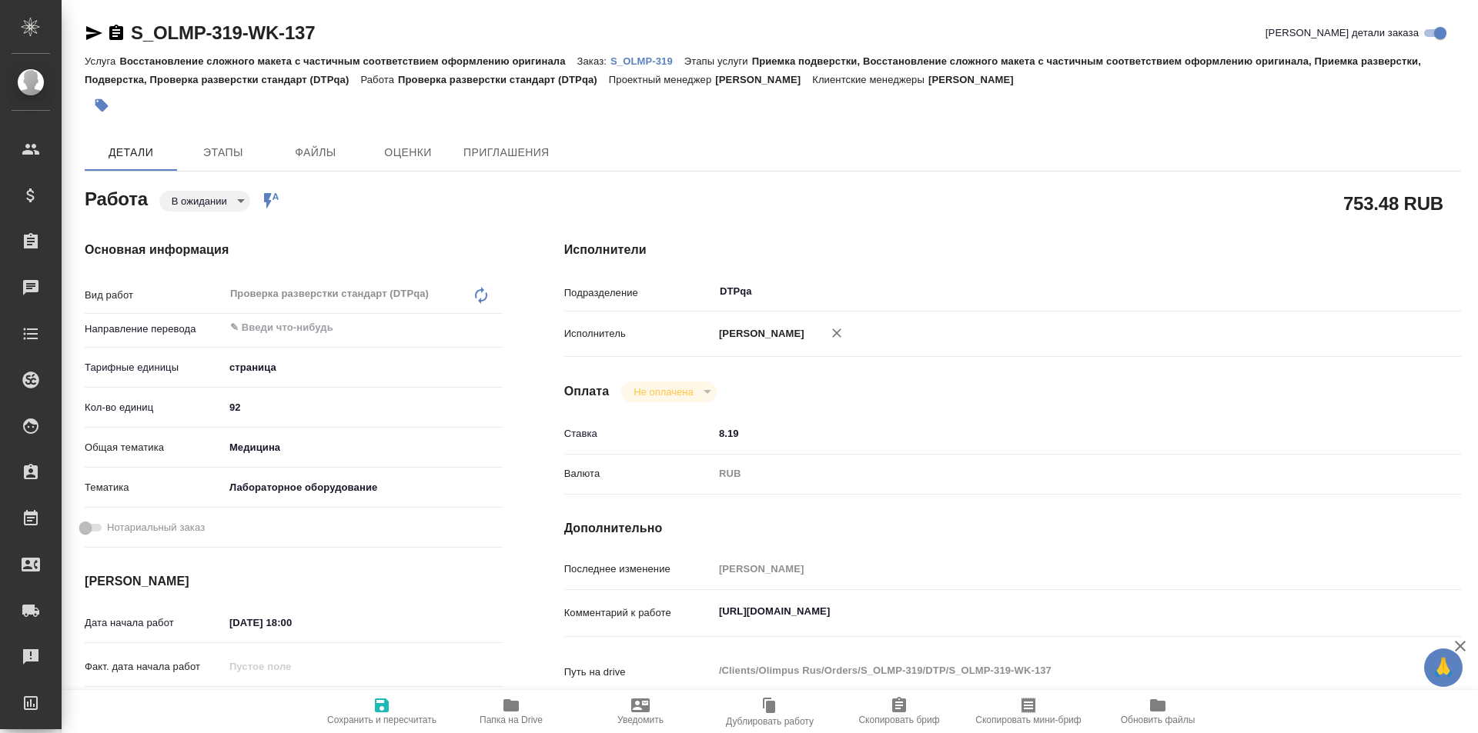
type textarea "x"
drag, startPoint x: 992, startPoint y: 607, endPoint x: 670, endPoint y: 616, distance: 321.8
click at [670, 616] on div "Комментарий к работе [URL][DOMAIN_NAME] x" at bounding box center [1012, 613] width 897 height 35
type textarea "x"
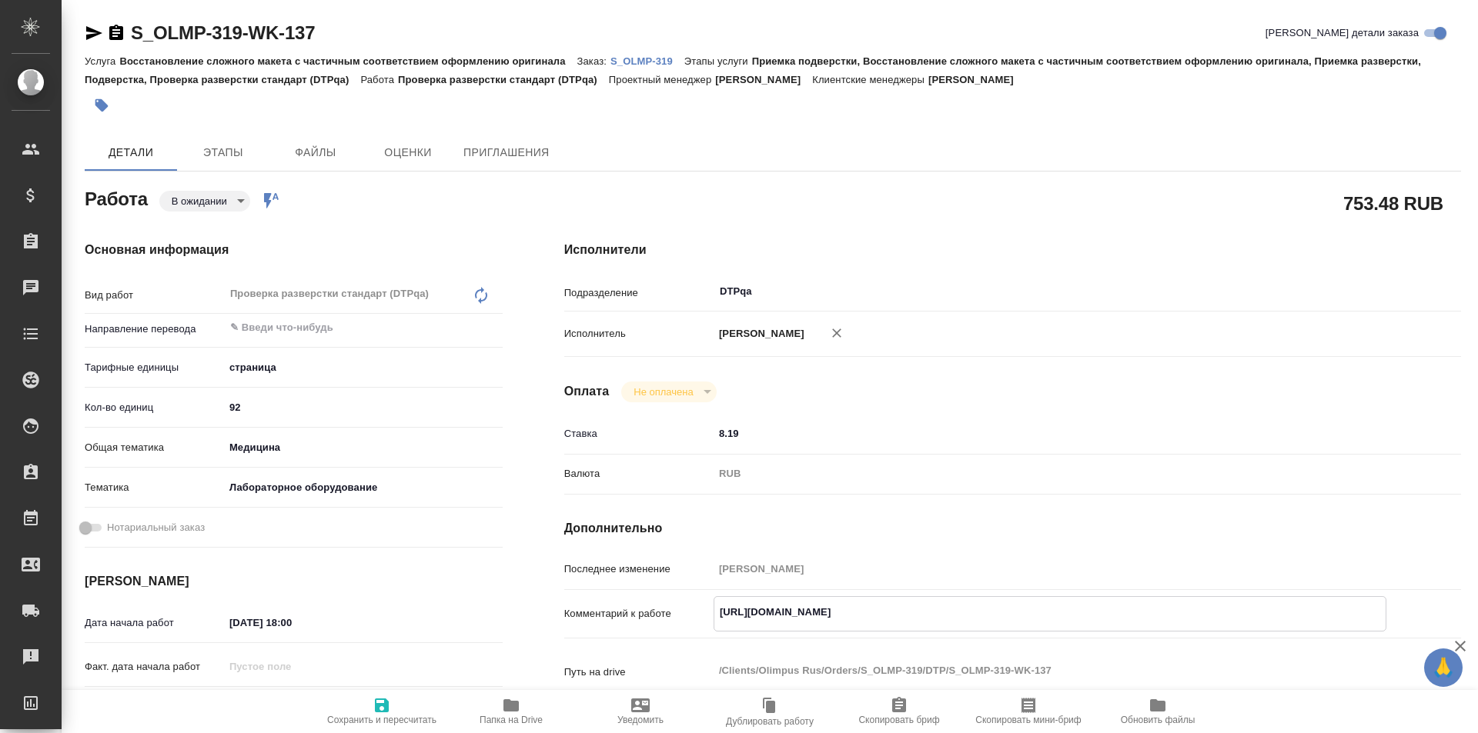
type textarea "x"
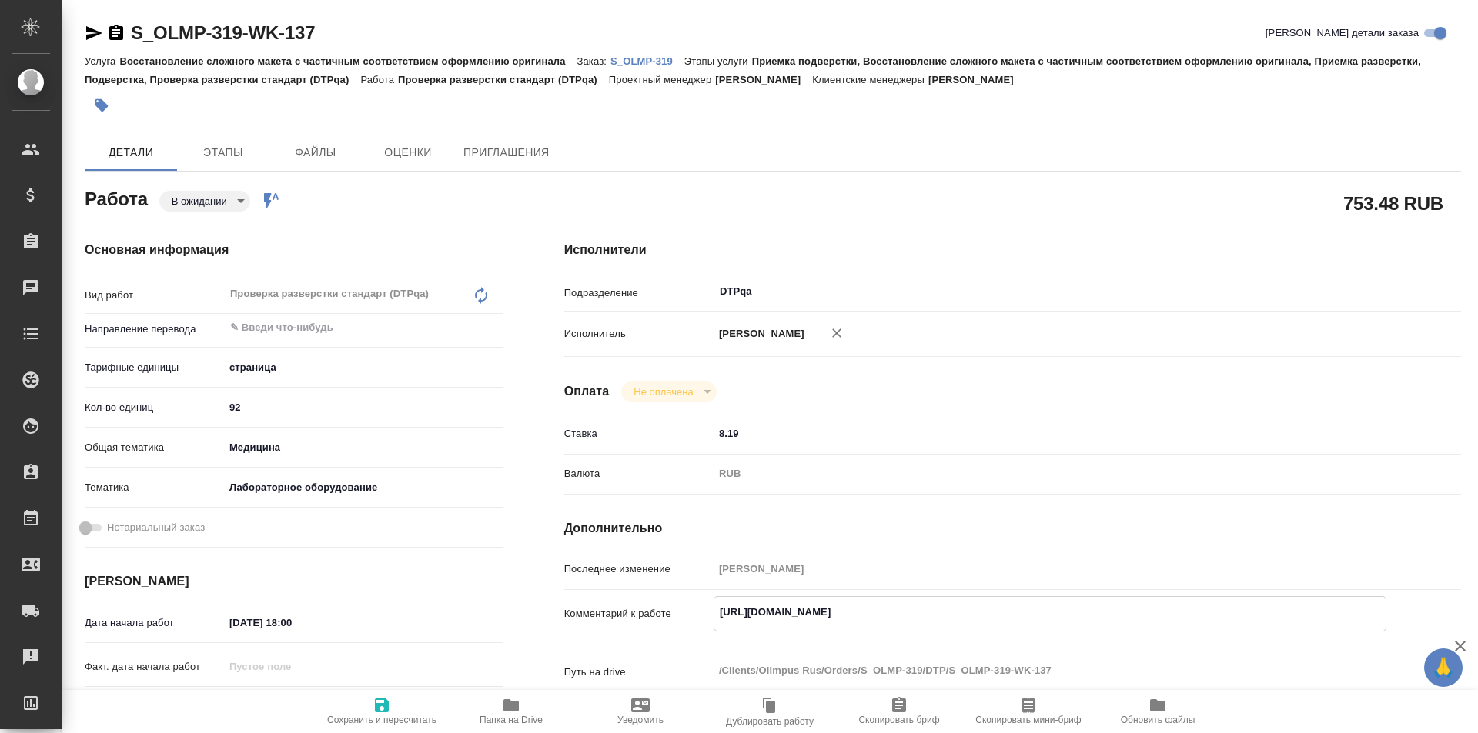
type textarea "x"
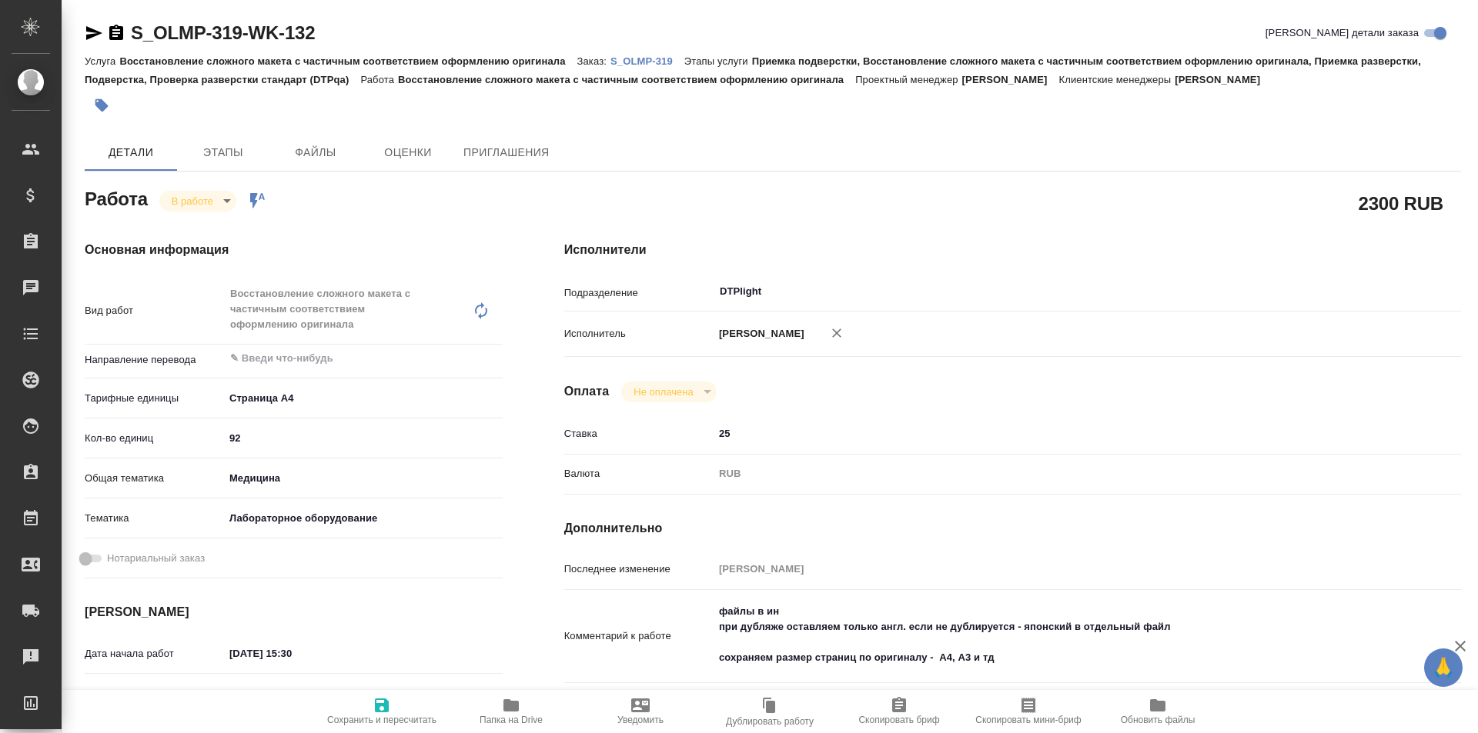
type textarea "x"
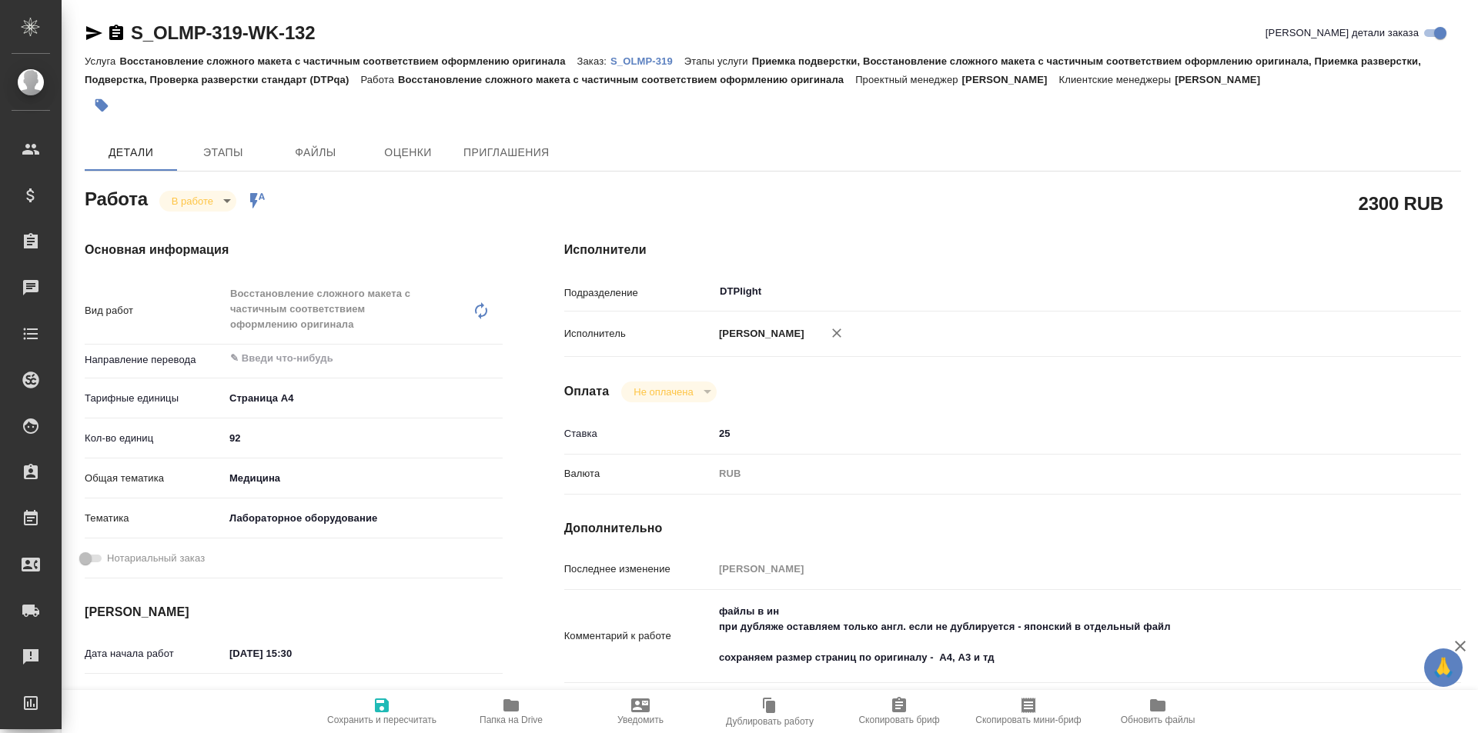
type textarea "x"
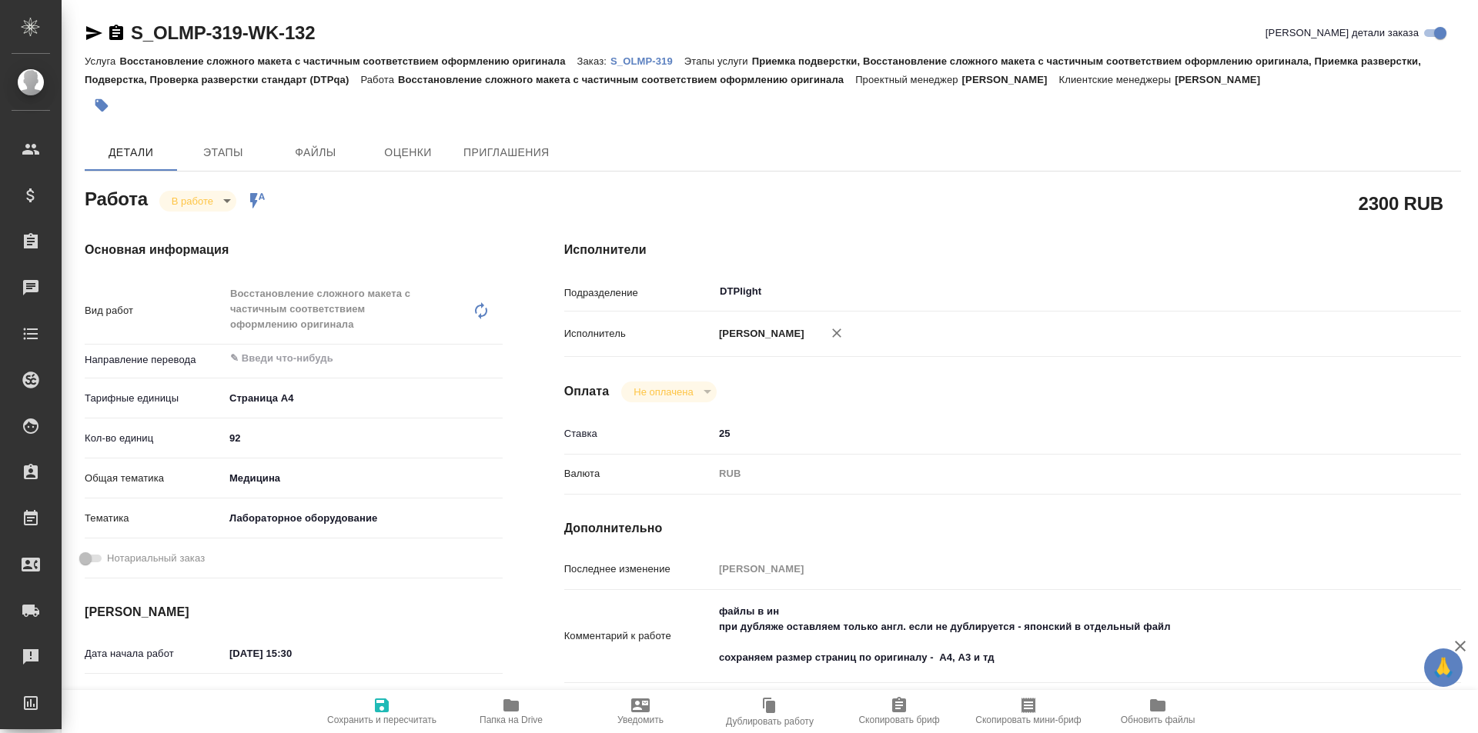
type textarea "x"
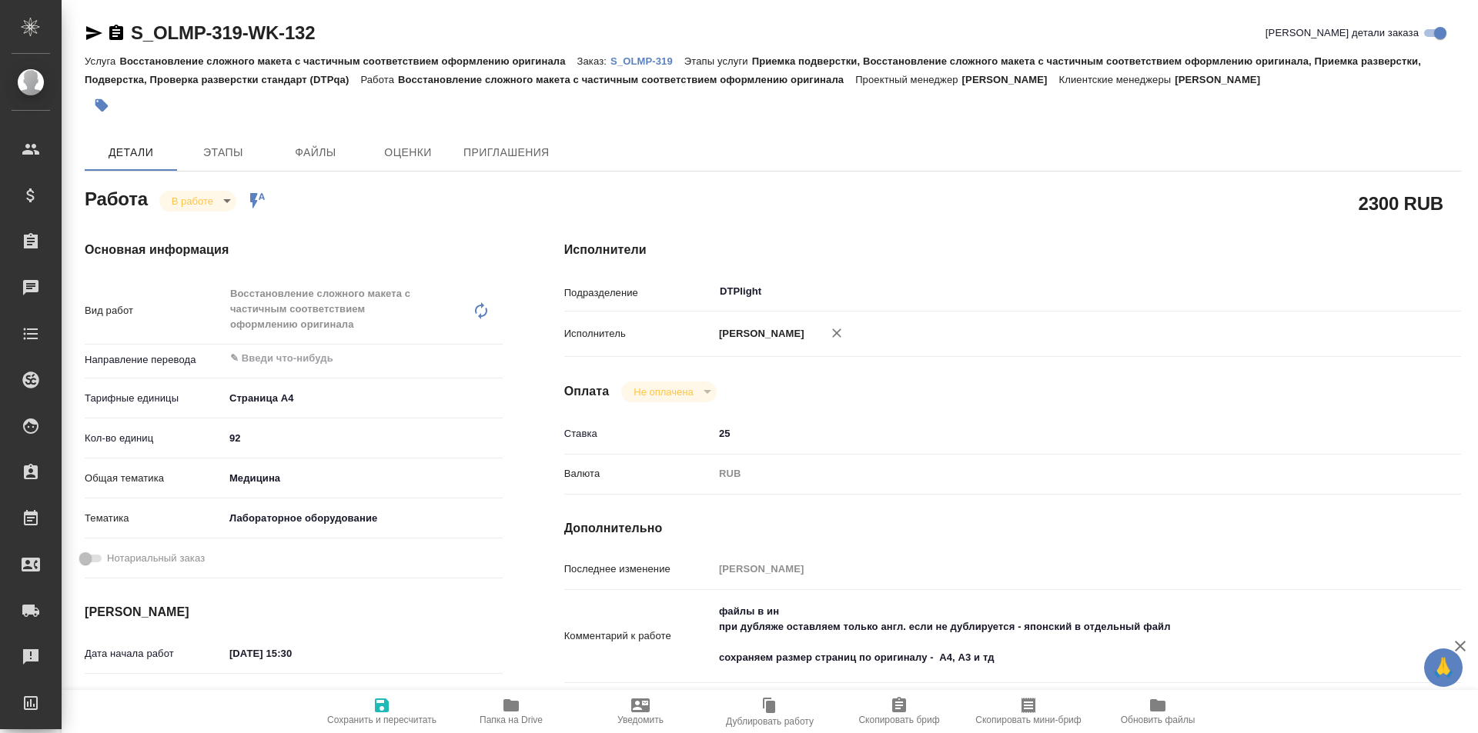
type textarea "x"
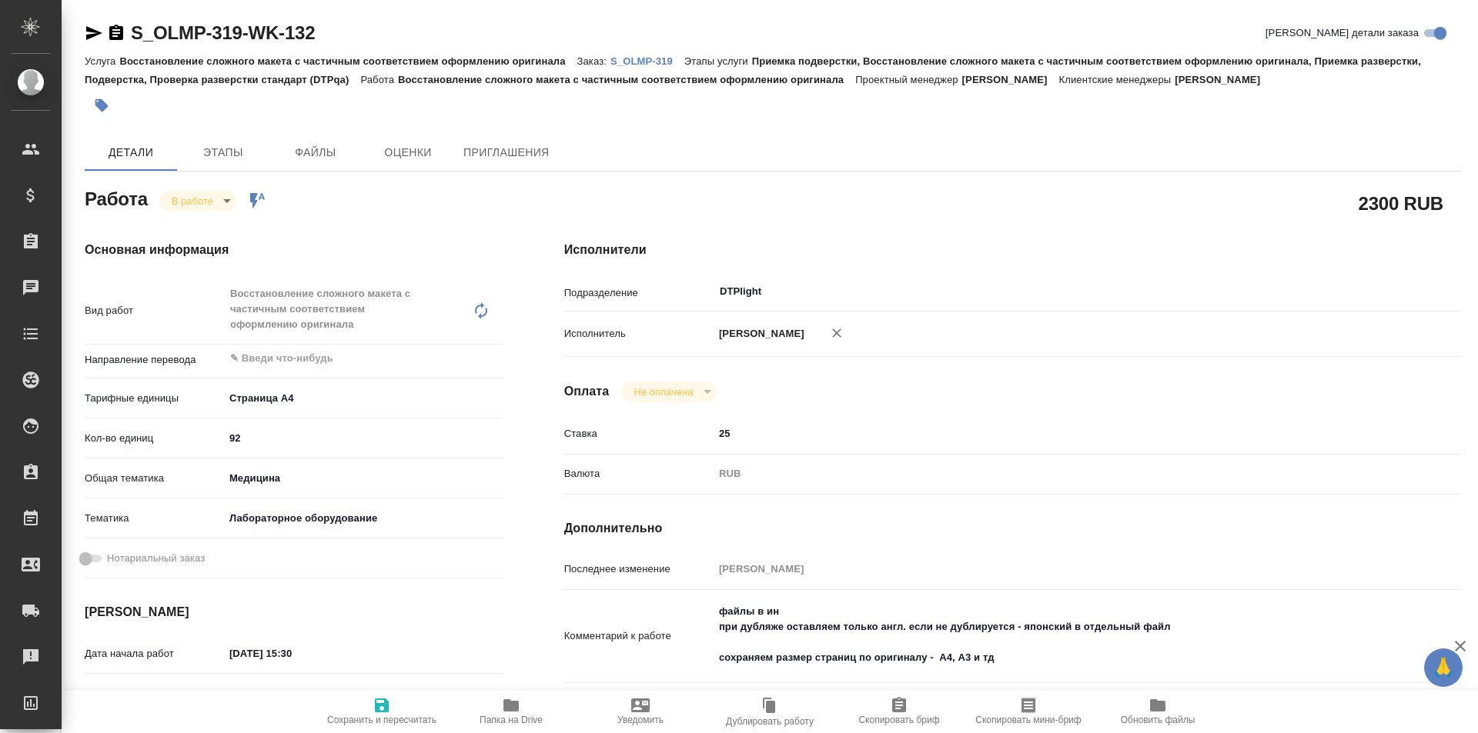
type textarea "x"
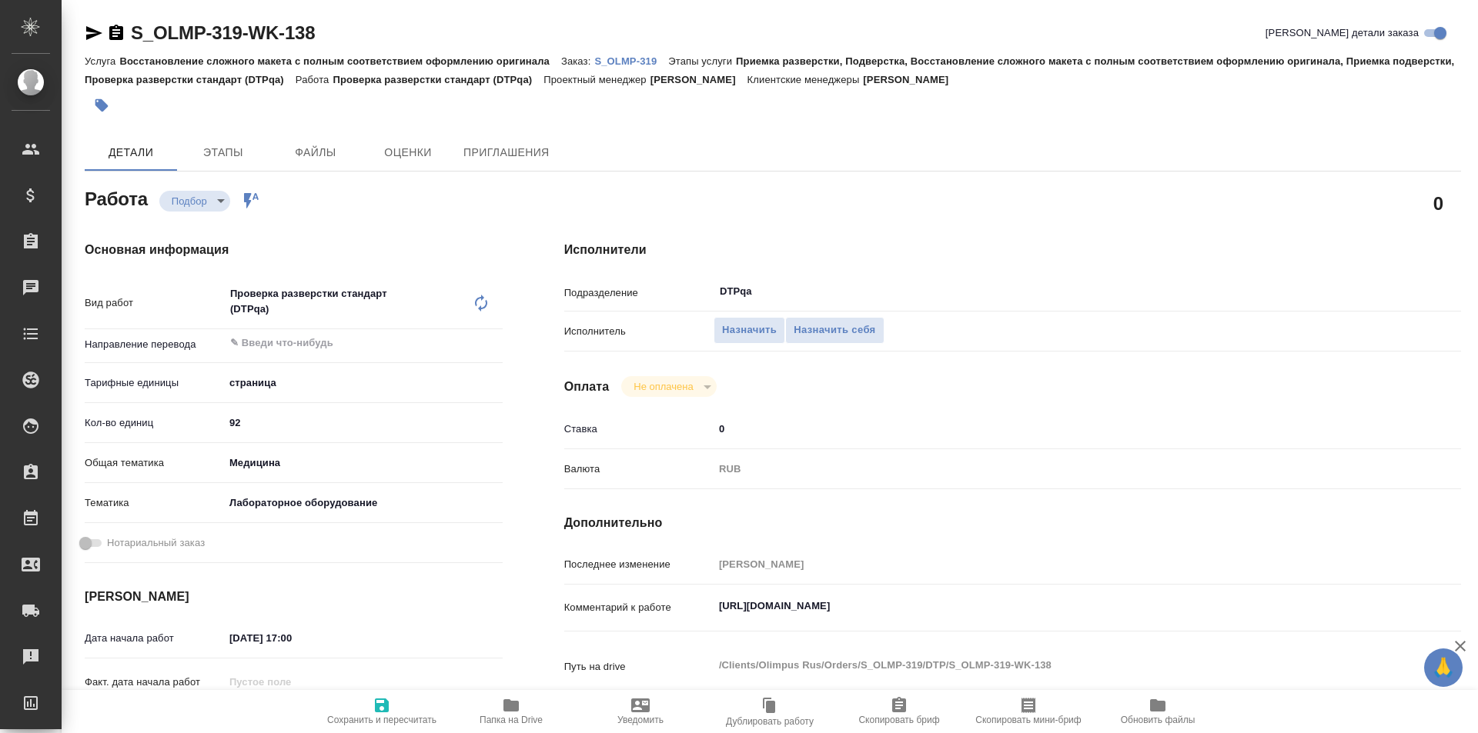
type textarea "x"
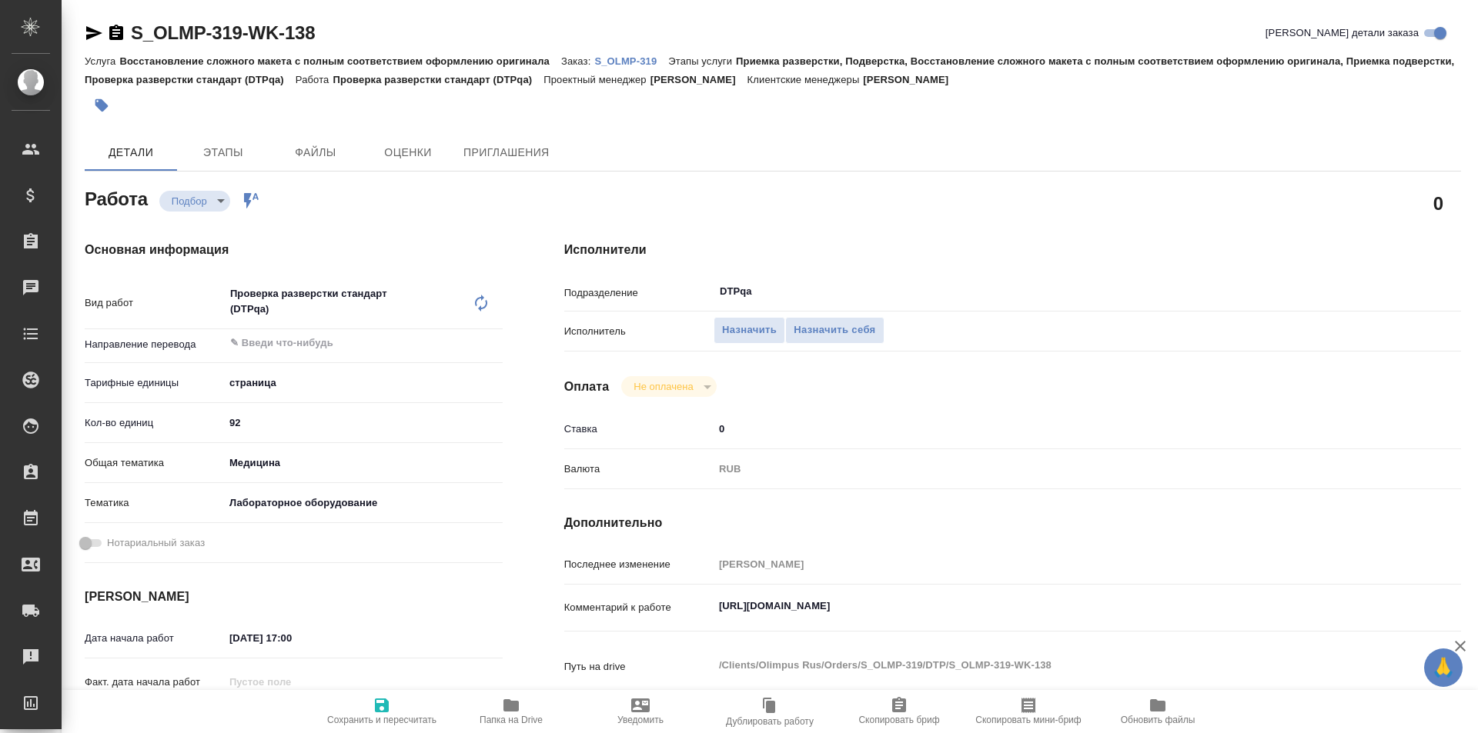
type textarea "x"
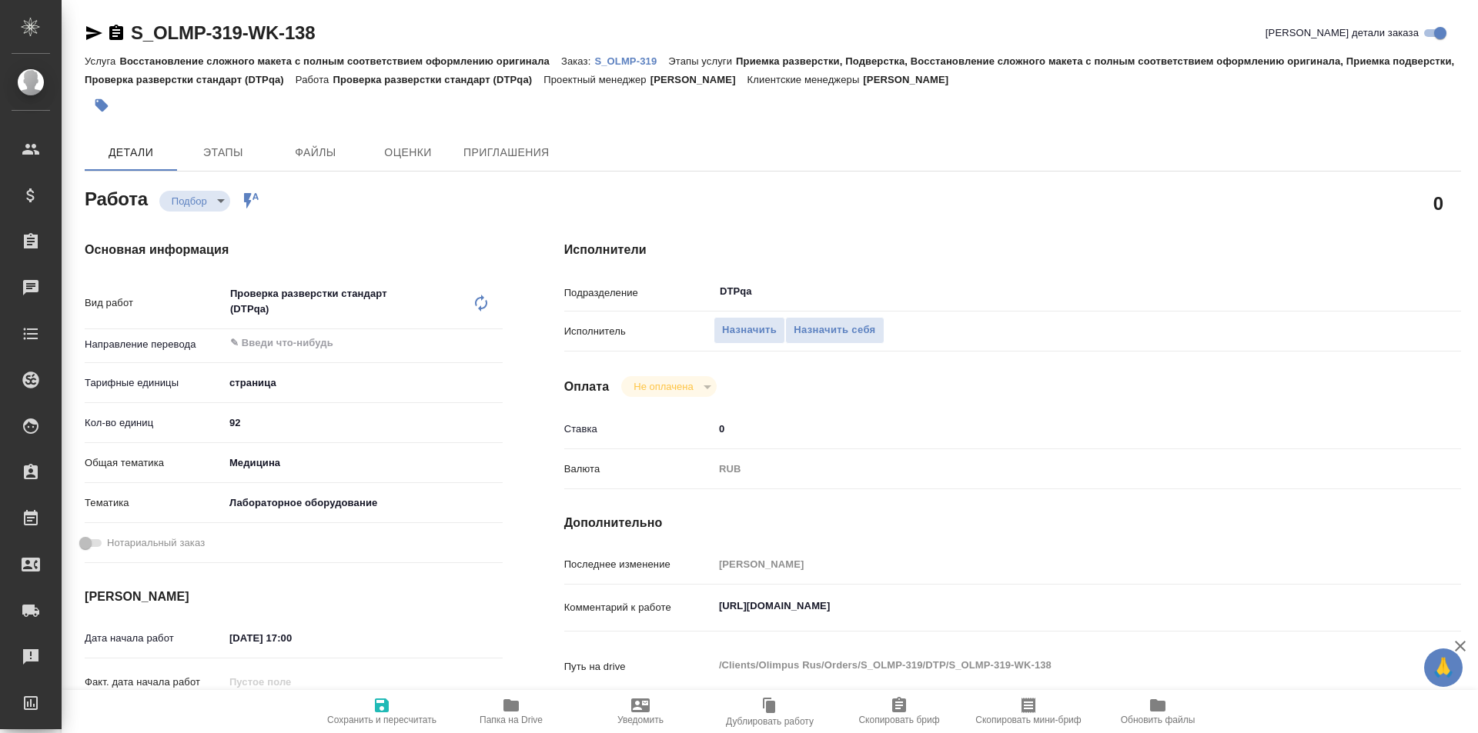
type textarea "x"
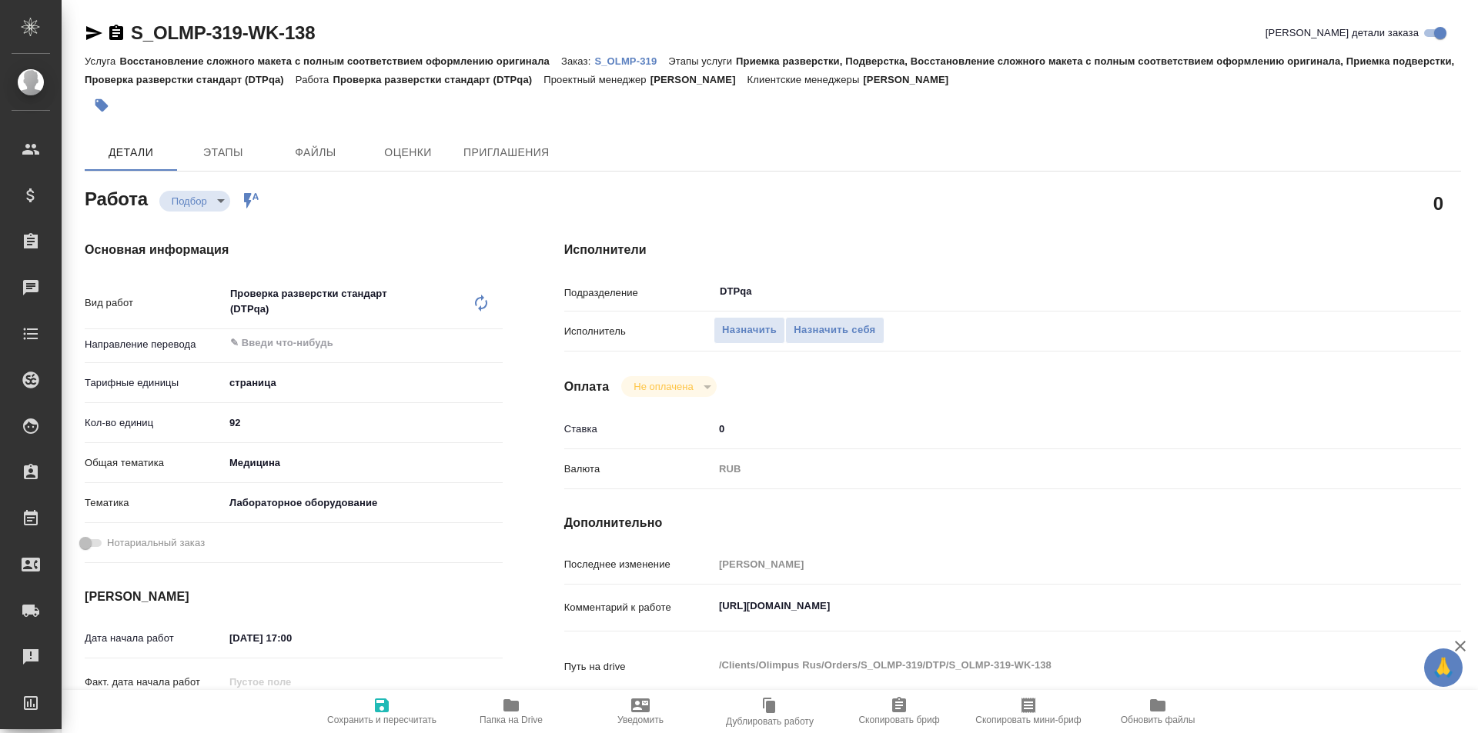
type textarea "x"
drag, startPoint x: 1038, startPoint y: 602, endPoint x: 691, endPoint y: 603, distance: 347.1
click at [691, 603] on div "Комментарий к работе [URL][DOMAIN_NAME] x" at bounding box center [1012, 608] width 897 height 35
type textarea "x"
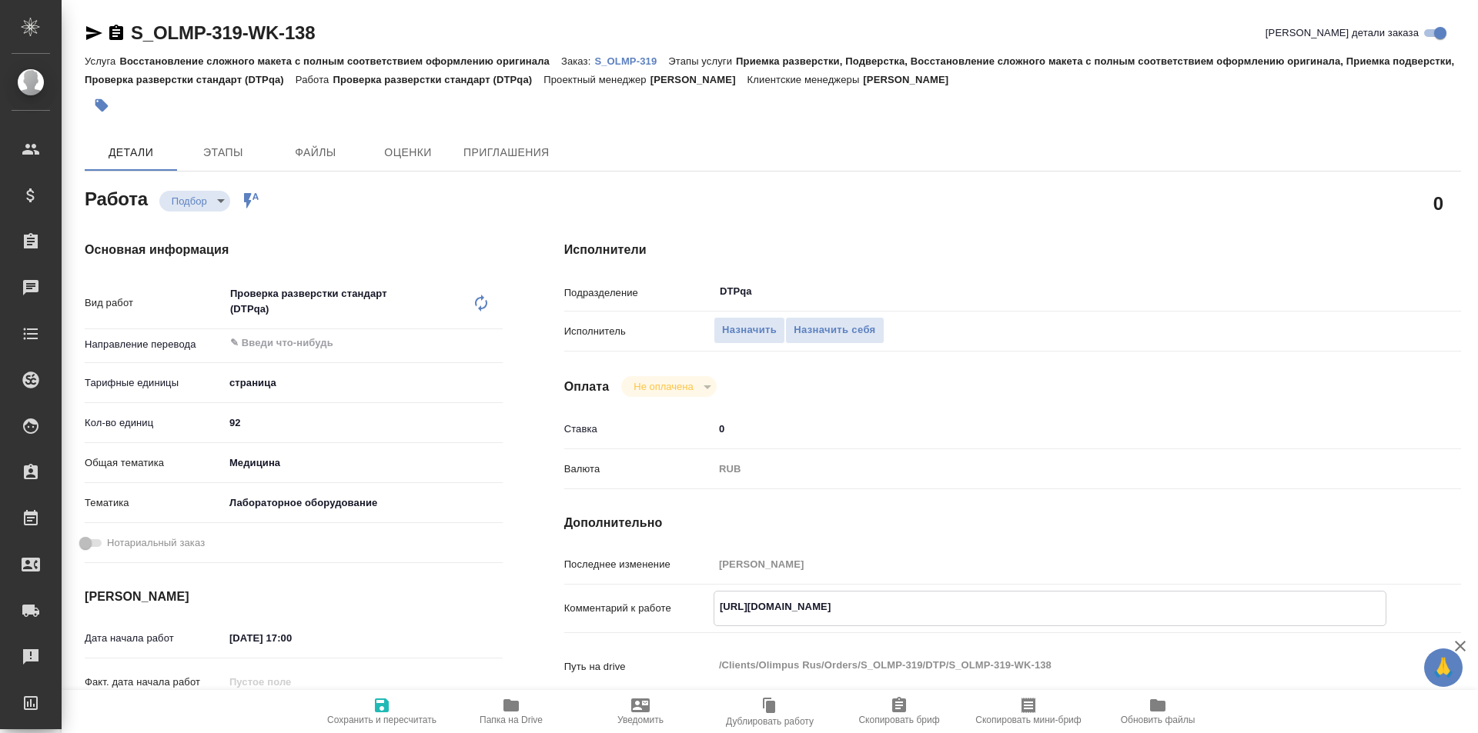
type textarea "x"
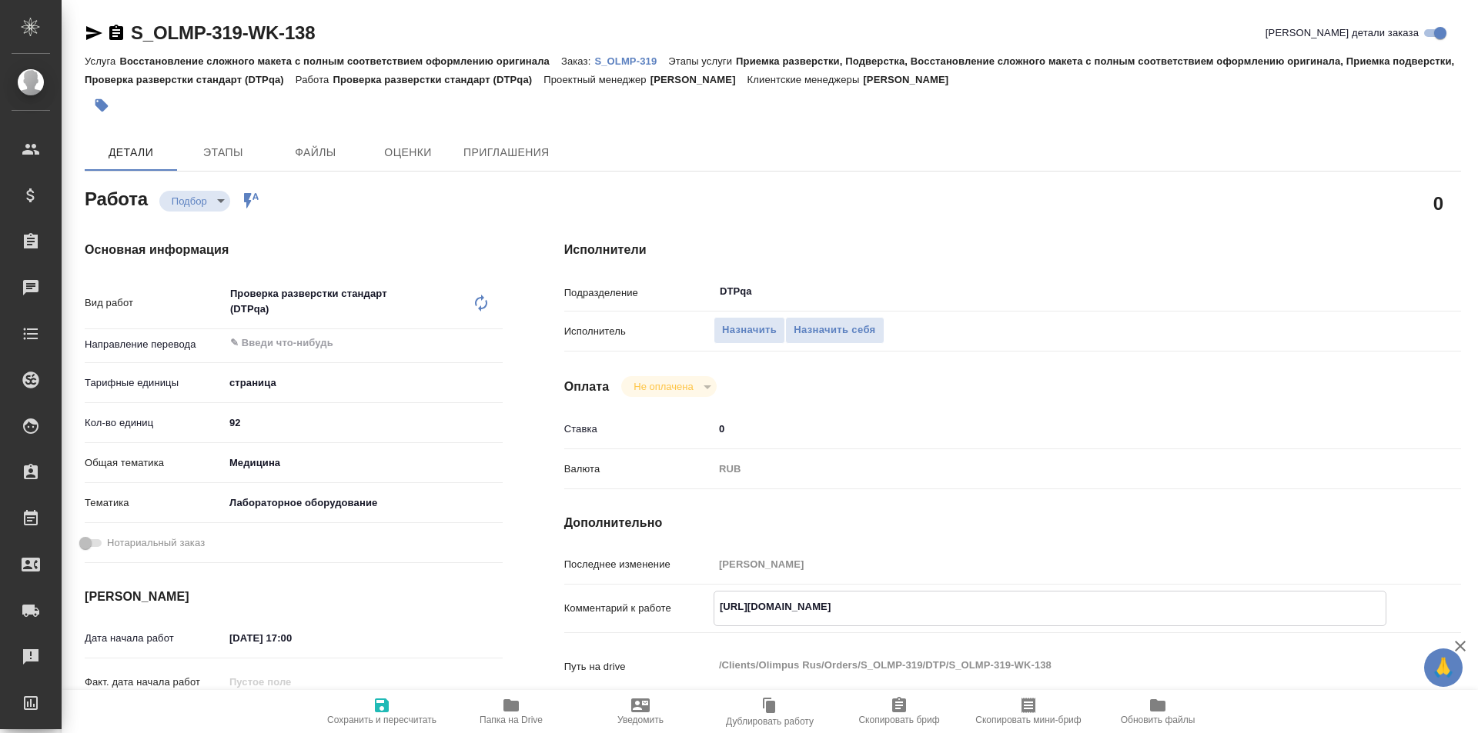
type textarea "x"
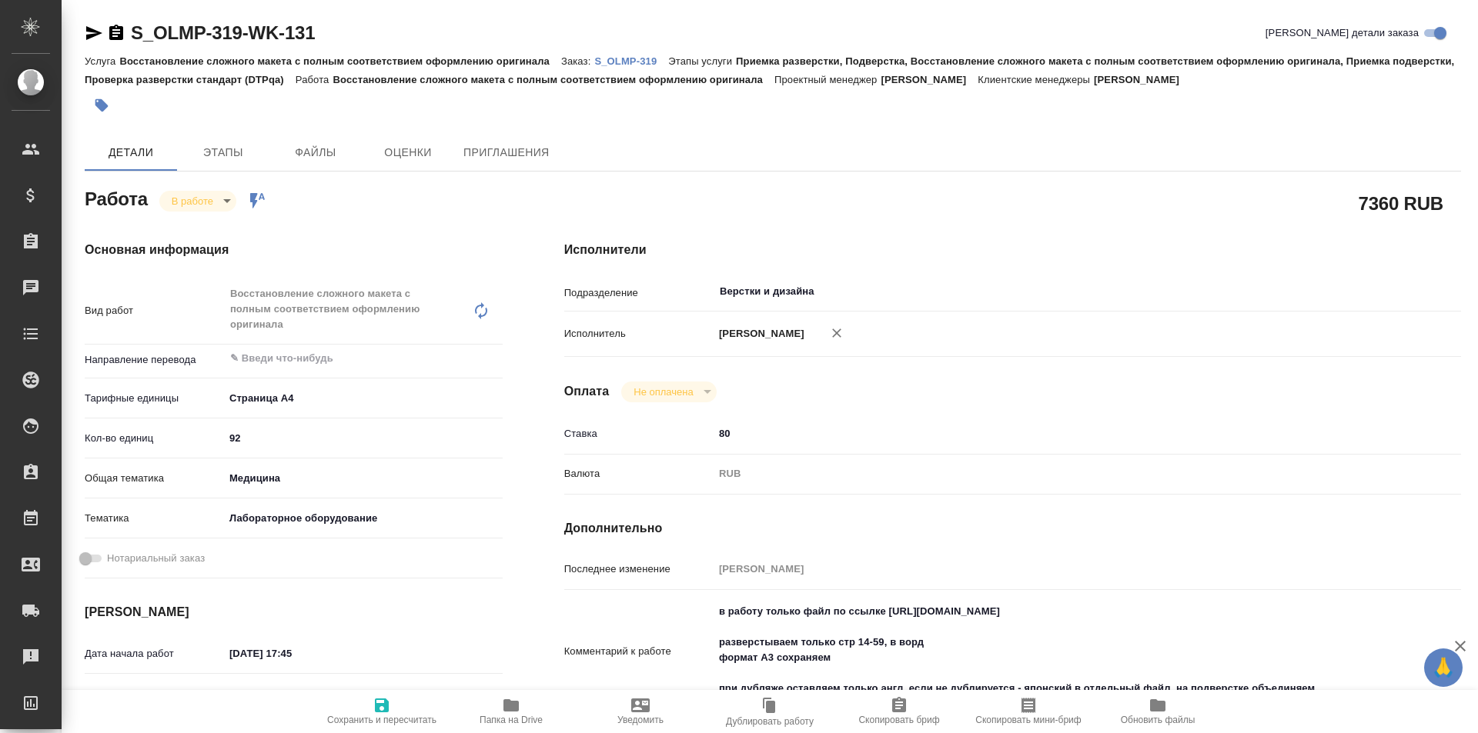
type textarea "x"
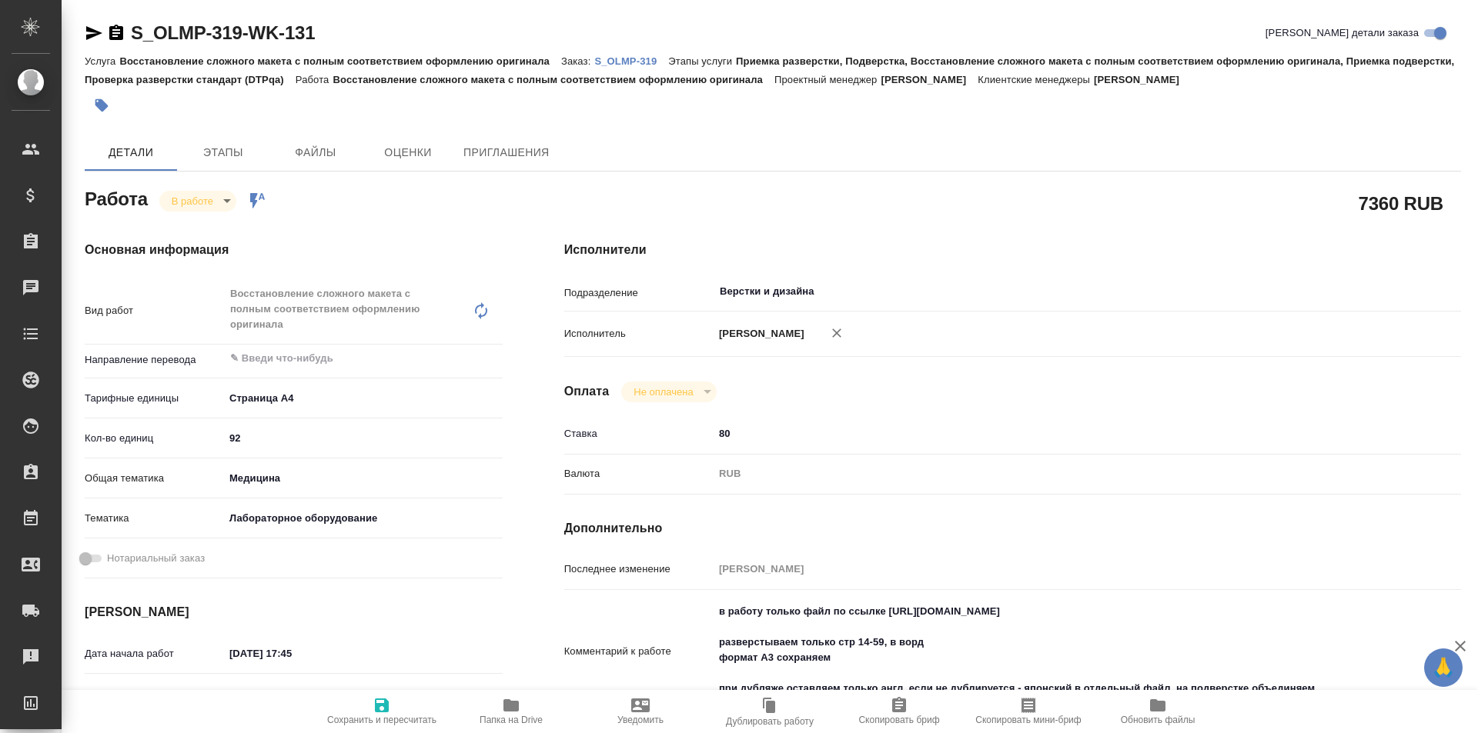
type textarea "x"
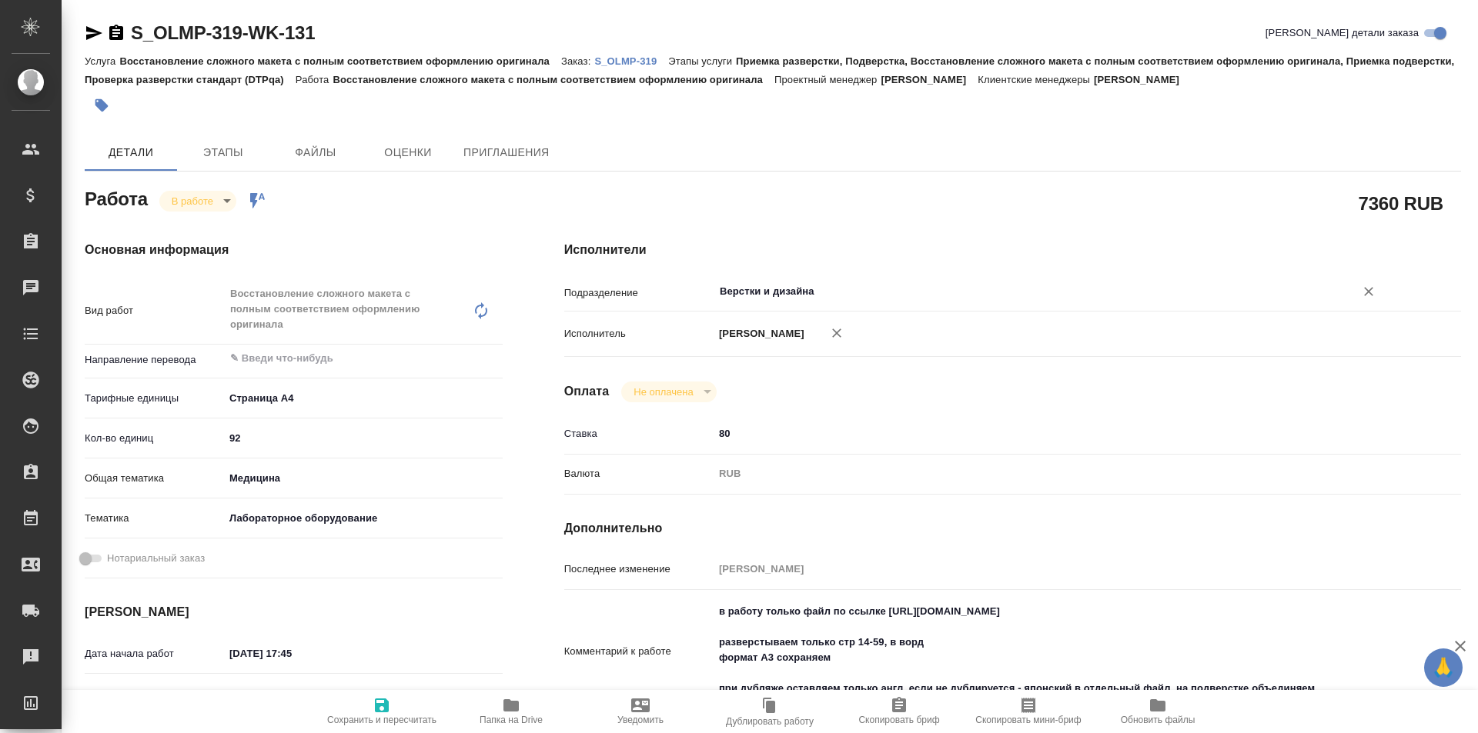
type textarea "x"
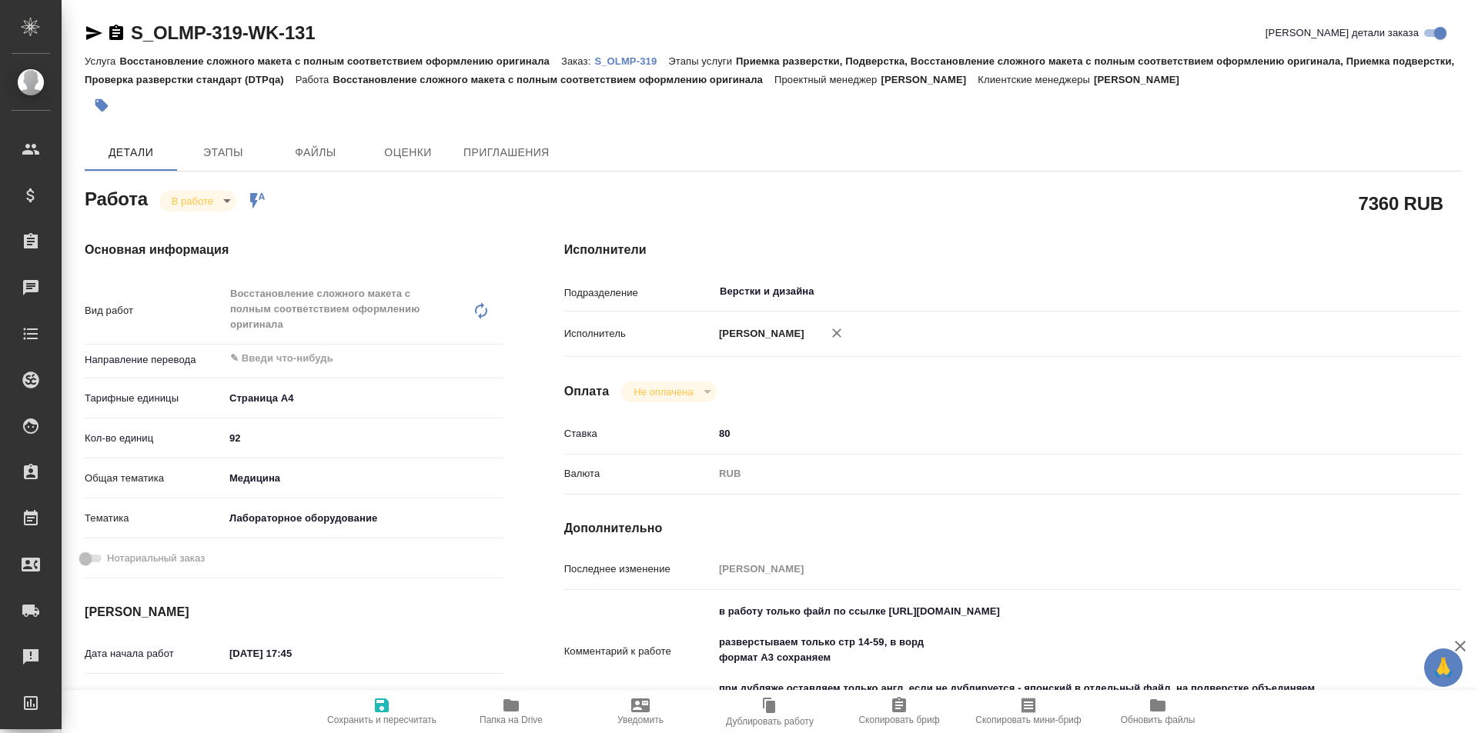
type textarea "x"
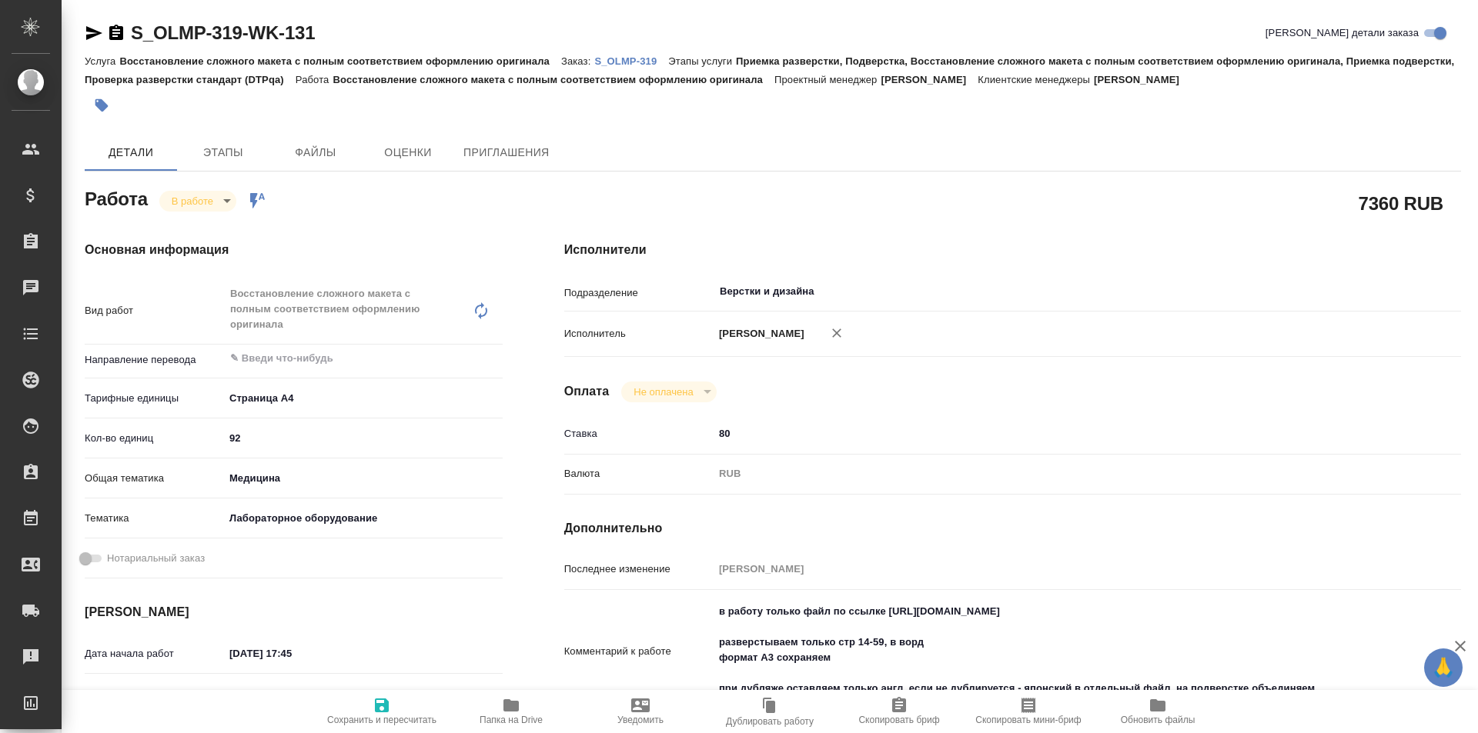
scroll to position [77, 0]
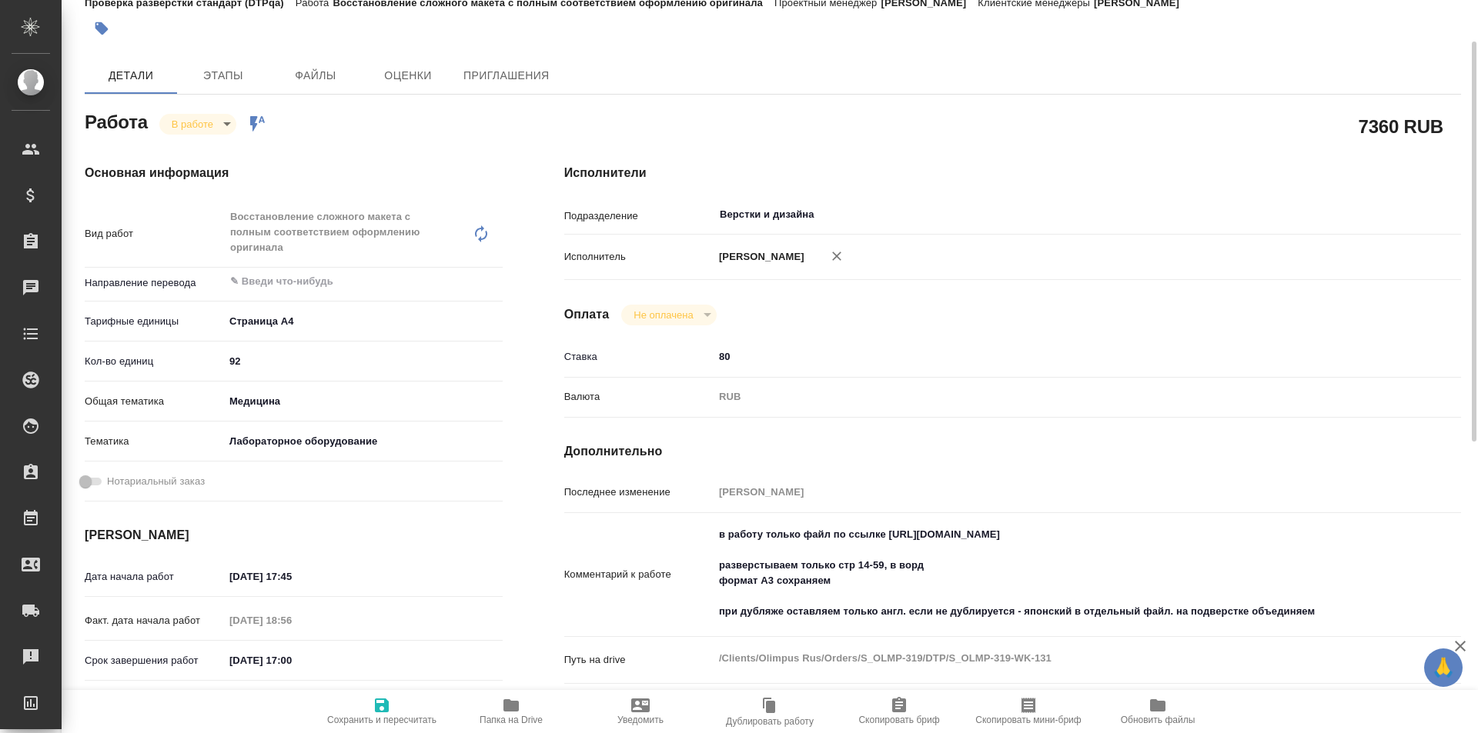
type textarea "x"
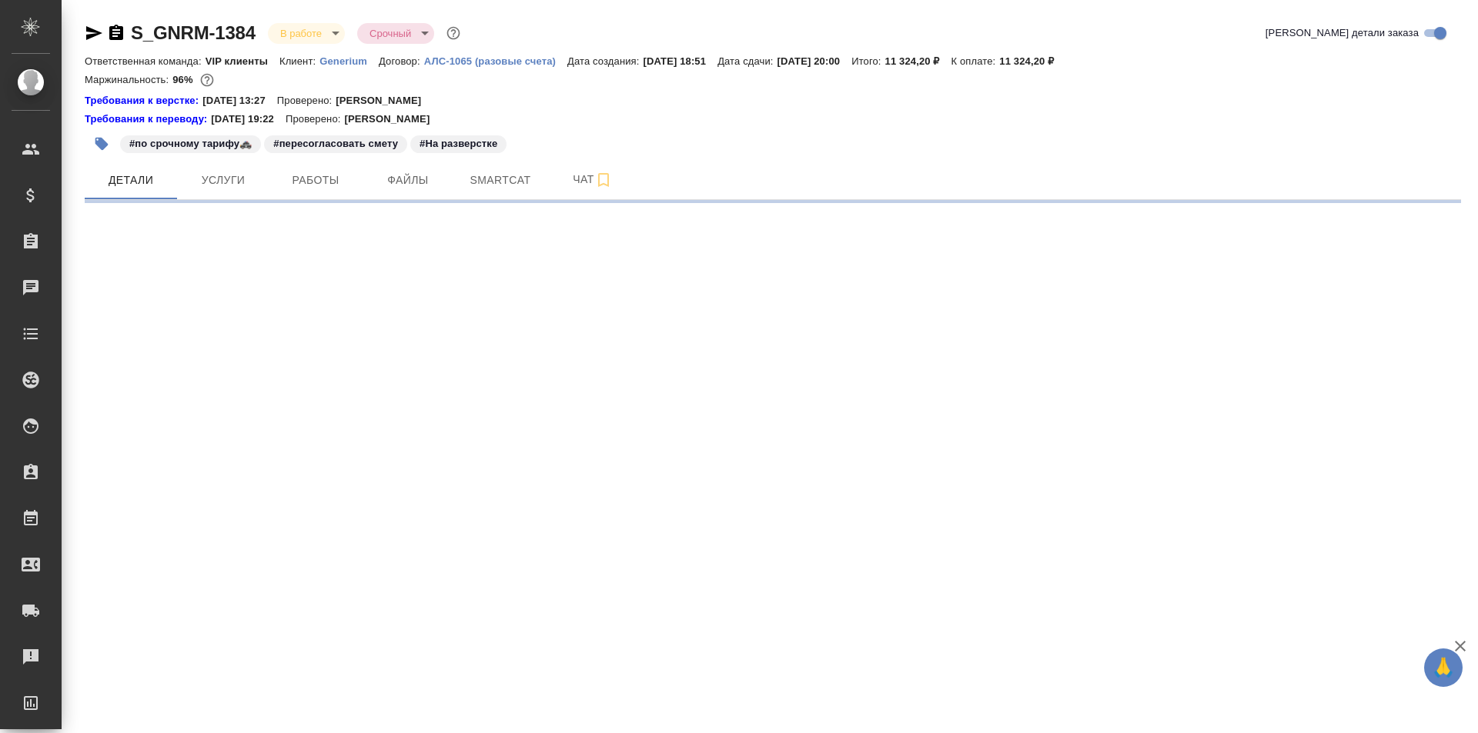
select select "RU"
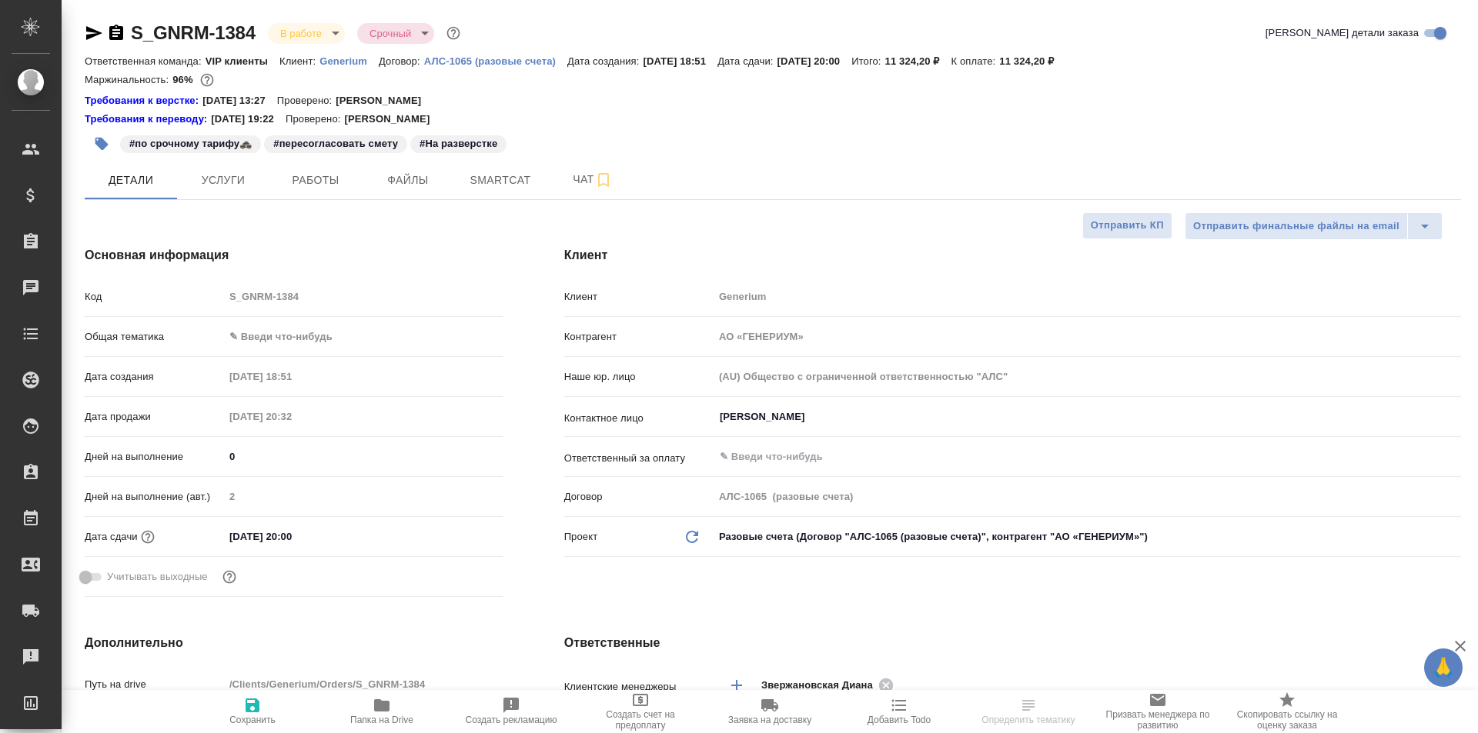
type textarea "x"
click at [300, 180] on span "Работы" at bounding box center [316, 180] width 74 height 19
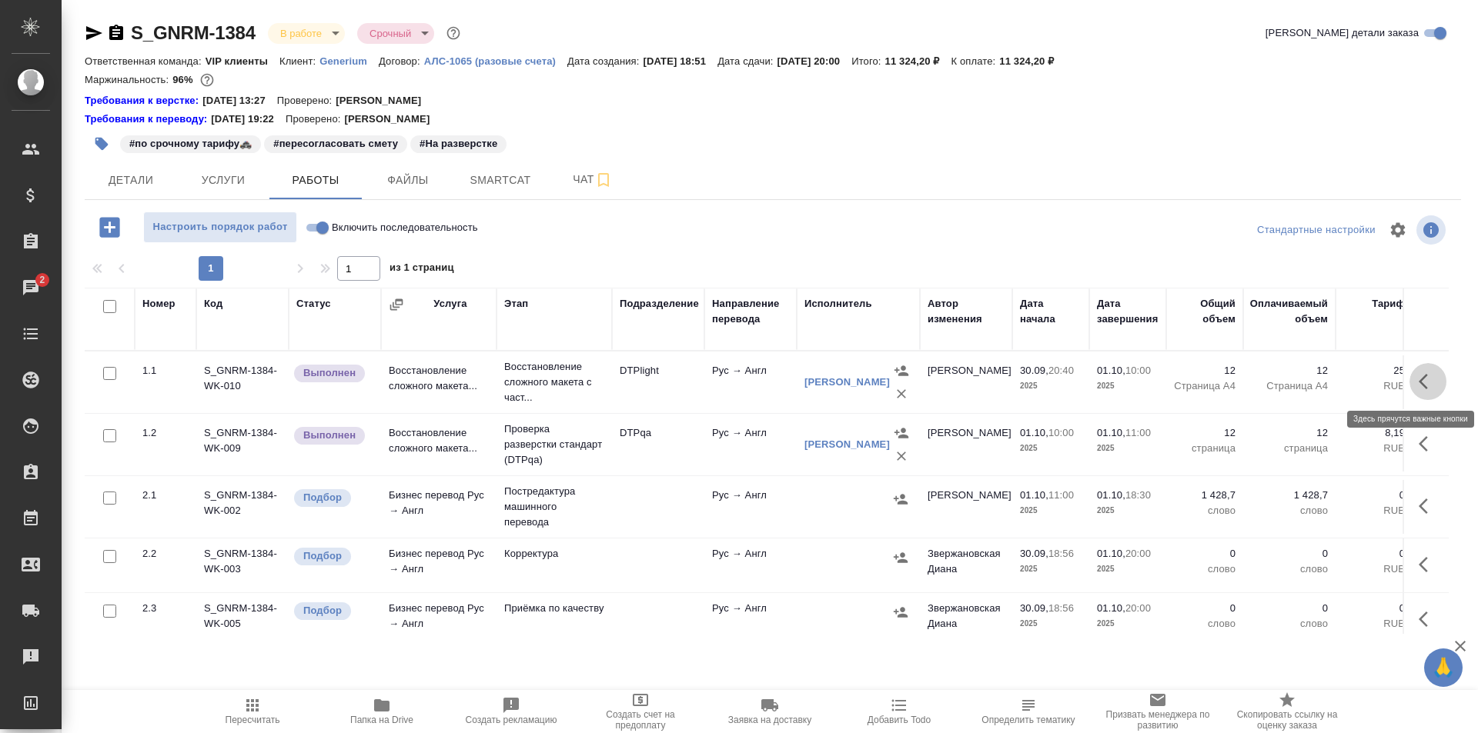
click at [1419, 378] on icon "button" at bounding box center [1428, 382] width 18 height 18
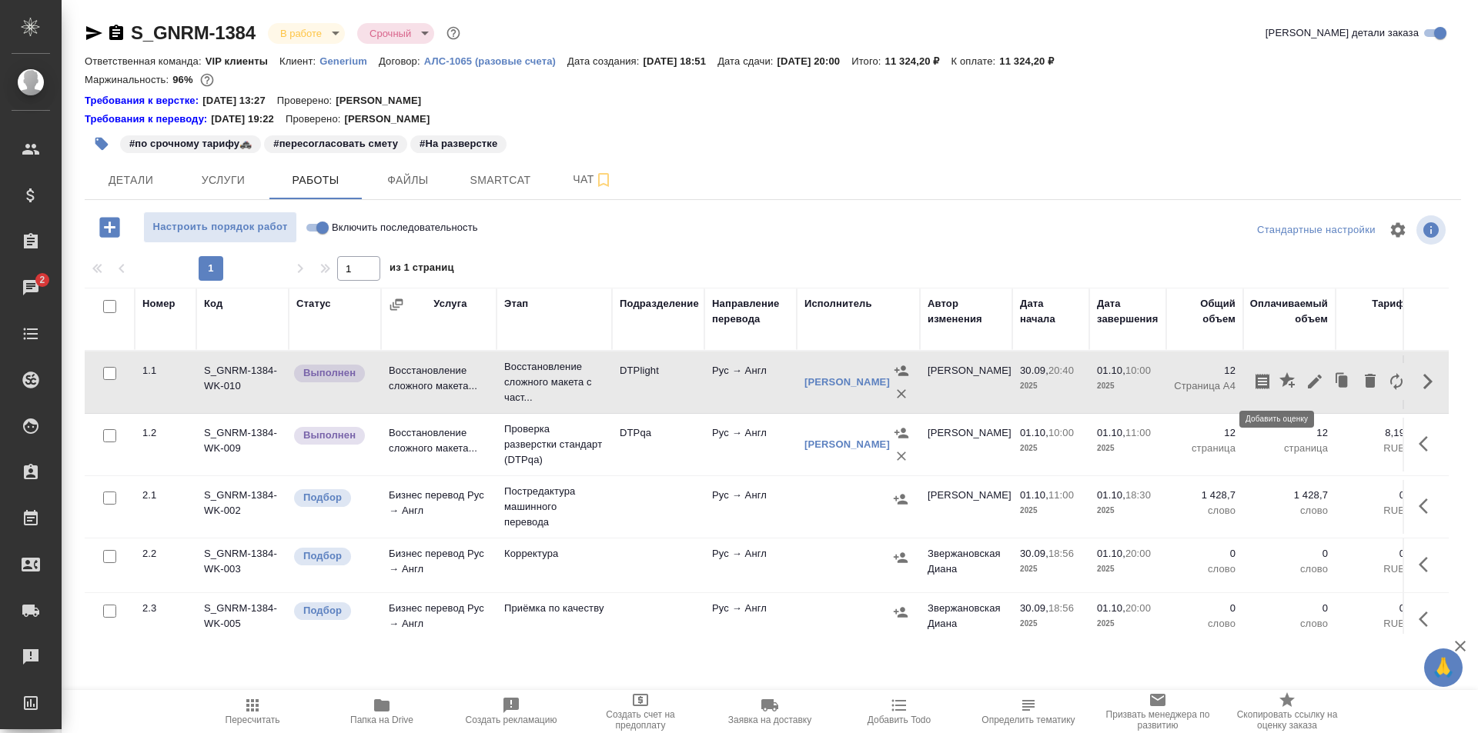
click at [1279, 375] on icon "button" at bounding box center [1288, 382] width 18 height 18
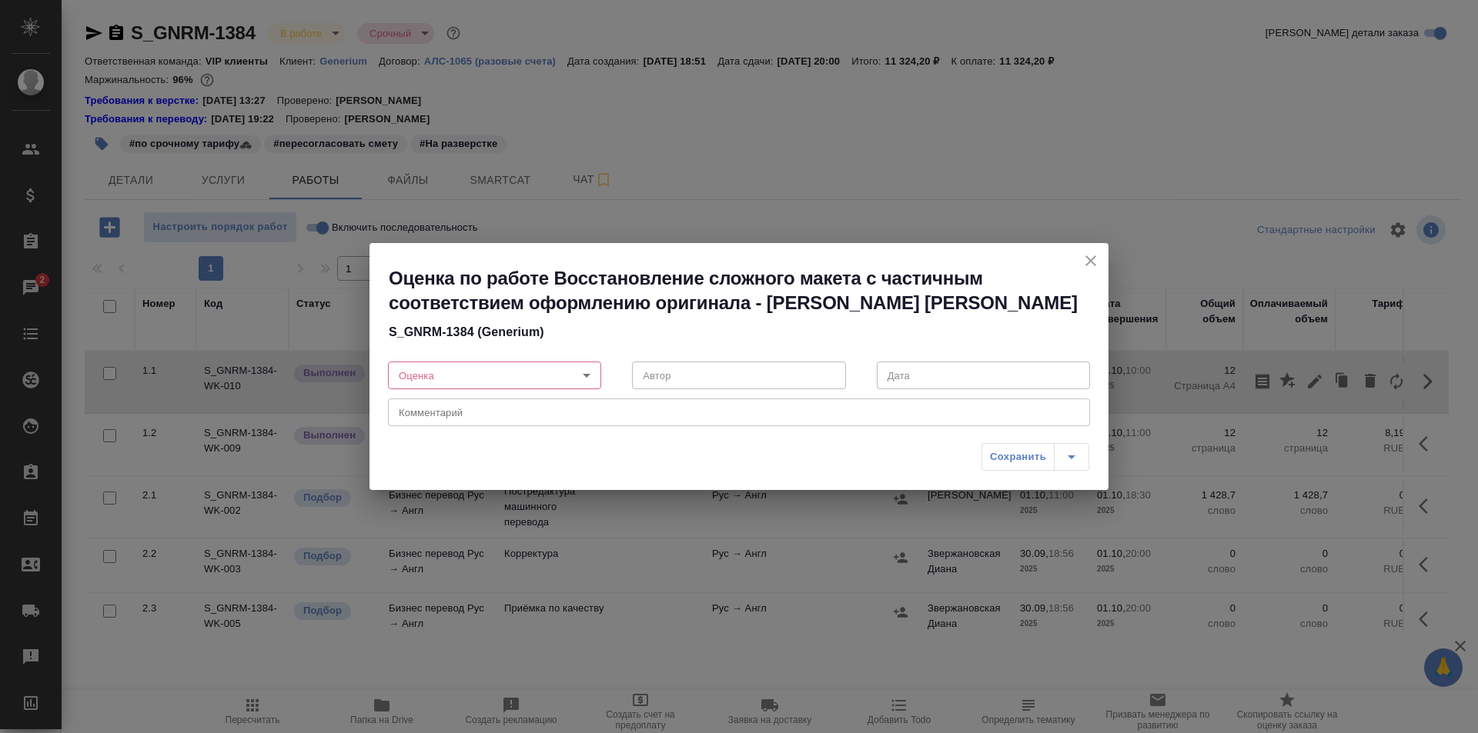
click at [576, 369] on body "🙏 .cls-1 fill:#fff; AWATERA Ismagilova Diana Клиенты Спецификации Заказы 2 Чаты…" at bounding box center [739, 366] width 1478 height 733
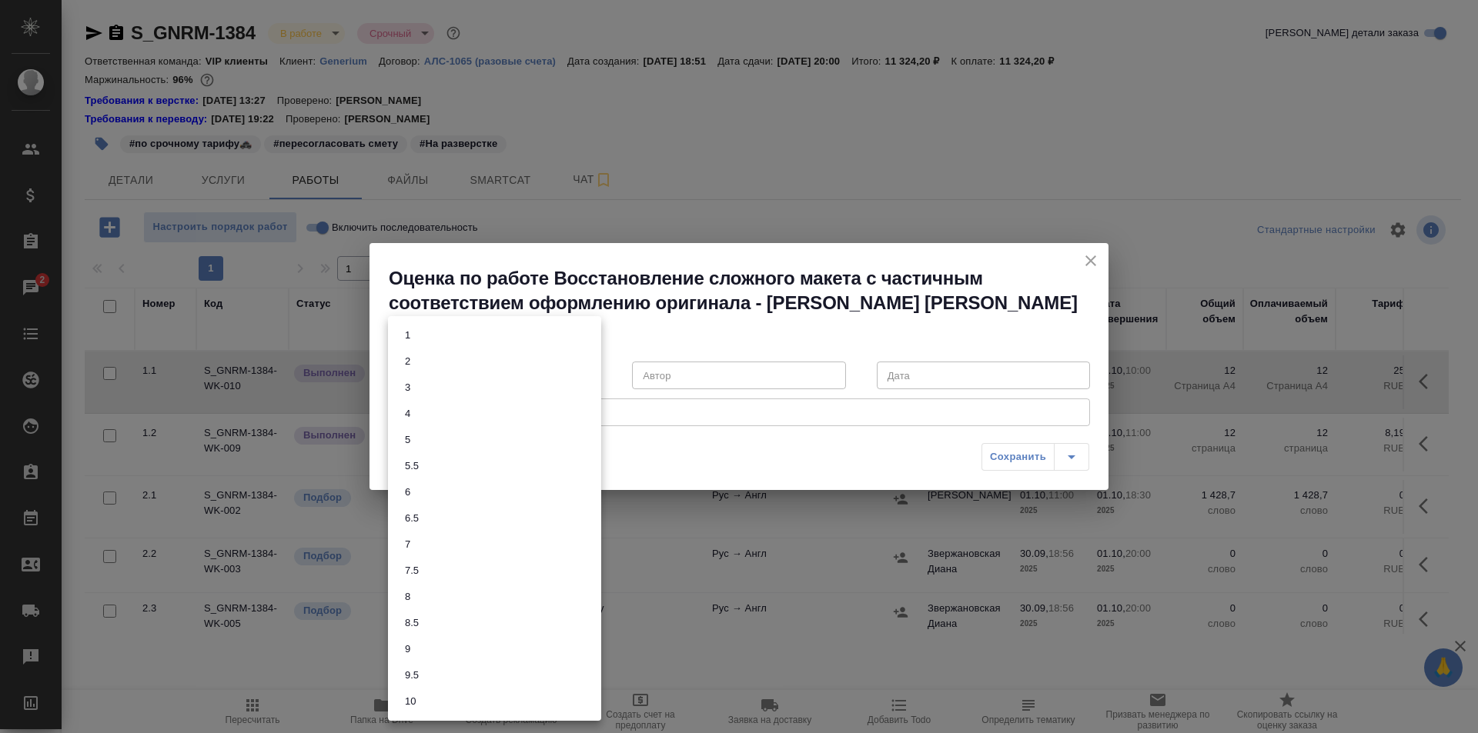
click at [423, 597] on li "8" at bounding box center [494, 597] width 213 height 26
type input "8"
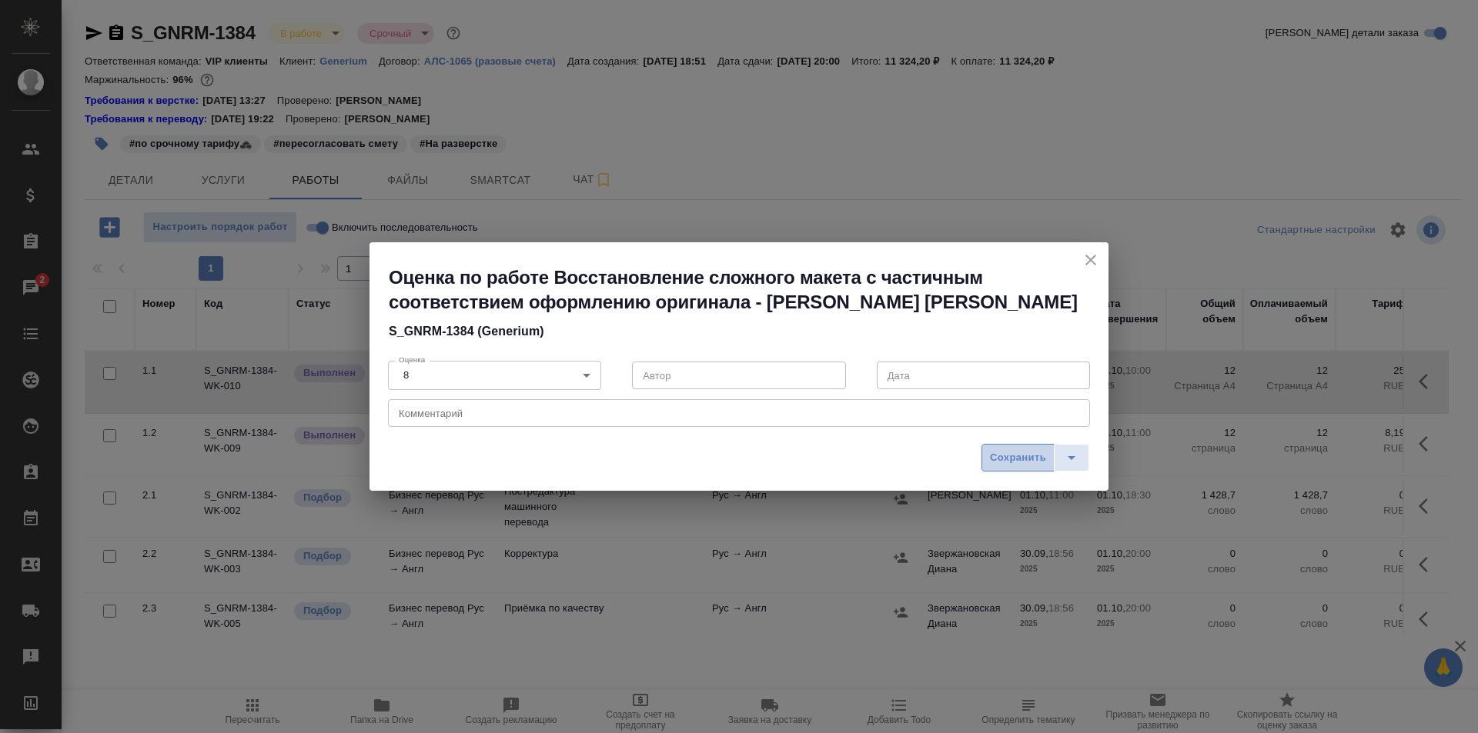
click at [1016, 453] on span "Сохранить" at bounding box center [1018, 458] width 56 height 18
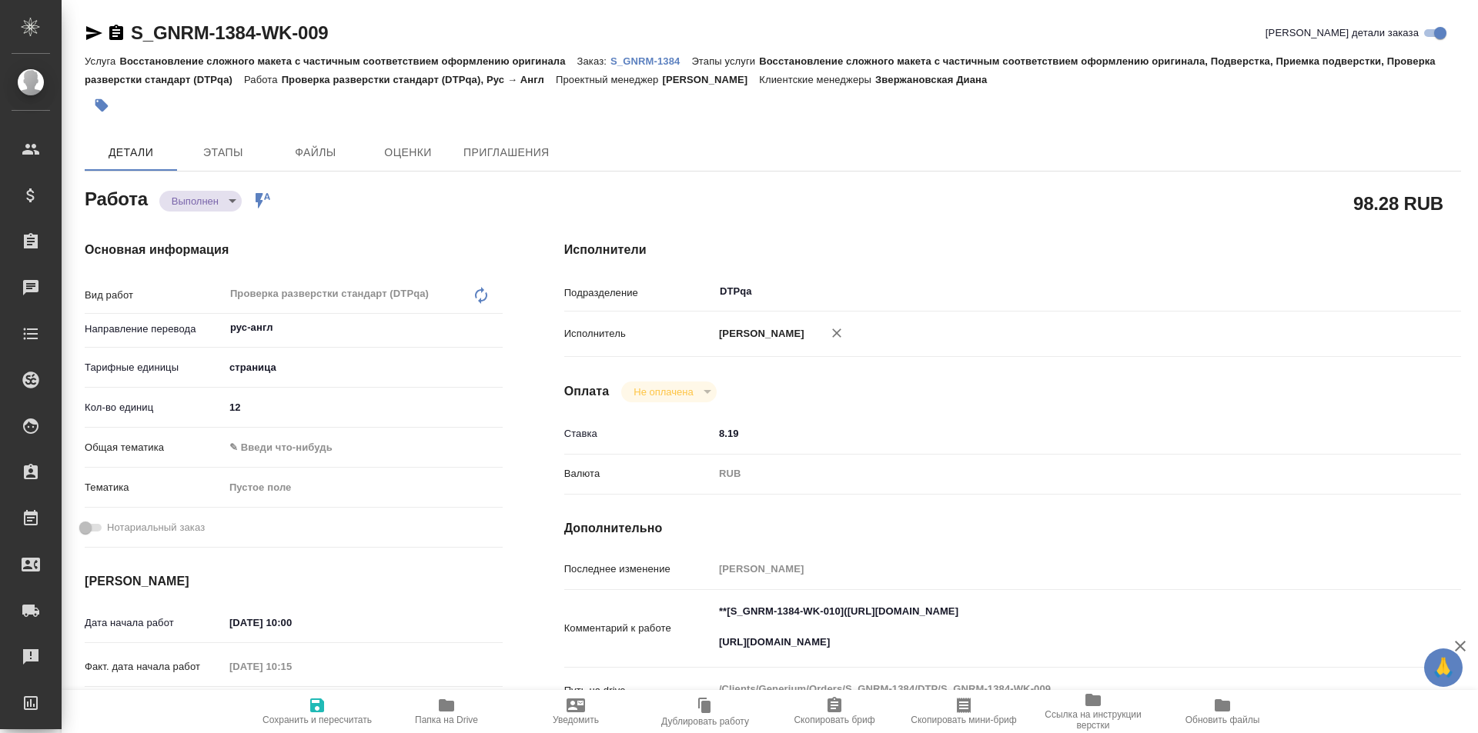
type textarea "x"
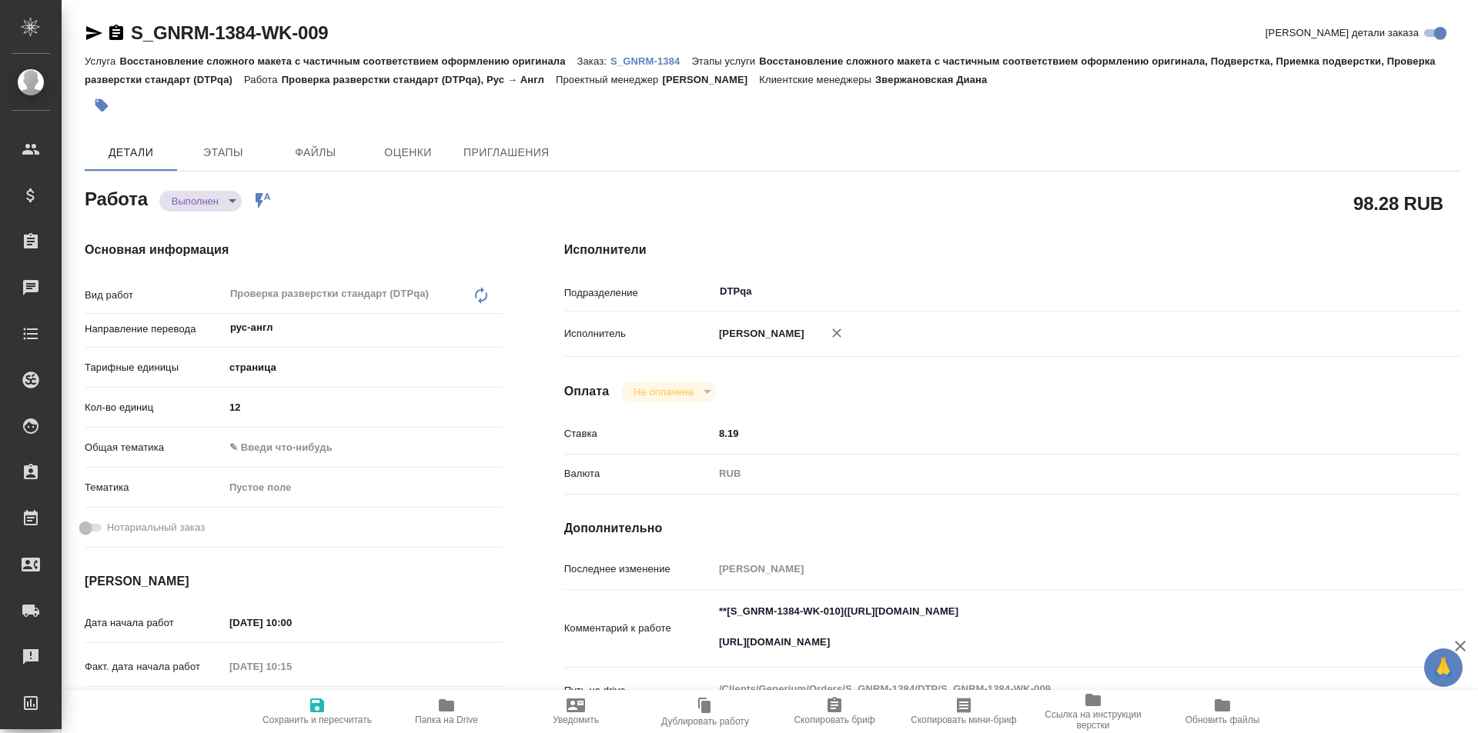
type textarea "x"
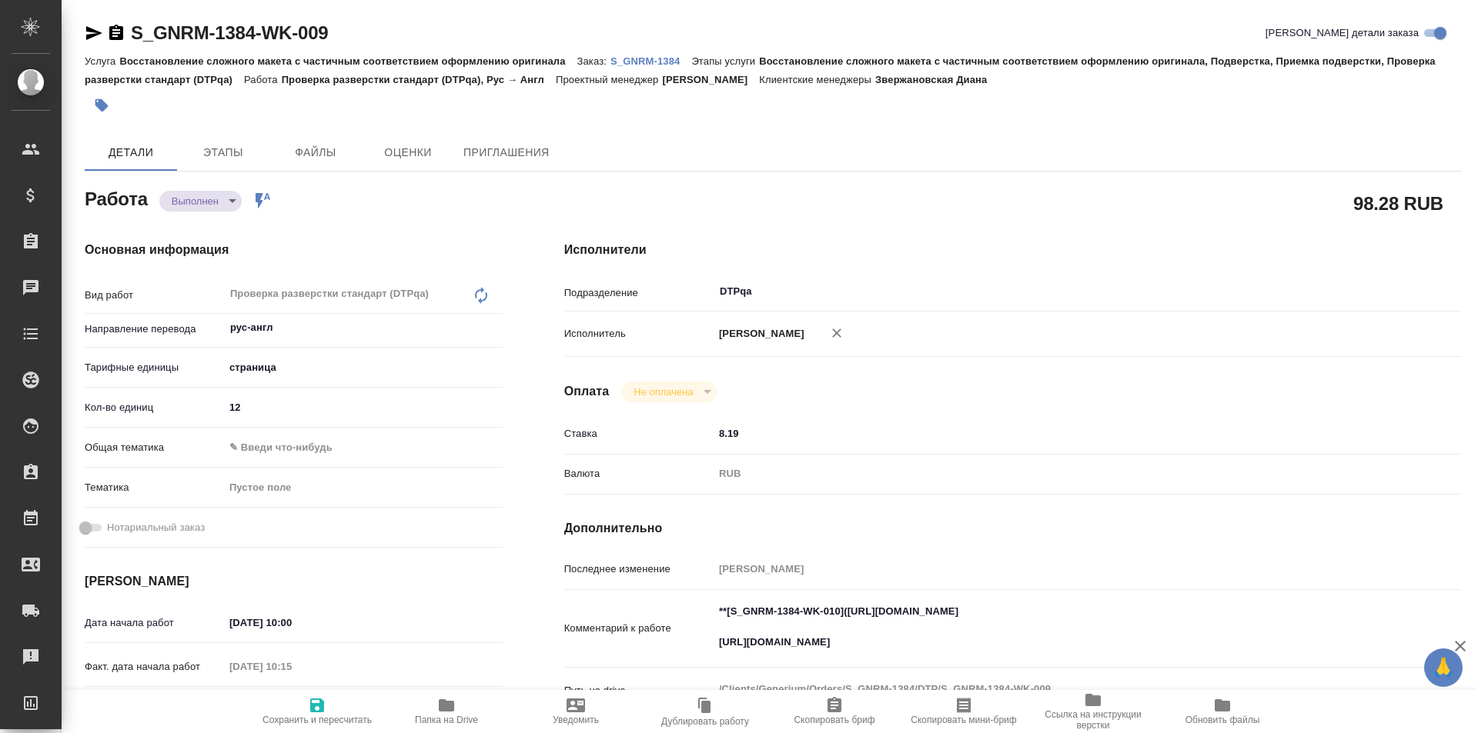
type textarea "x"
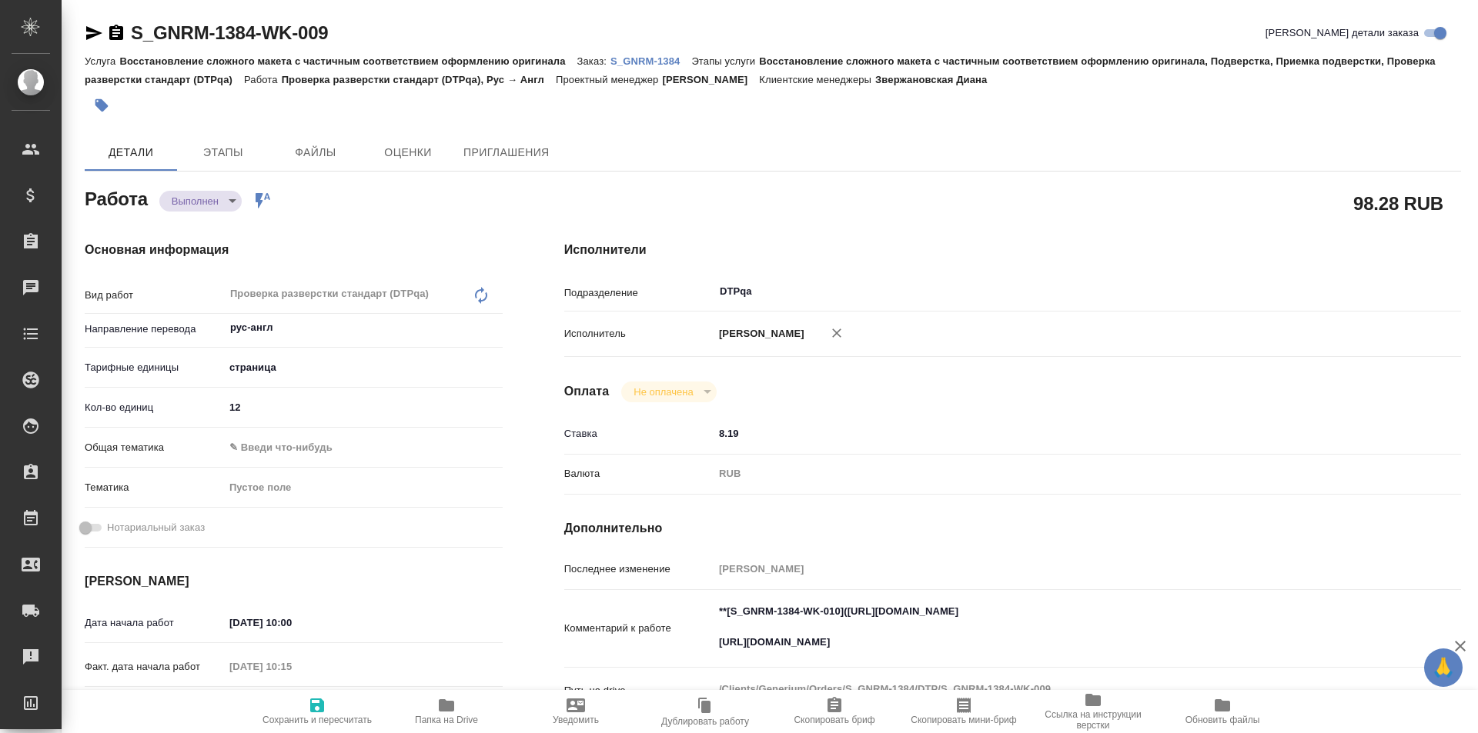
type textarea "x"
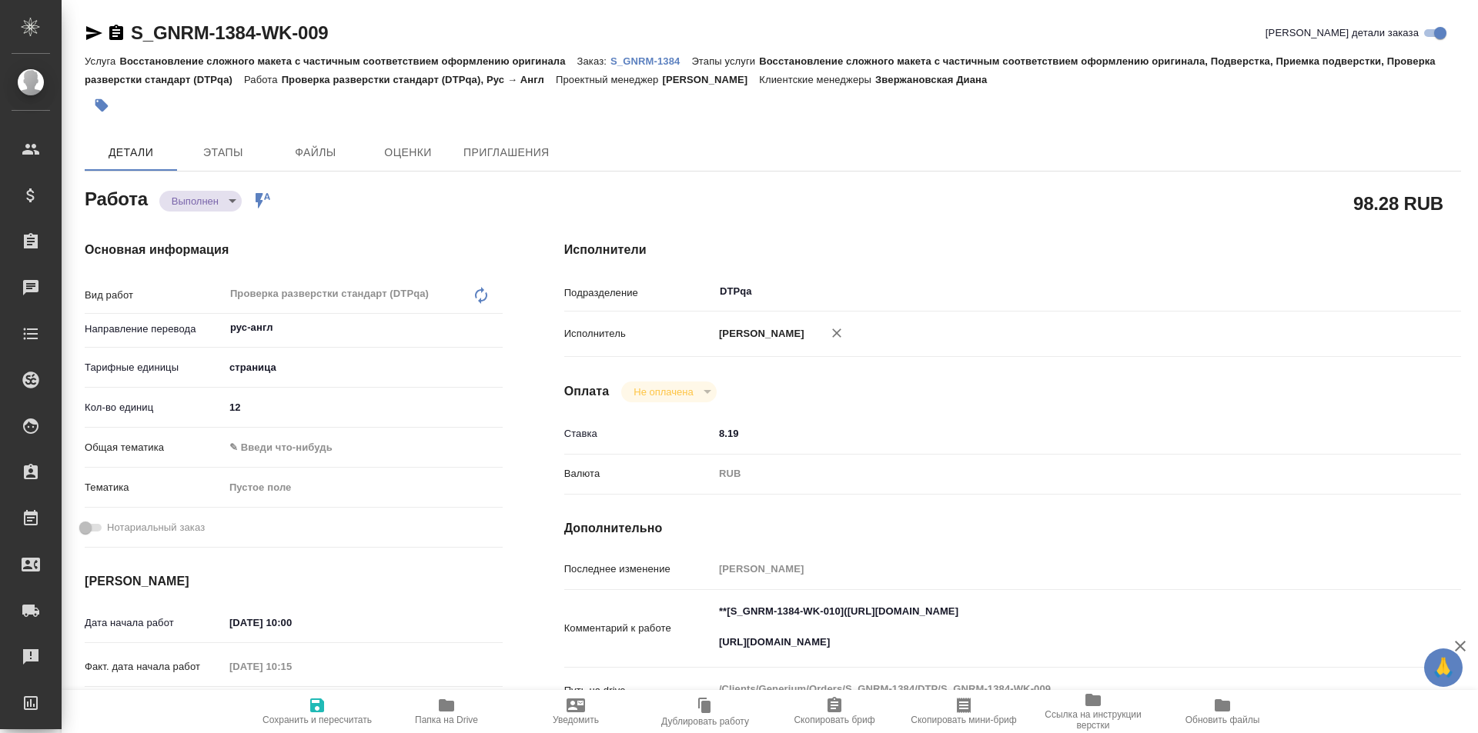
type textarea "x"
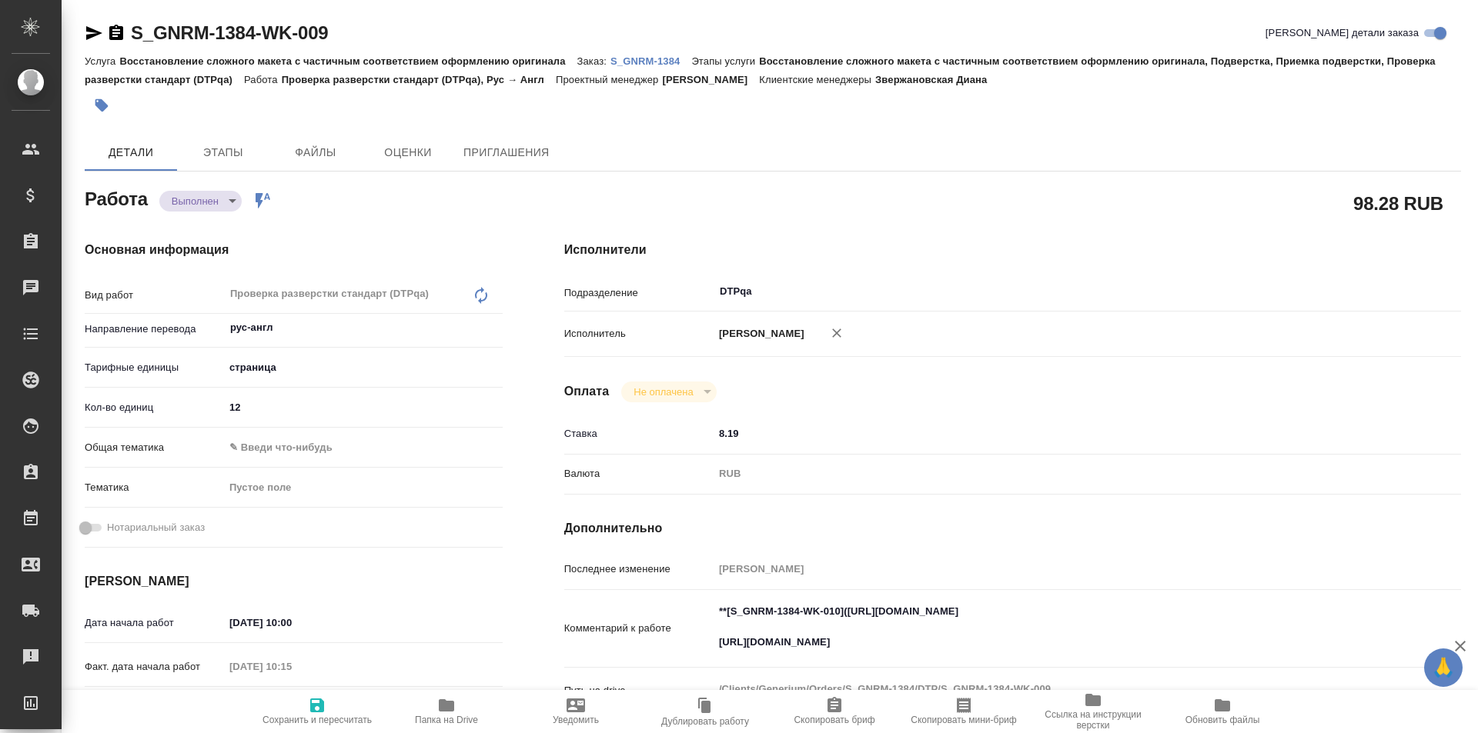
type textarea "x"
